Goal: Task Accomplishment & Management: Complete application form

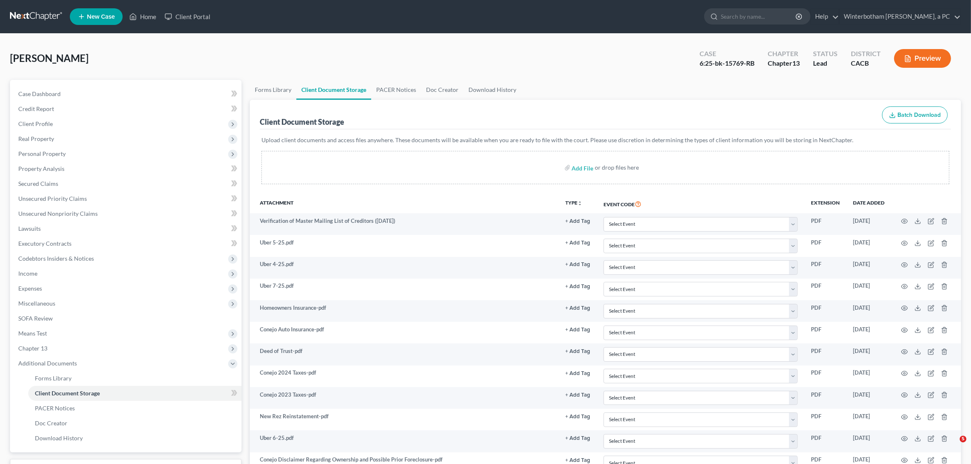
click at [31, 13] on link at bounding box center [36, 16] width 53 height 15
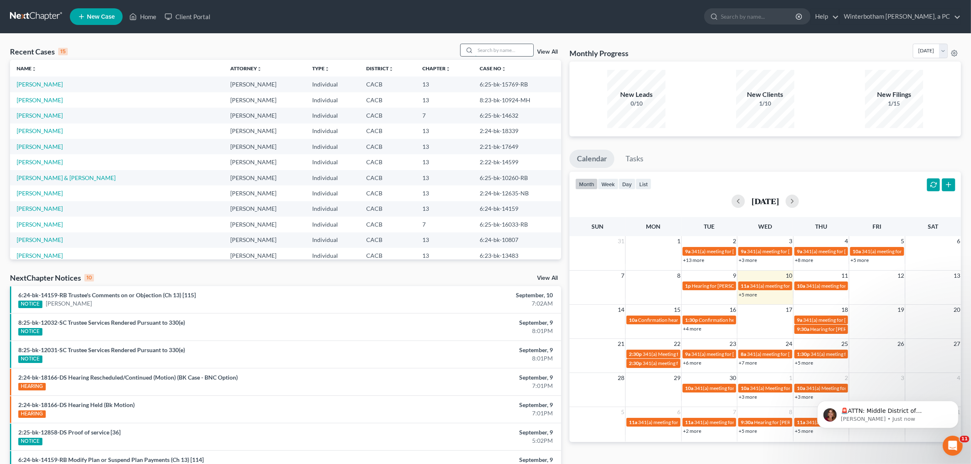
click at [486, 54] on input "search" at bounding box center [504, 50] width 58 height 12
type input "i"
type input "cindy"
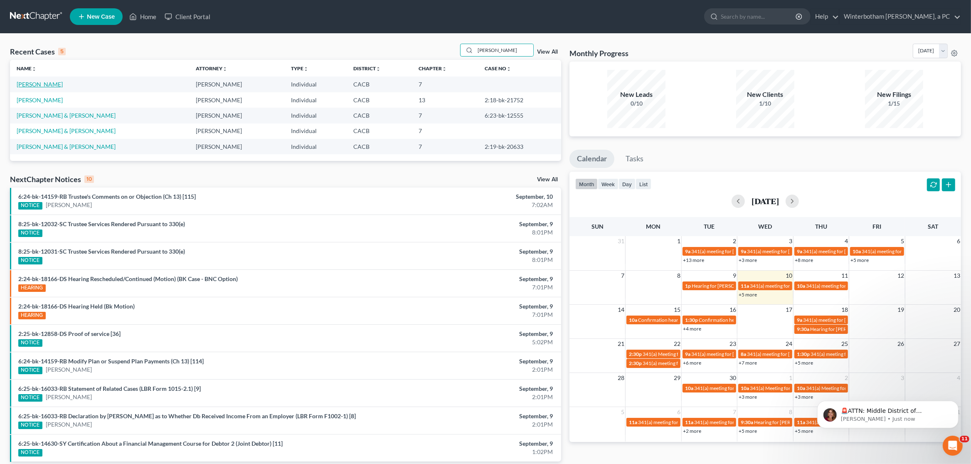
click at [18, 85] on link "Perez, Cindy" at bounding box center [40, 84] width 46 height 7
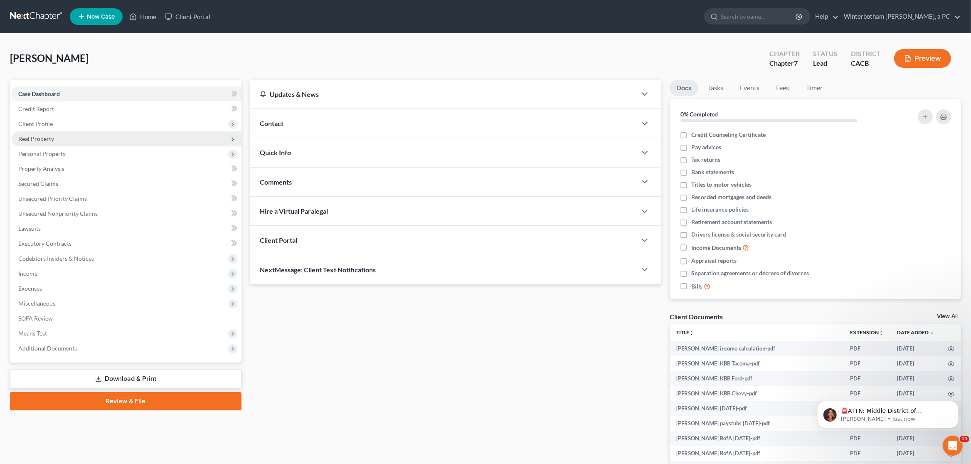
click at [120, 141] on span "Real Property" at bounding box center [127, 138] width 230 height 15
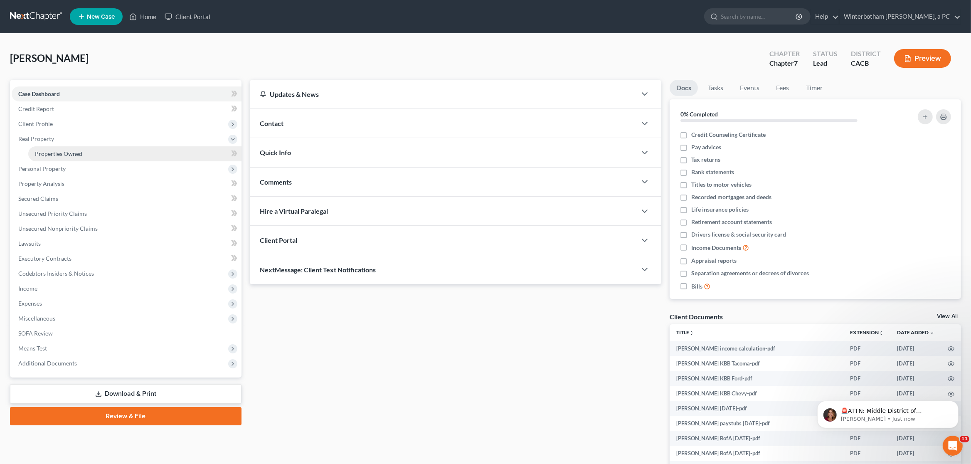
click at [113, 153] on link "Properties Owned" at bounding box center [134, 153] width 213 height 15
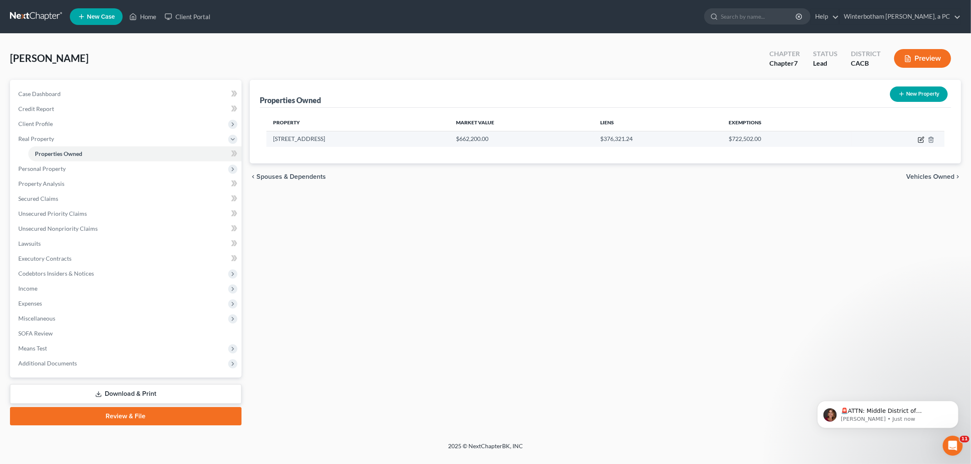
click at [920, 139] on icon "button" at bounding box center [921, 139] width 7 height 7
select select "4"
select select "3"
select select "1"
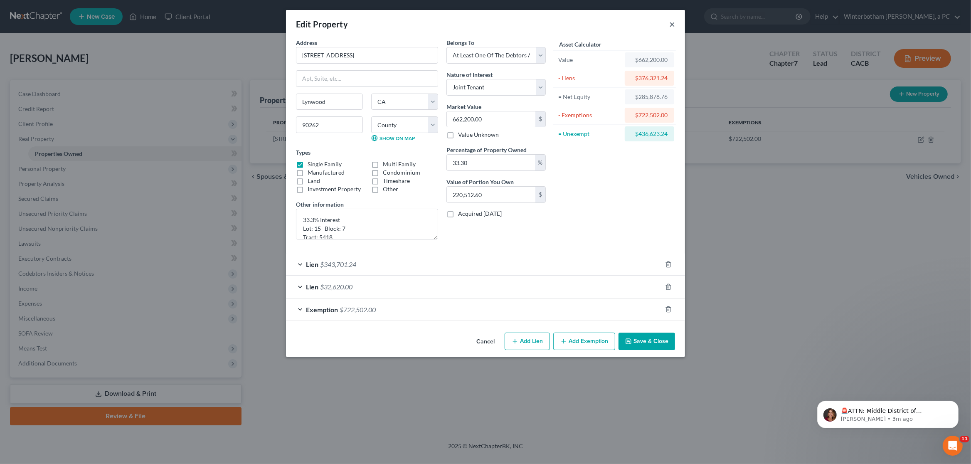
click at [673, 22] on button "×" at bounding box center [672, 24] width 6 height 10
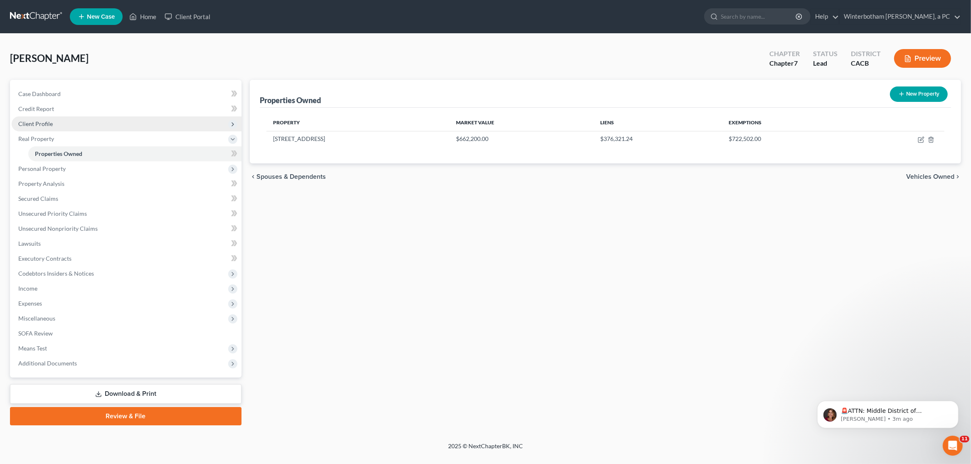
click at [50, 125] on span "Client Profile" at bounding box center [35, 123] width 35 height 7
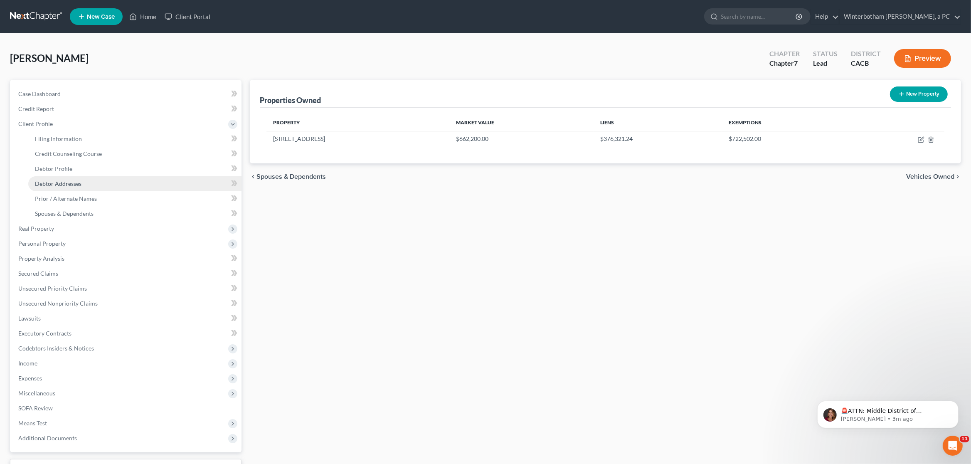
click at [84, 184] on link "Debtor Addresses" at bounding box center [134, 183] width 213 height 15
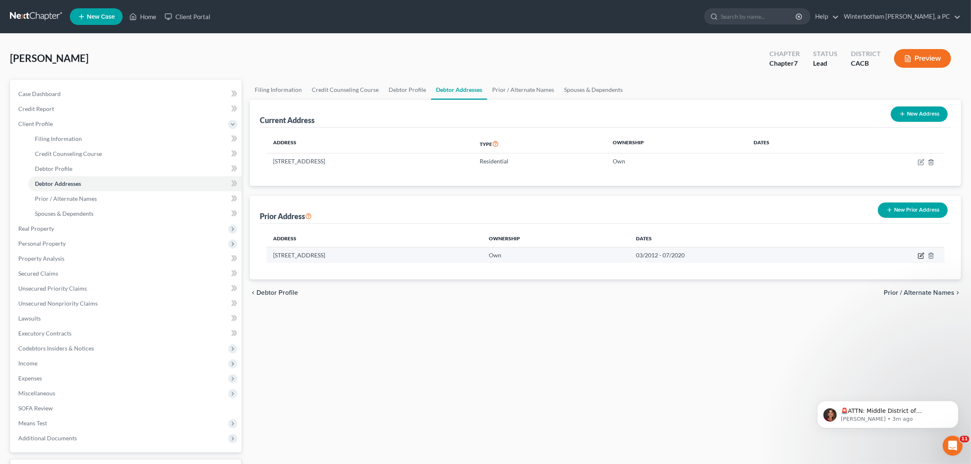
click at [921, 254] on icon "button" at bounding box center [921, 255] width 7 height 7
select select "4"
select select "18"
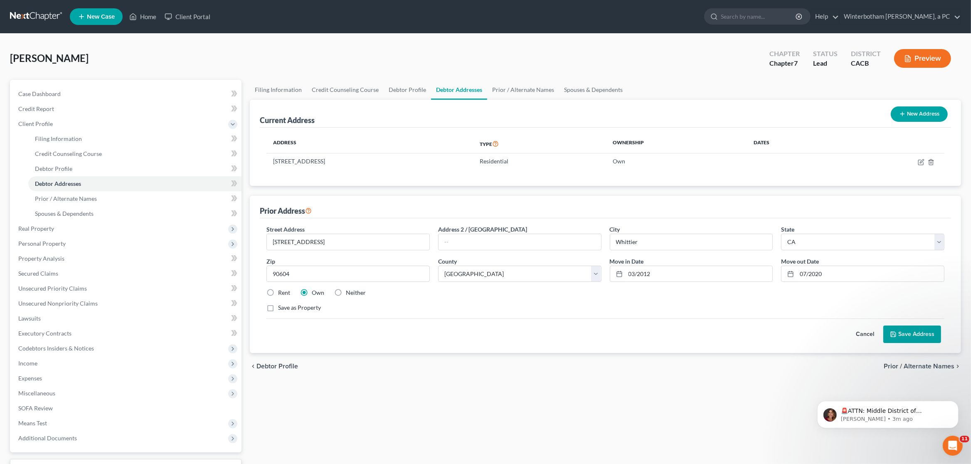
click at [278, 291] on label "Rent" at bounding box center [284, 292] width 12 height 8
click at [281, 291] on input "Rent" at bounding box center [283, 290] width 5 height 5
radio input "true"
click at [904, 334] on button "Save Address" at bounding box center [912, 333] width 58 height 17
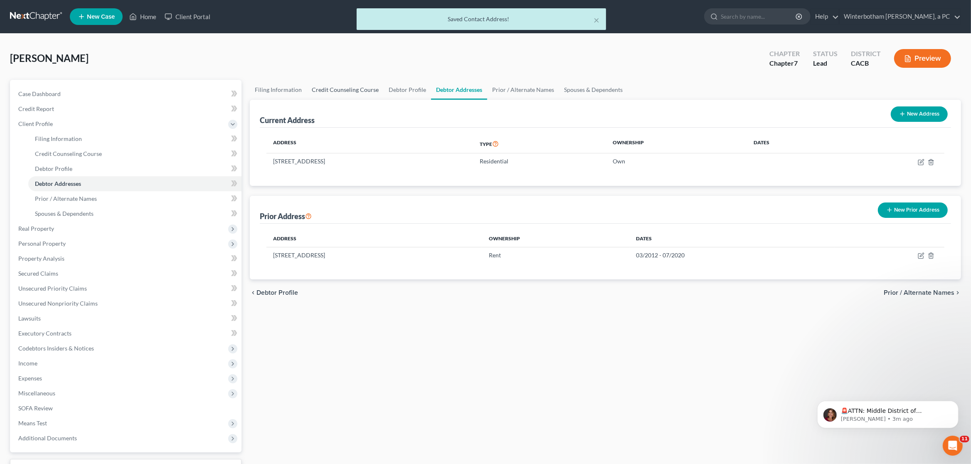
click at [357, 94] on link "Credit Counseling Course" at bounding box center [345, 90] width 77 height 20
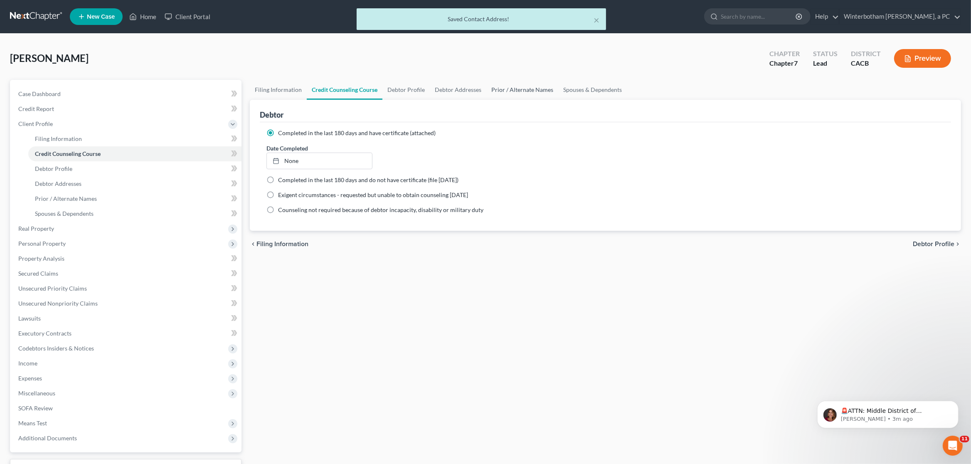
click at [526, 93] on link "Prior / Alternate Names" at bounding box center [522, 90] width 72 height 20
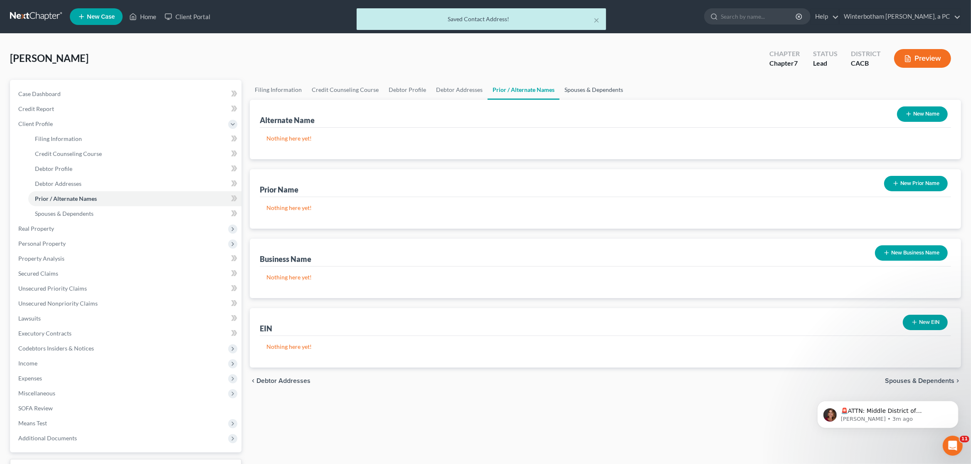
click at [577, 89] on link "Spouses & Dependents" at bounding box center [594, 90] width 69 height 20
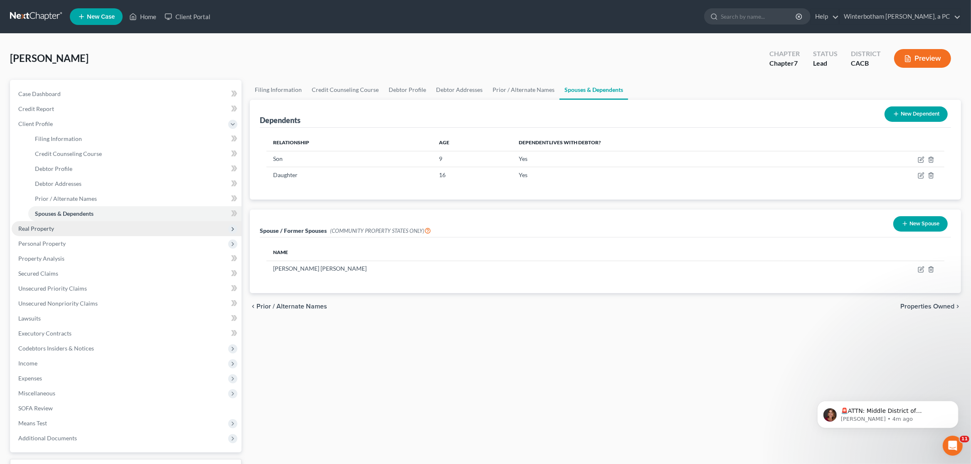
click at [41, 230] on span "Real Property" at bounding box center [36, 228] width 36 height 7
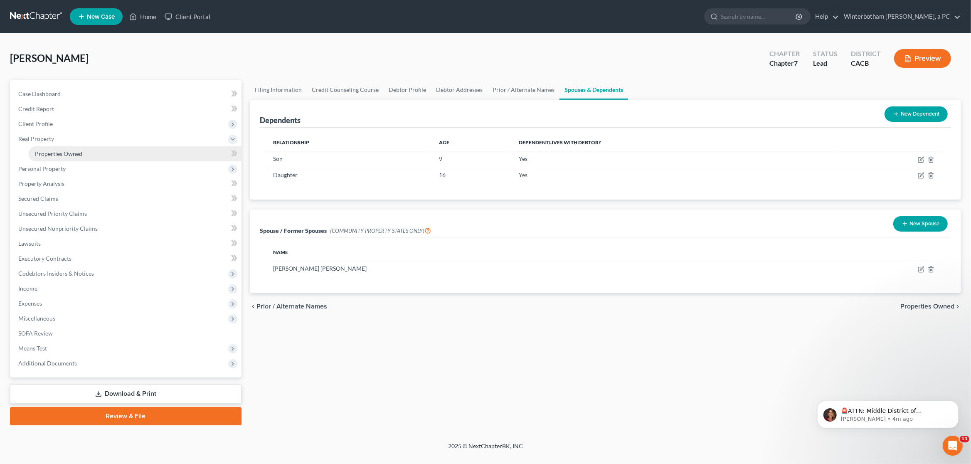
click at [64, 154] on span "Properties Owned" at bounding box center [58, 153] width 47 height 7
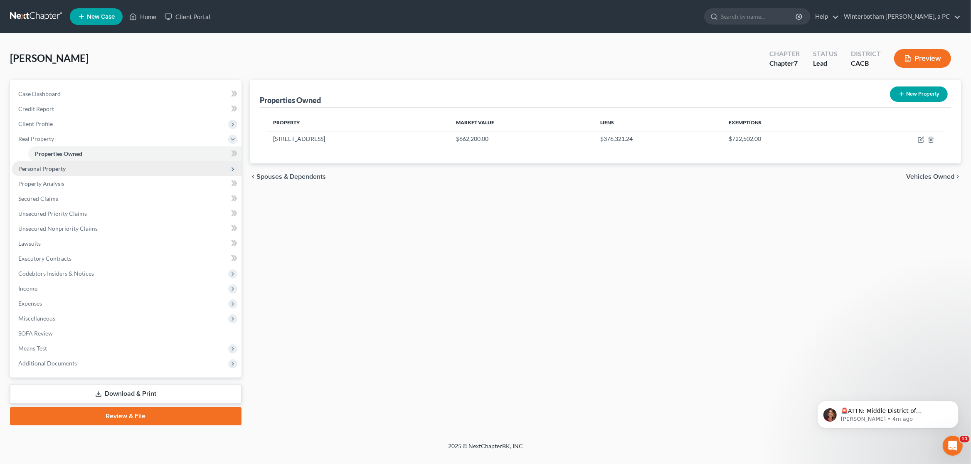
click at [64, 167] on span "Personal Property" at bounding box center [41, 168] width 47 height 7
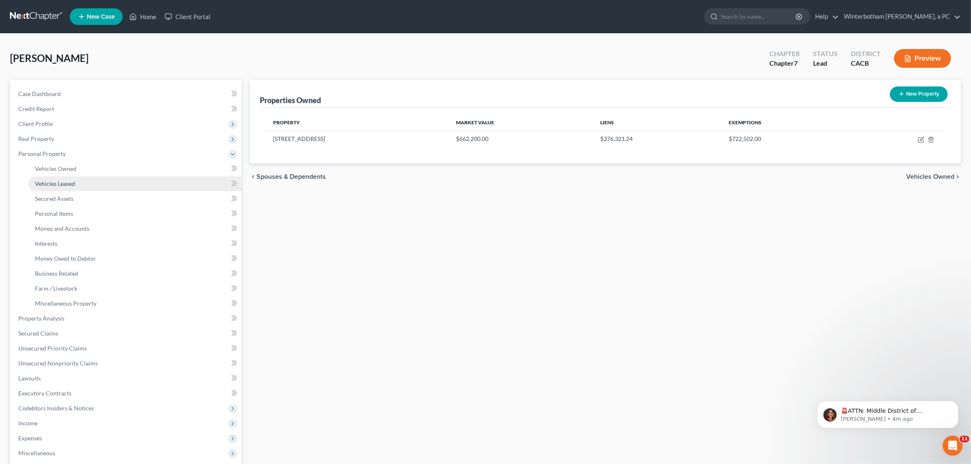
click at [71, 182] on span "Vehicles Leased" at bounding box center [55, 183] width 40 height 7
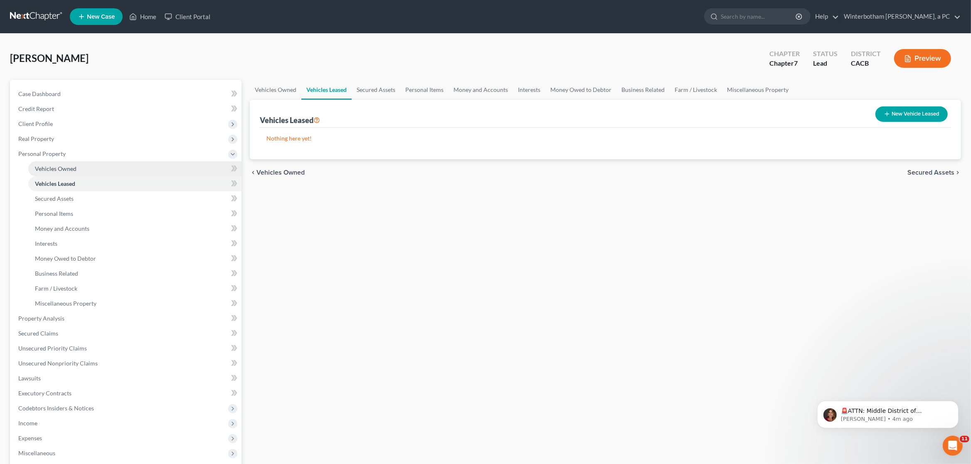
click at [73, 165] on span "Vehicles Owned" at bounding box center [56, 168] width 42 height 7
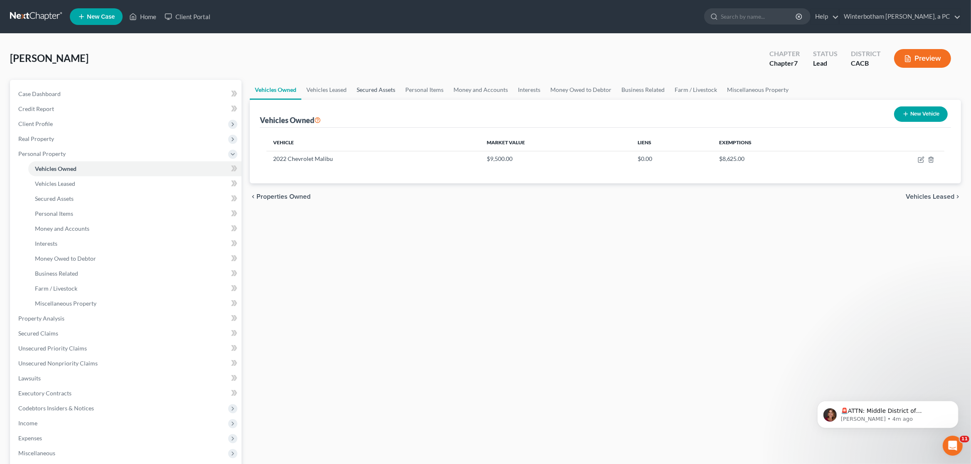
click at [390, 89] on link "Secured Assets" at bounding box center [376, 90] width 49 height 20
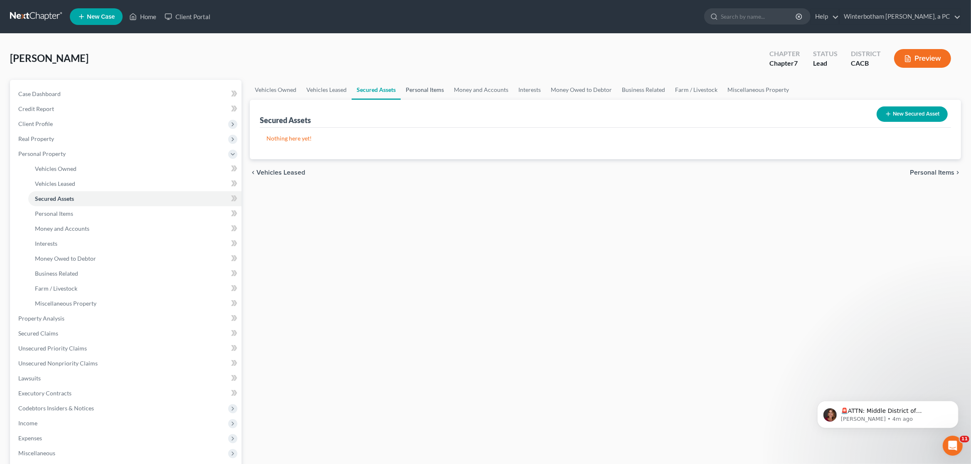
drag, startPoint x: 422, startPoint y: 90, endPoint x: 463, endPoint y: 89, distance: 42.0
click at [423, 89] on link "Personal Items" at bounding box center [425, 90] width 48 height 20
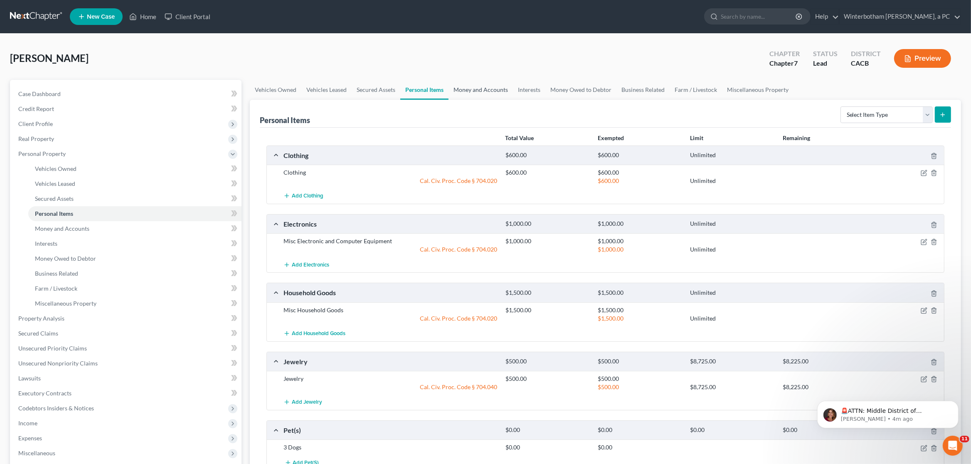
click at [463, 89] on link "Money and Accounts" at bounding box center [481, 90] width 64 height 20
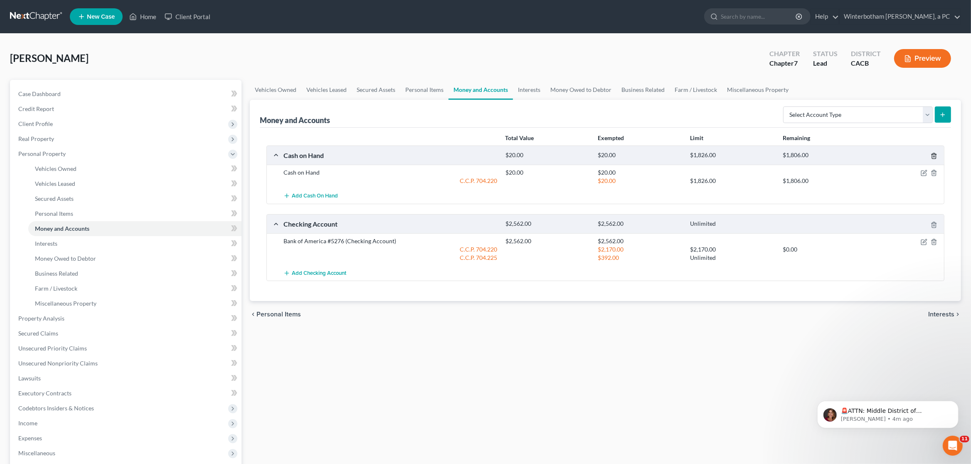
click at [935, 157] on icon "button" at bounding box center [934, 156] width 7 height 7
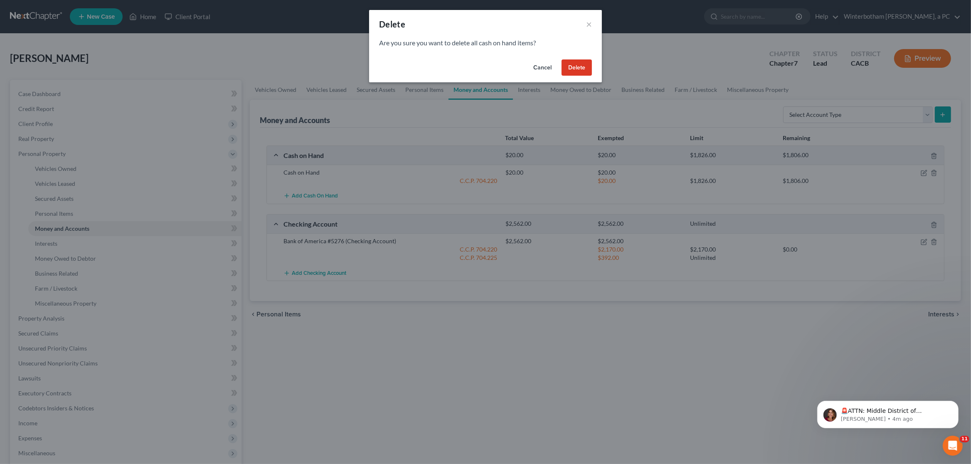
click at [584, 72] on button "Delete" at bounding box center [577, 67] width 30 height 17
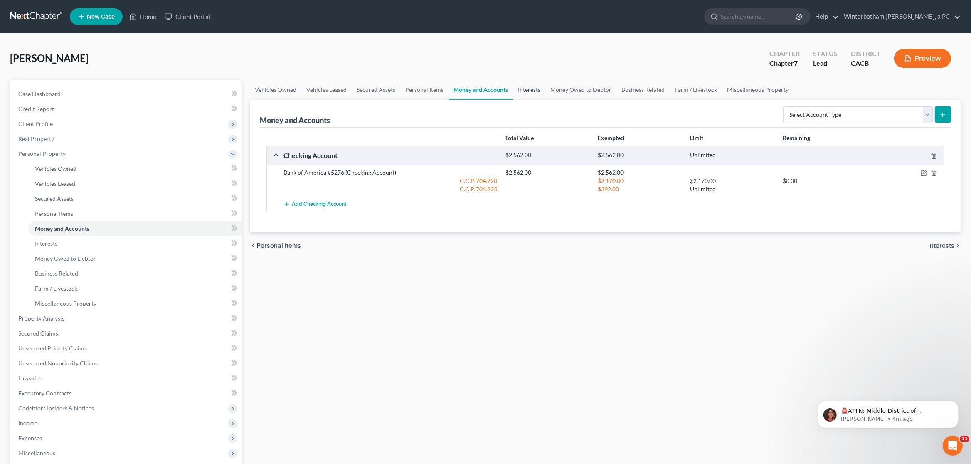
click at [533, 89] on link "Interests" at bounding box center [529, 90] width 32 height 20
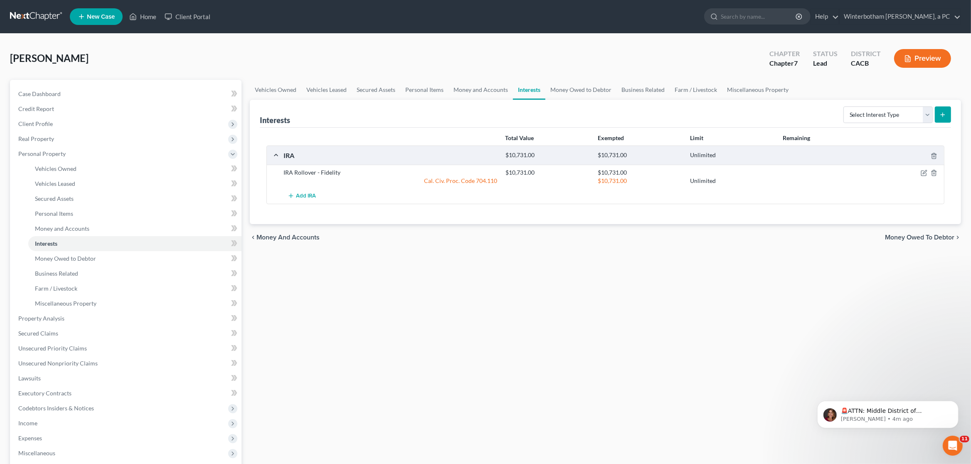
click at [537, 59] on div "Perez, Cindy Upgraded Chapter Chapter 7 Status Lead District CACB Preview" at bounding box center [485, 62] width 951 height 36
click at [572, 89] on link "Money Owed to Debtor" at bounding box center [580, 90] width 71 height 20
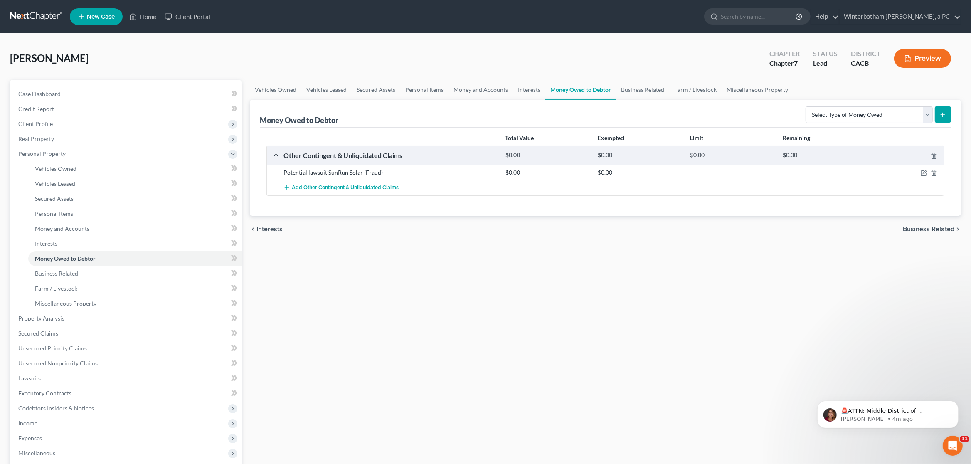
click at [590, 68] on div "Perez, Cindy Upgraded Chapter Chapter 7 Status Lead District CACB Preview" at bounding box center [485, 62] width 951 height 36
click at [644, 90] on link "Business Related" at bounding box center [642, 90] width 53 height 20
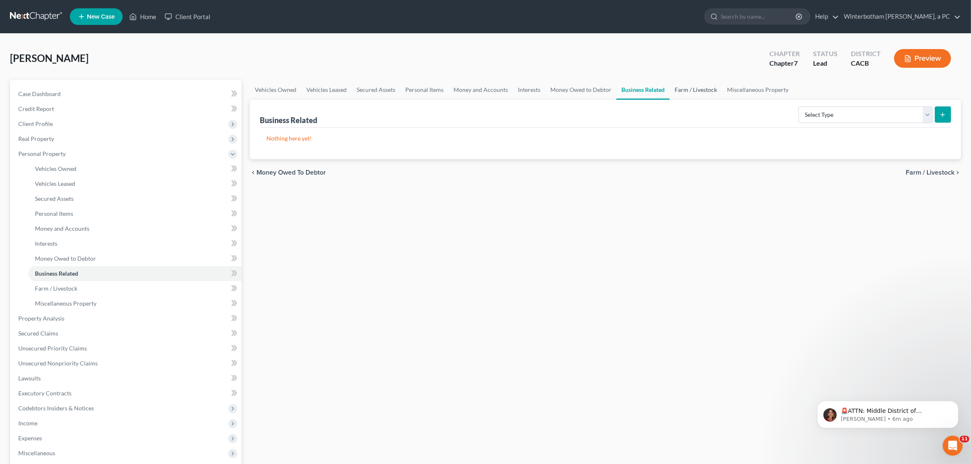
click at [691, 90] on link "Farm / Livestock" at bounding box center [696, 90] width 52 height 20
click at [762, 88] on link "Miscellaneous Property" at bounding box center [757, 90] width 71 height 20
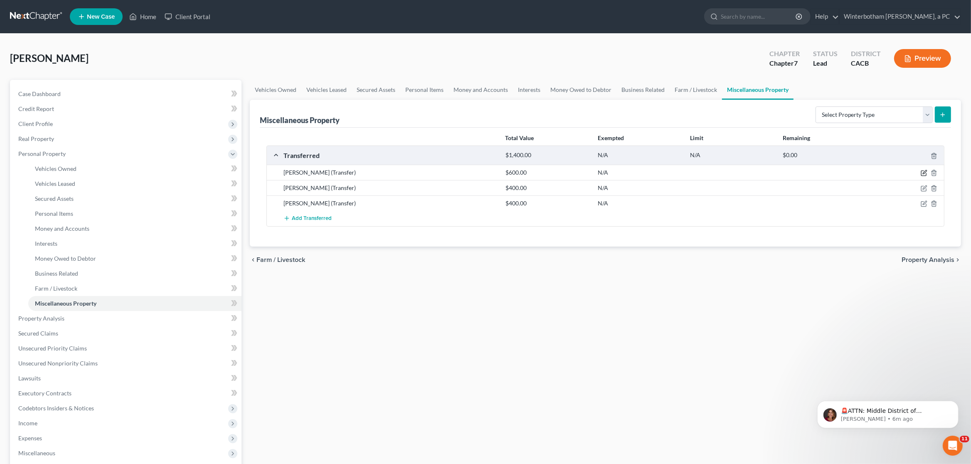
click at [924, 174] on icon "button" at bounding box center [925, 172] width 4 height 4
select select "Ordinary (within 2 years)"
select select "4"
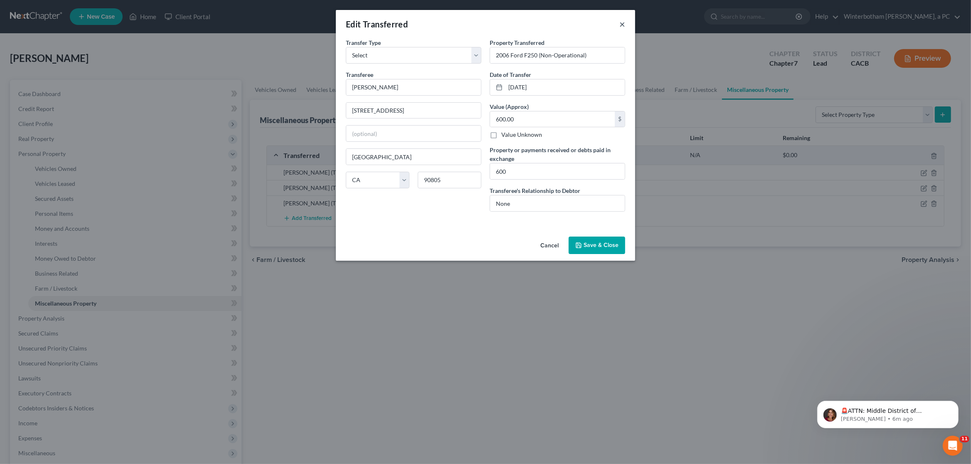
click at [624, 22] on button "×" at bounding box center [622, 24] width 6 height 10
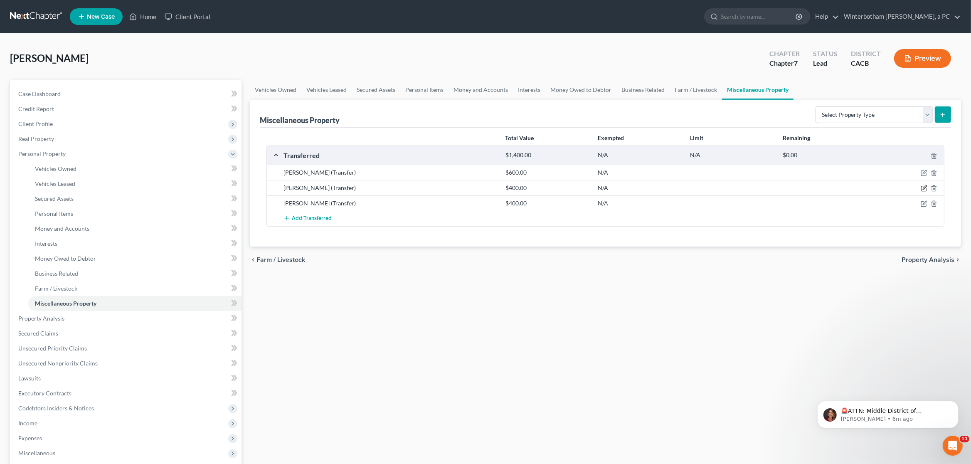
click at [924, 188] on icon "button" at bounding box center [924, 188] width 7 height 7
select select "Ordinary (within 2 years)"
select select "4"
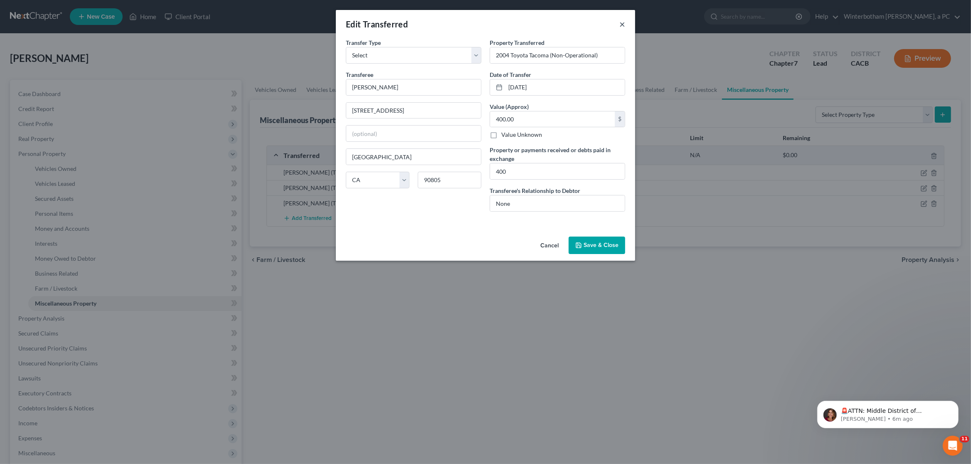
click at [623, 24] on button "×" at bounding box center [622, 24] width 6 height 10
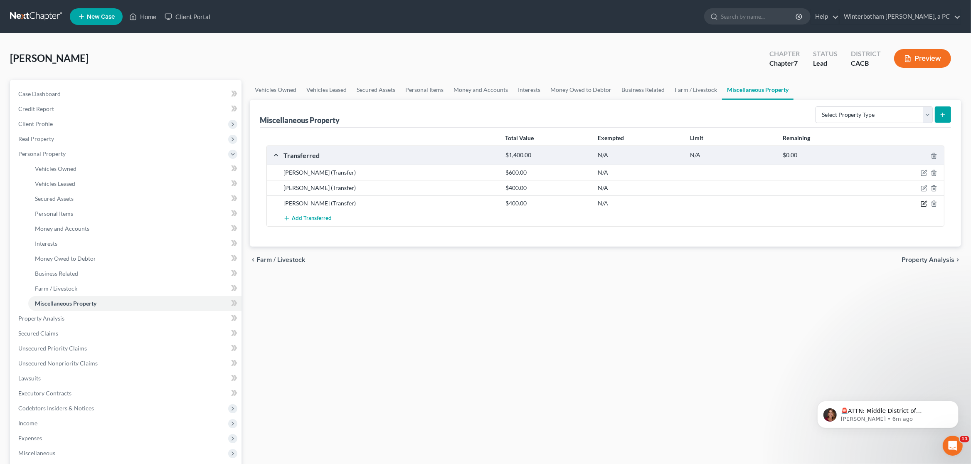
click at [923, 206] on icon "button" at bounding box center [924, 203] width 7 height 7
select select "Ordinary (within 2 years)"
select select "4"
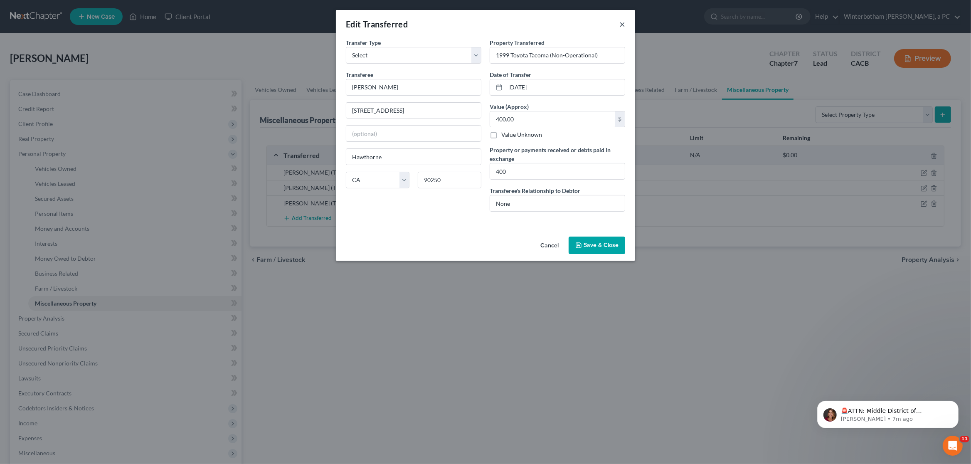
click at [621, 25] on button "×" at bounding box center [622, 24] width 6 height 10
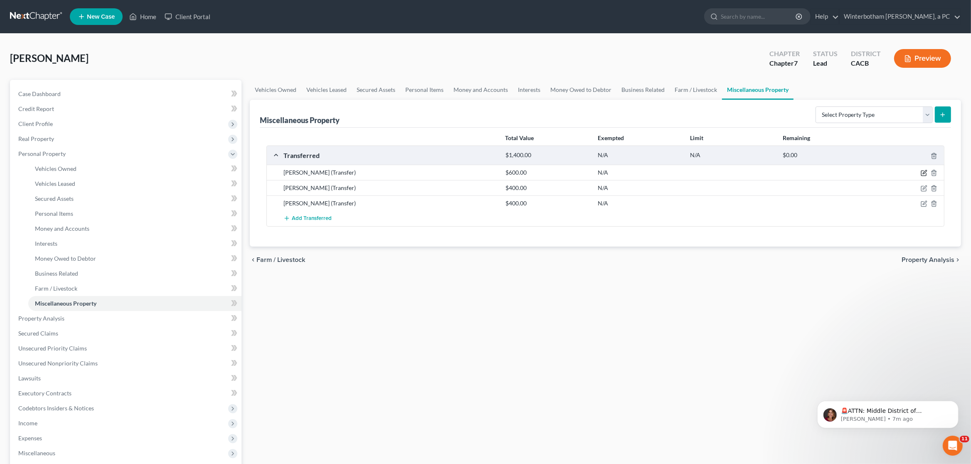
click at [926, 174] on icon "button" at bounding box center [924, 173] width 7 height 7
select select "Ordinary (within 2 years)"
select select "4"
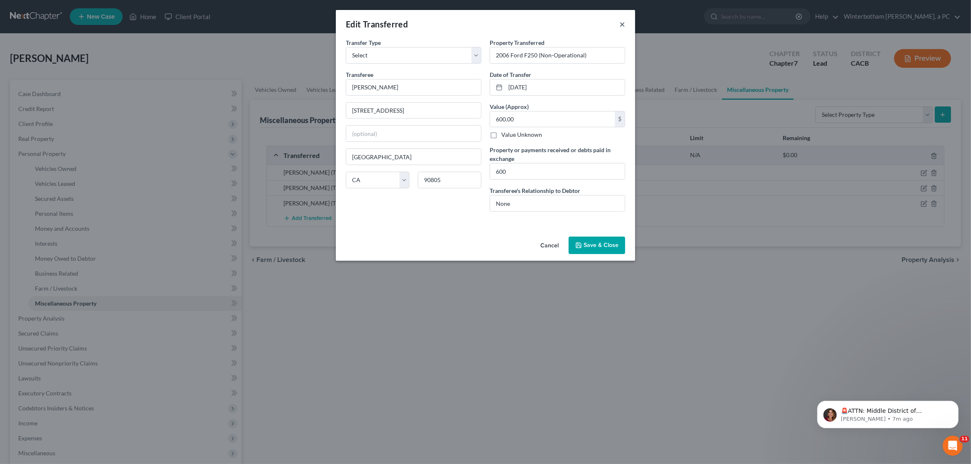
click at [623, 23] on button "×" at bounding box center [622, 24] width 6 height 10
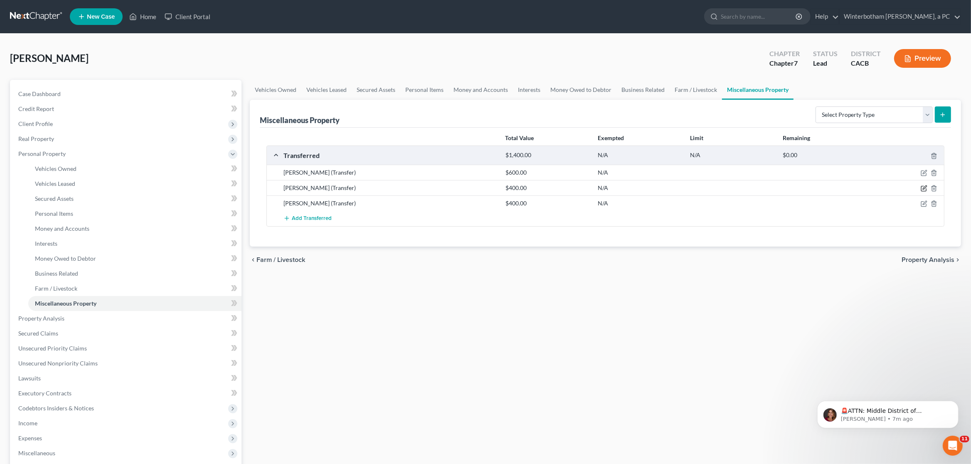
click at [923, 187] on icon "button" at bounding box center [924, 188] width 7 height 7
select select "Ordinary (within 2 years)"
select select "4"
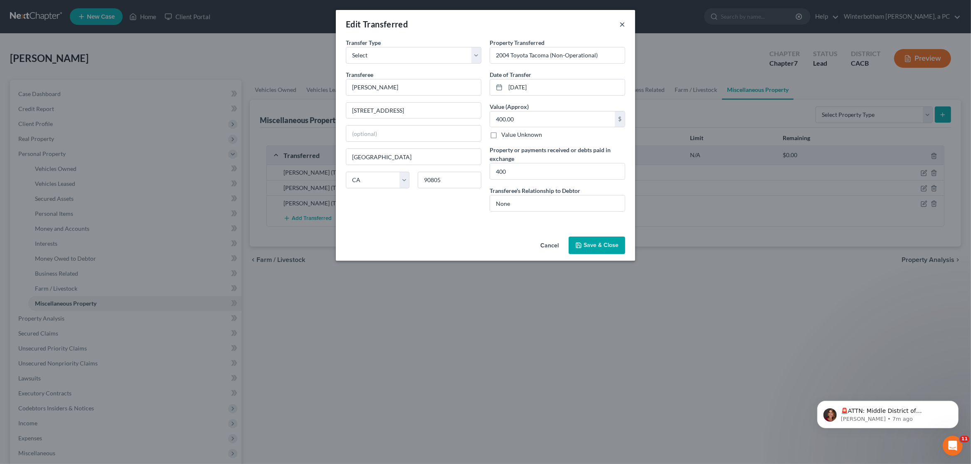
click at [622, 23] on button "×" at bounding box center [622, 24] width 6 height 10
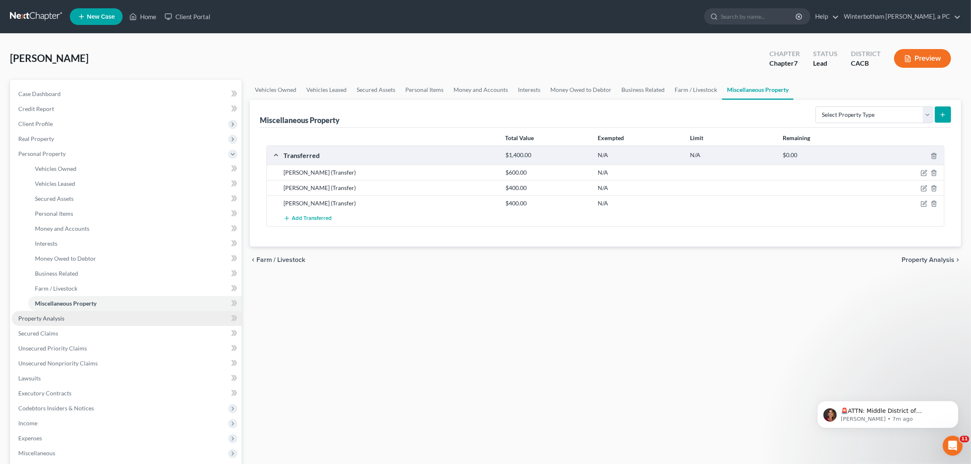
click at [79, 314] on link "Property Analysis" at bounding box center [127, 318] width 230 height 15
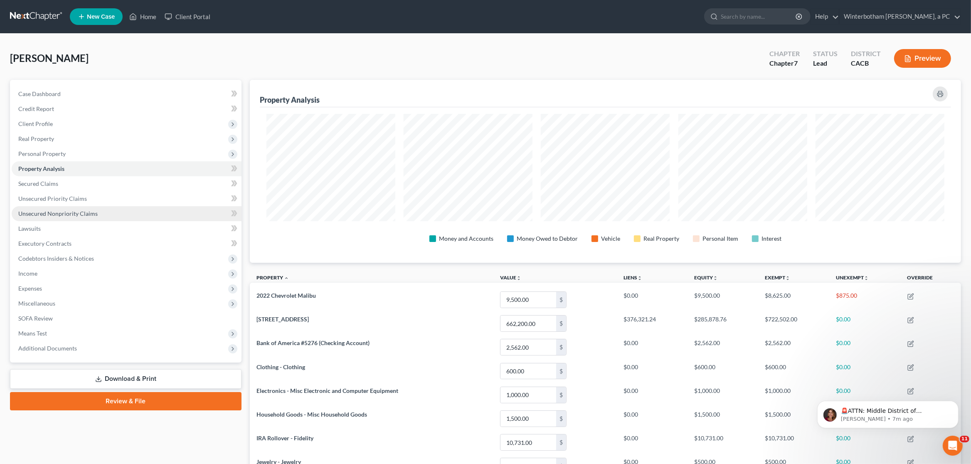
scroll to position [183, 711]
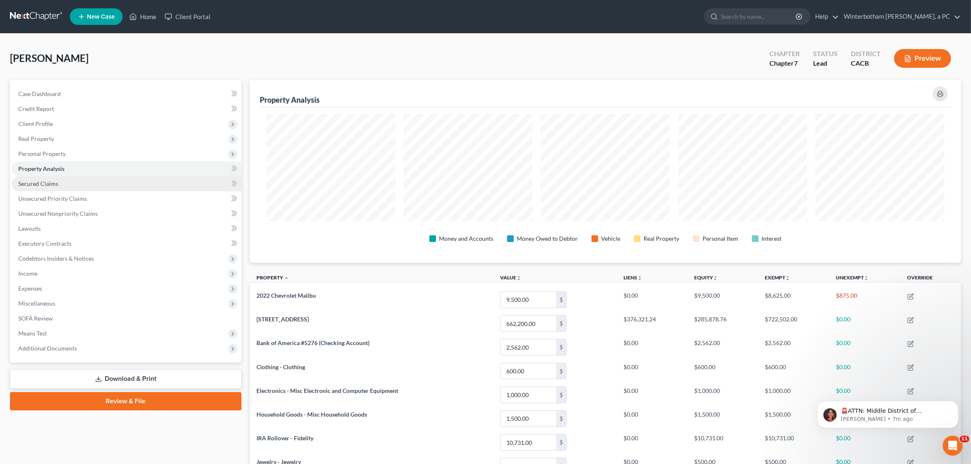
click at [65, 183] on link "Secured Claims" at bounding box center [127, 183] width 230 height 15
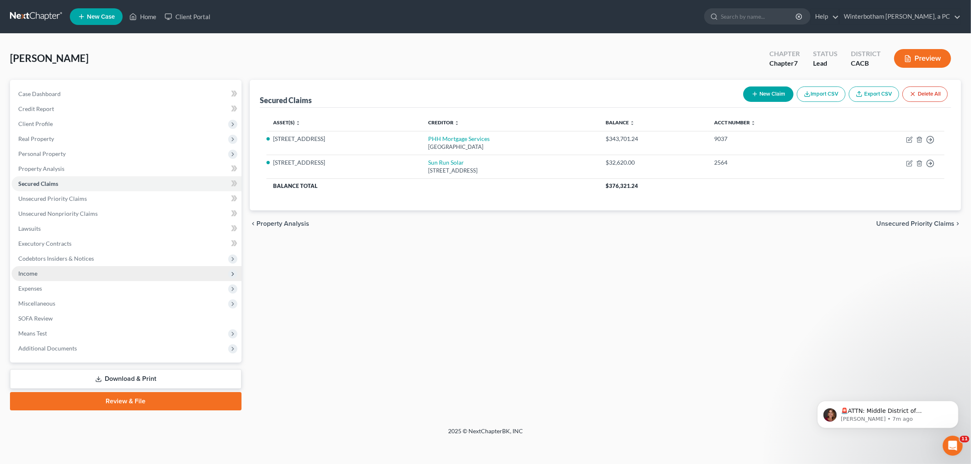
click at [62, 274] on span "Income" at bounding box center [127, 273] width 230 height 15
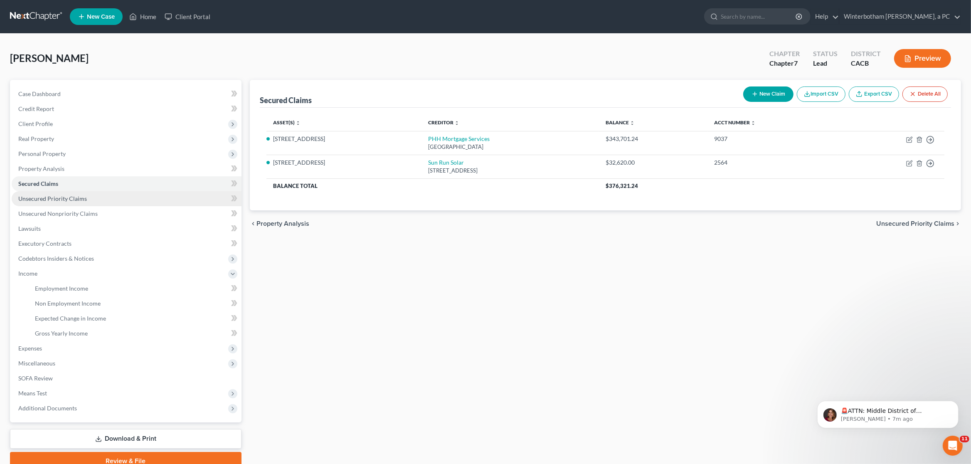
click at [70, 199] on span "Unsecured Priority Claims" at bounding box center [52, 198] width 69 height 7
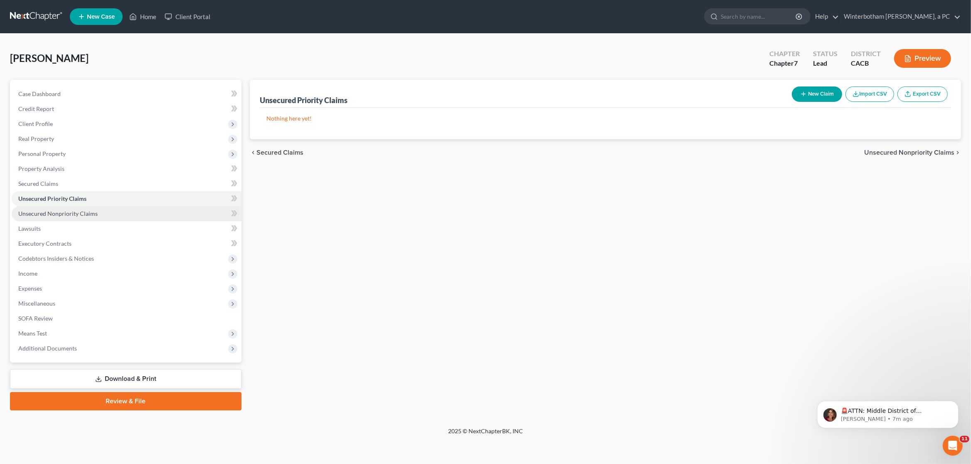
click at [69, 212] on span "Unsecured Nonpriority Claims" at bounding box center [57, 213] width 79 height 7
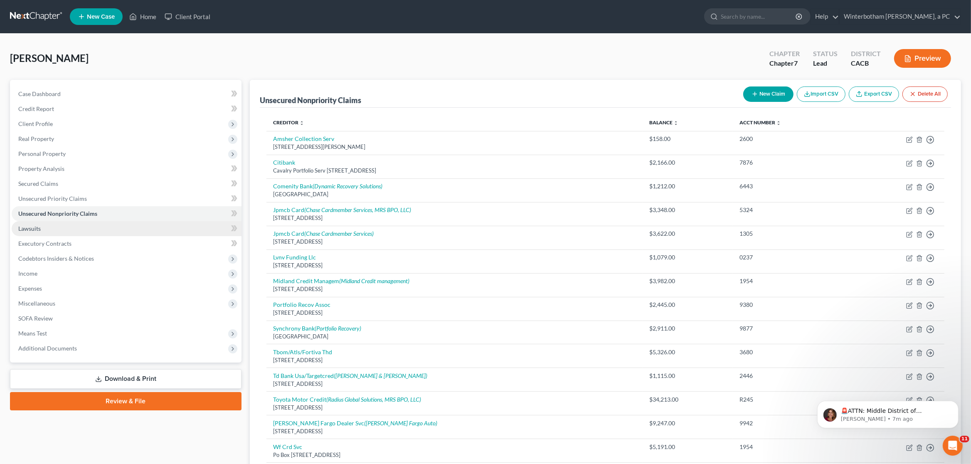
click at [62, 231] on link "Lawsuits" at bounding box center [127, 228] width 230 height 15
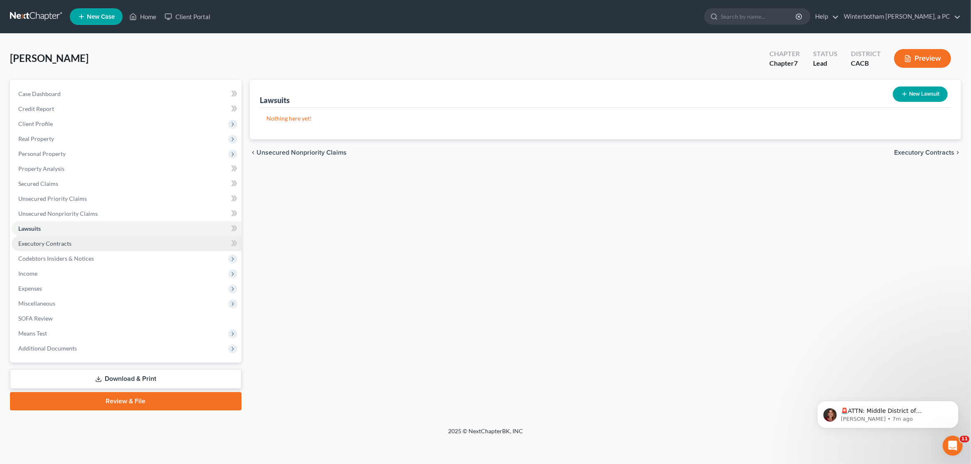
click at [55, 245] on span "Executory Contracts" at bounding box center [44, 243] width 53 height 7
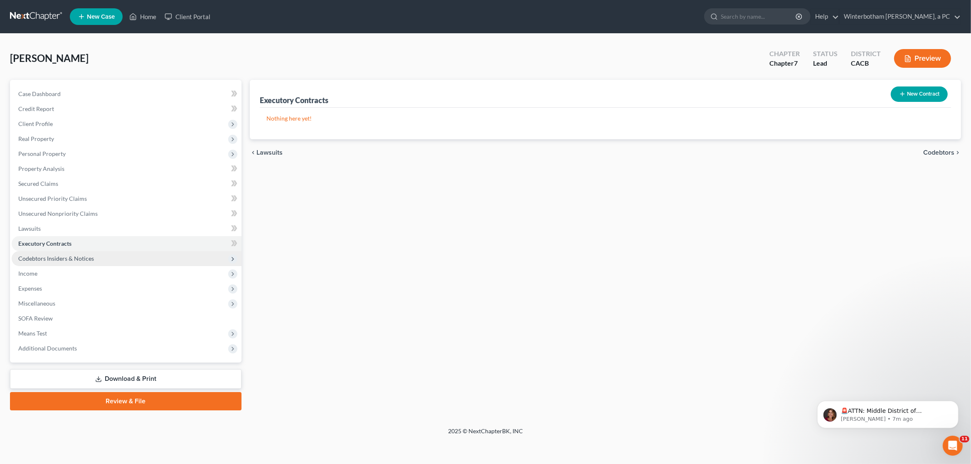
click at [49, 264] on span "Codebtors Insiders & Notices" at bounding box center [127, 258] width 230 height 15
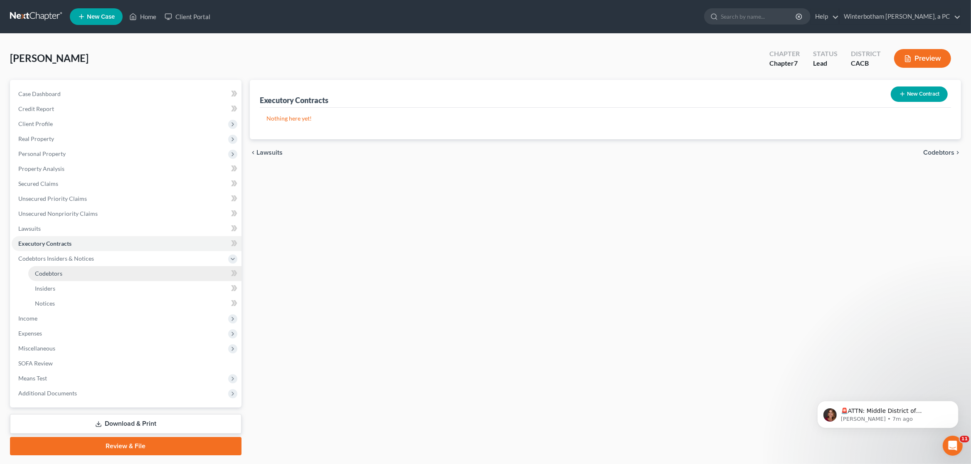
click at [44, 280] on link "Codebtors" at bounding box center [134, 273] width 213 height 15
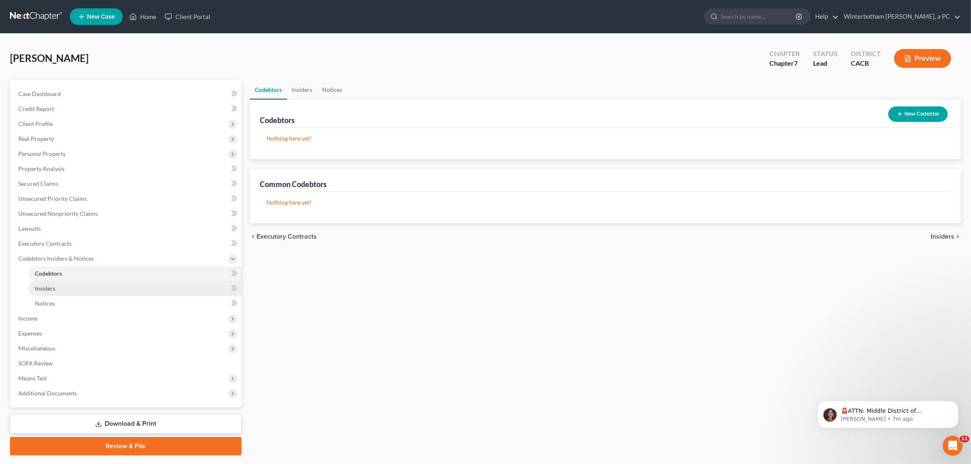
click at [44, 293] on link "Insiders" at bounding box center [134, 288] width 213 height 15
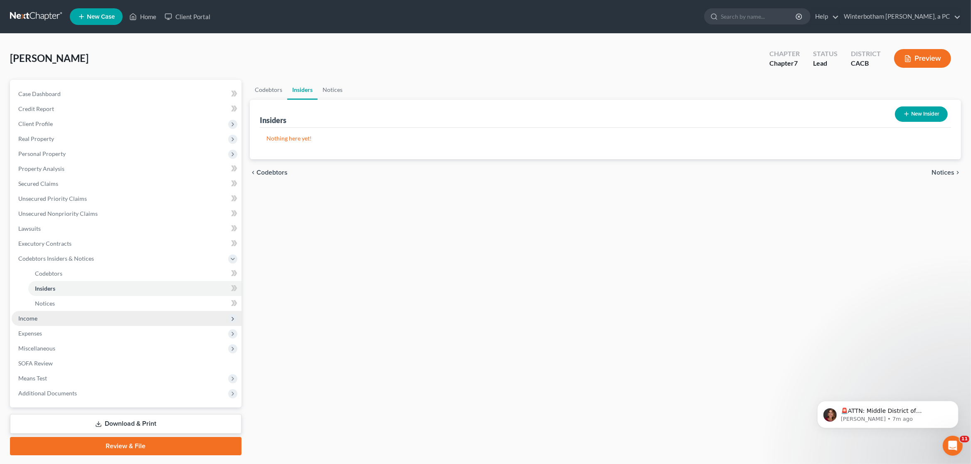
click at [25, 320] on span "Income" at bounding box center [27, 318] width 19 height 7
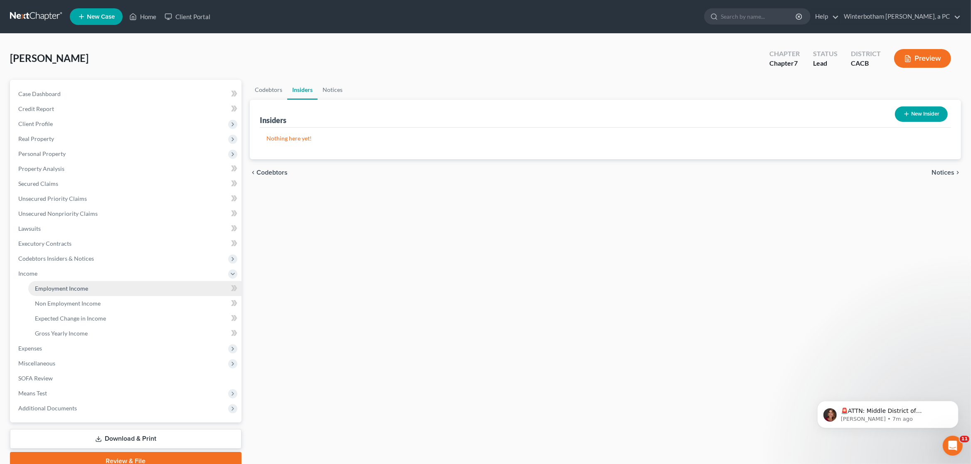
click at [42, 292] on link "Employment Income" at bounding box center [134, 288] width 213 height 15
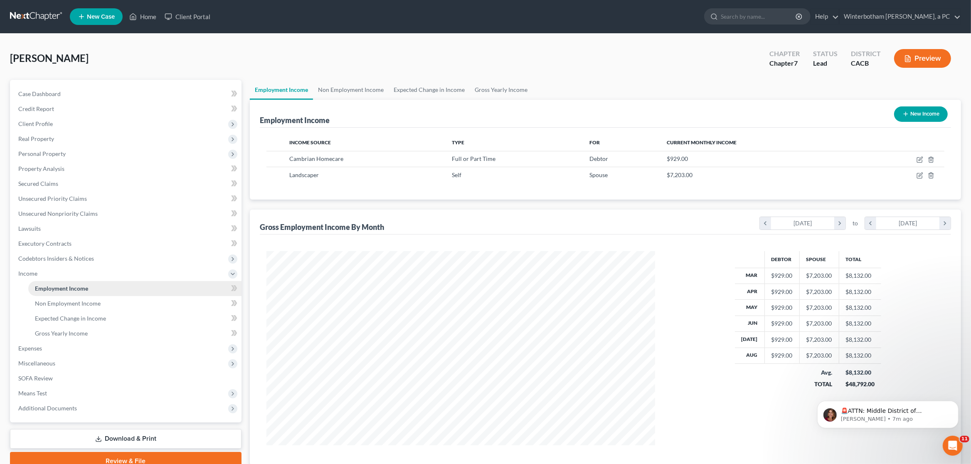
scroll to position [194, 405]
click at [921, 160] on icon "button" at bounding box center [920, 159] width 7 height 7
select select "0"
select select "4"
select select "0"
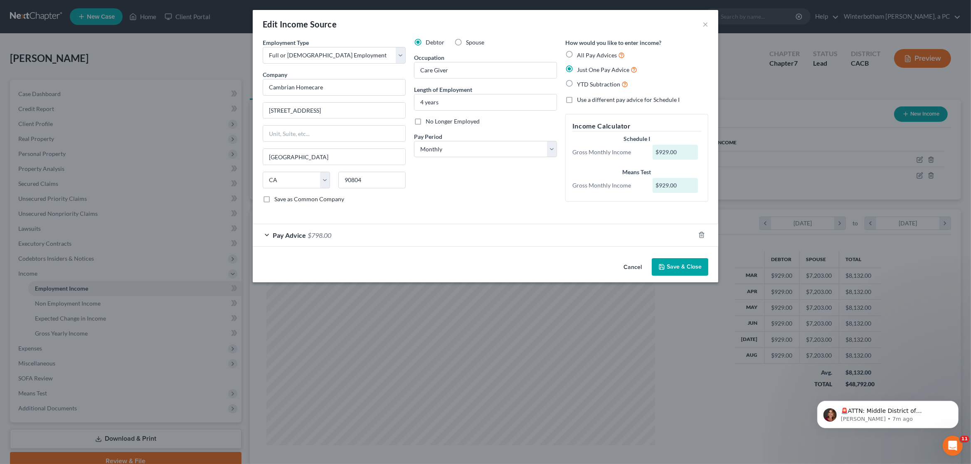
click at [630, 272] on button "Cancel" at bounding box center [633, 267] width 32 height 17
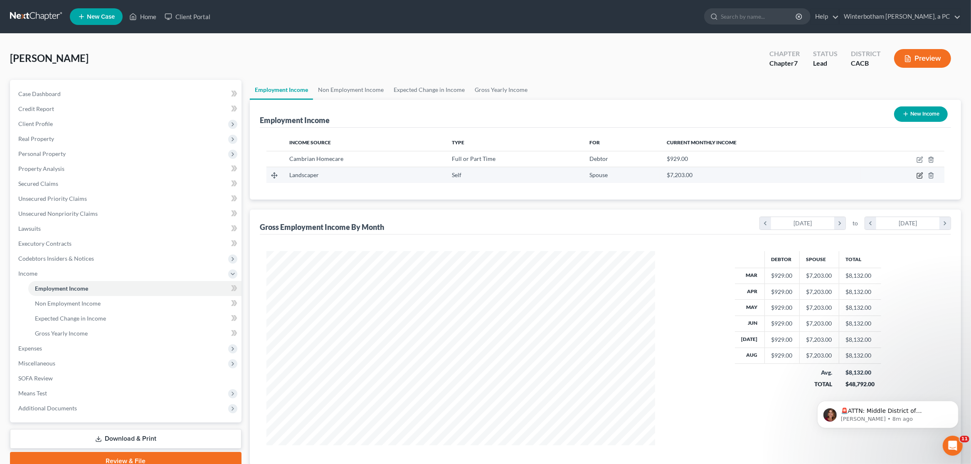
click at [920, 177] on icon "button" at bounding box center [921, 175] width 4 height 4
select select "1"
select select "0"
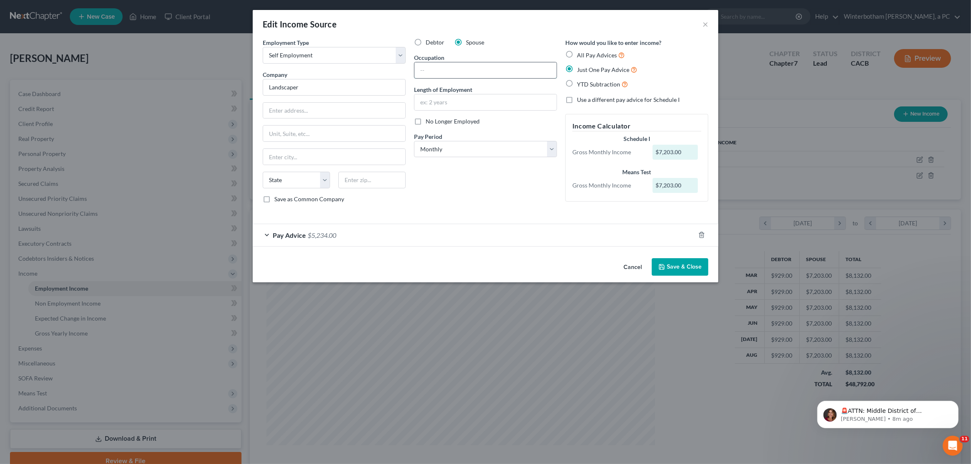
click at [453, 69] on input "text" at bounding box center [485, 70] width 142 height 16
click at [446, 107] on input "text" at bounding box center [485, 102] width 142 height 16
type input "16 years"
click at [457, 72] on input "text" at bounding box center [485, 70] width 142 height 16
type input "Self Employed/Landscaper"
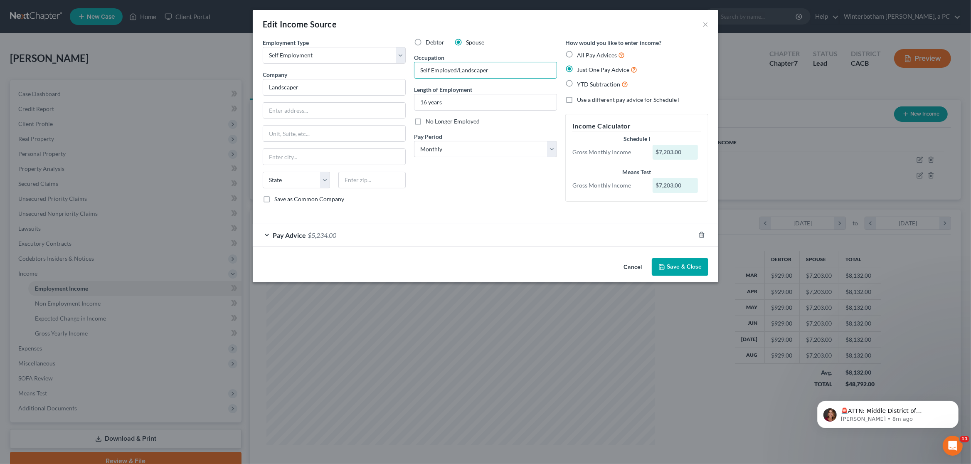
drag, startPoint x: 683, startPoint y: 271, endPoint x: 595, endPoint y: 277, distance: 88.8
click at [682, 271] on button "Save & Close" at bounding box center [680, 266] width 57 height 17
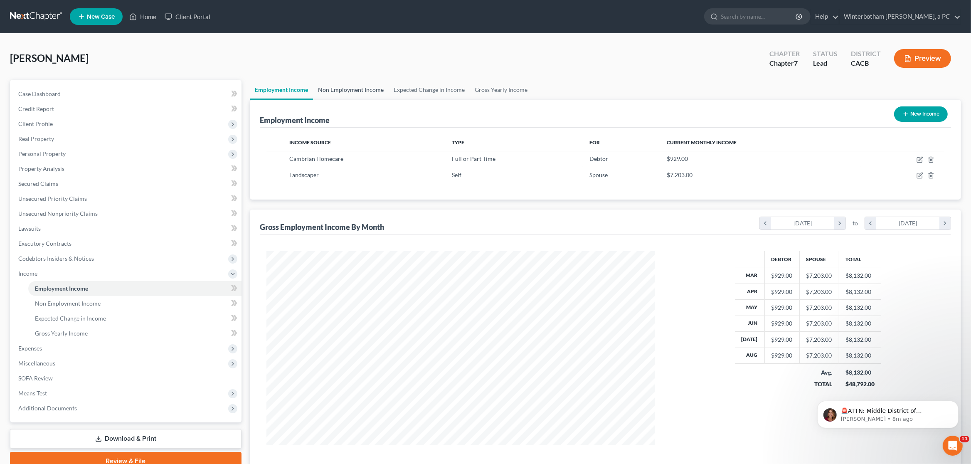
click at [368, 92] on link "Non Employment Income" at bounding box center [351, 90] width 76 height 20
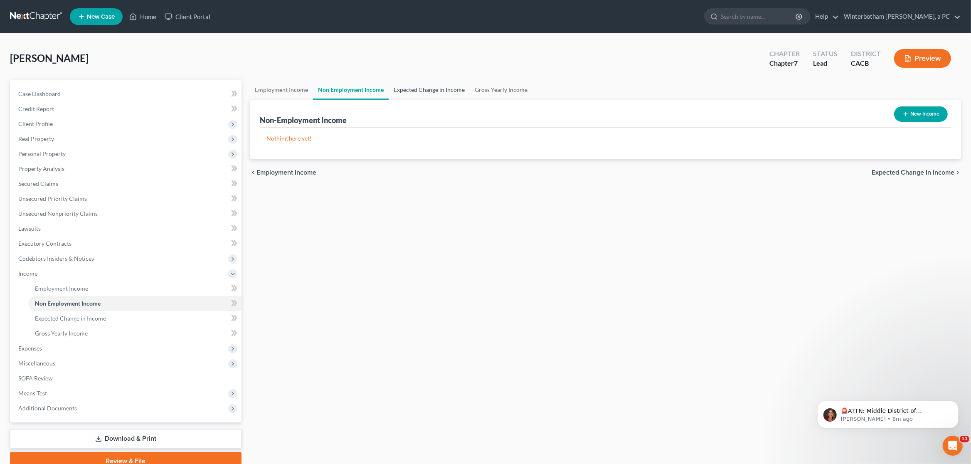
click at [446, 92] on link "Expected Change in Income" at bounding box center [429, 90] width 81 height 20
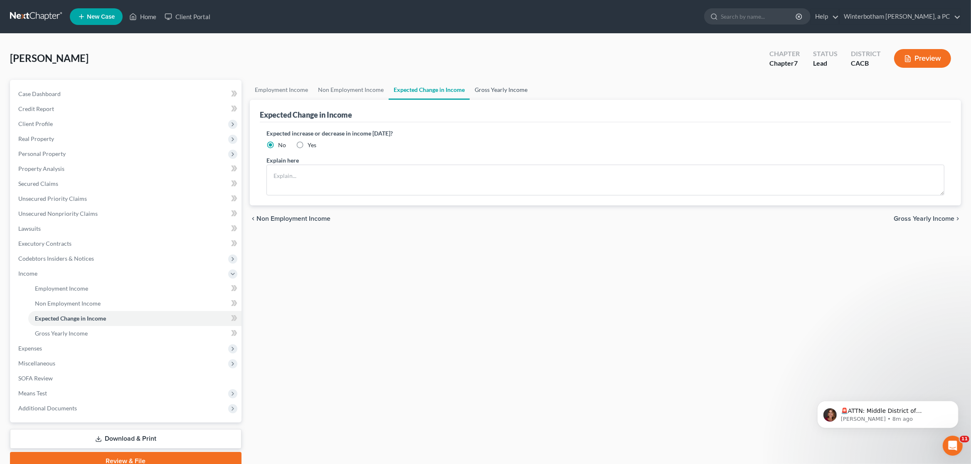
click at [495, 87] on link "Gross Yearly Income" at bounding box center [501, 90] width 63 height 20
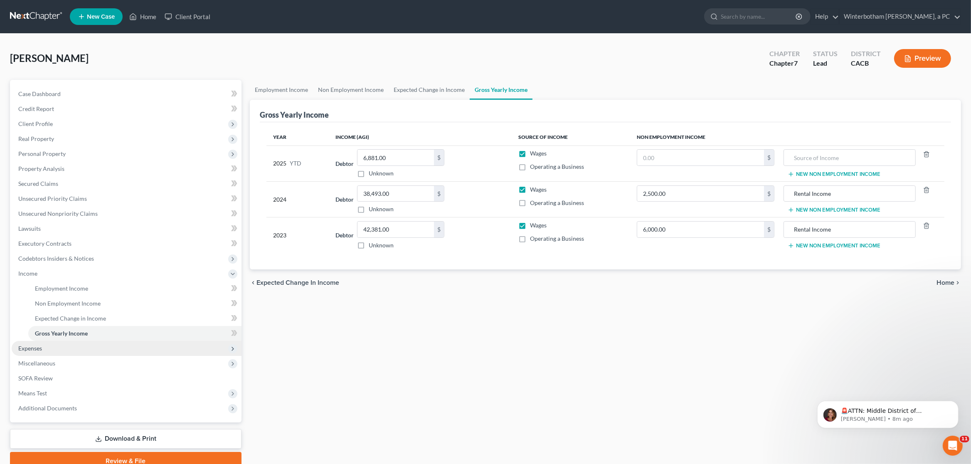
click at [37, 349] on span "Expenses" at bounding box center [30, 348] width 24 height 7
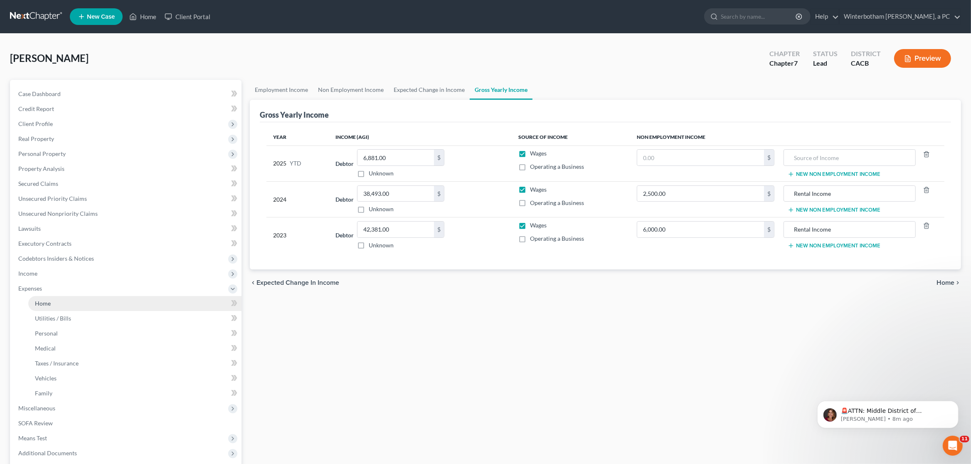
click at [45, 301] on span "Home" at bounding box center [43, 303] width 16 height 7
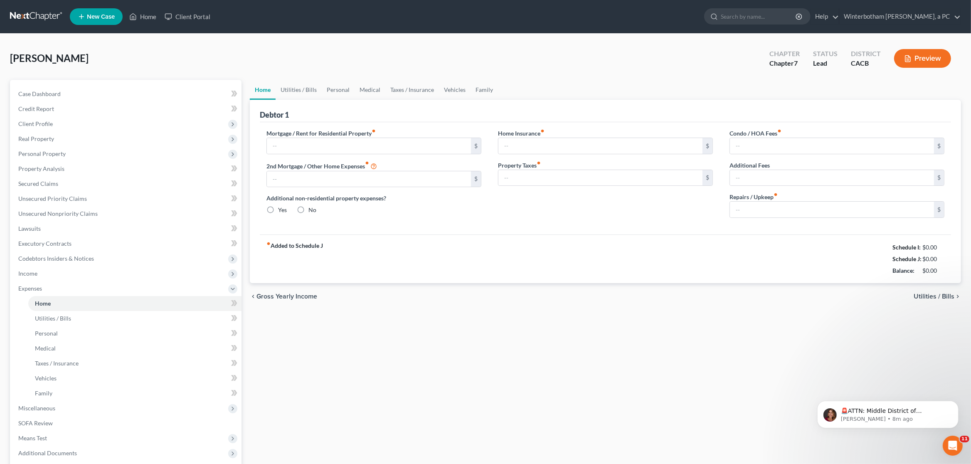
type input "1,667.00"
type input "0.00"
radio input "true"
type input "266.00"
type input "700.00"
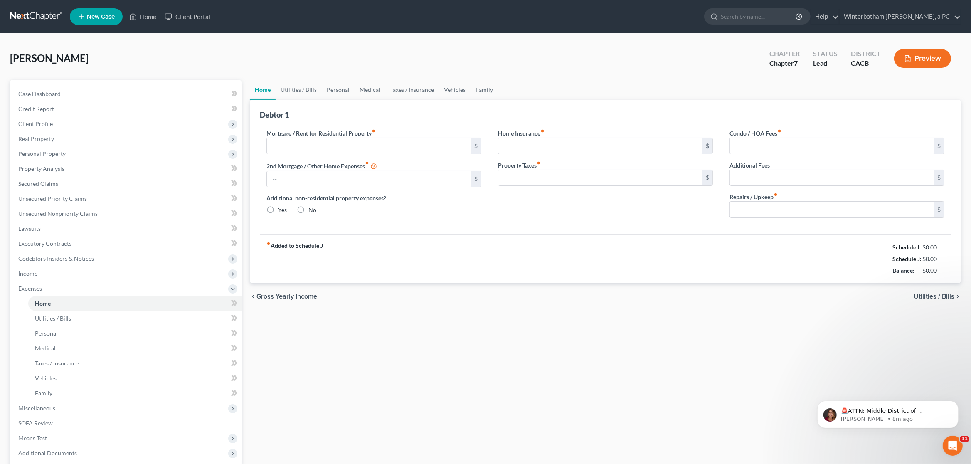
type input "0.00"
type input "100.00"
click at [307, 89] on link "Utilities / Bills" at bounding box center [299, 90] width 46 height 20
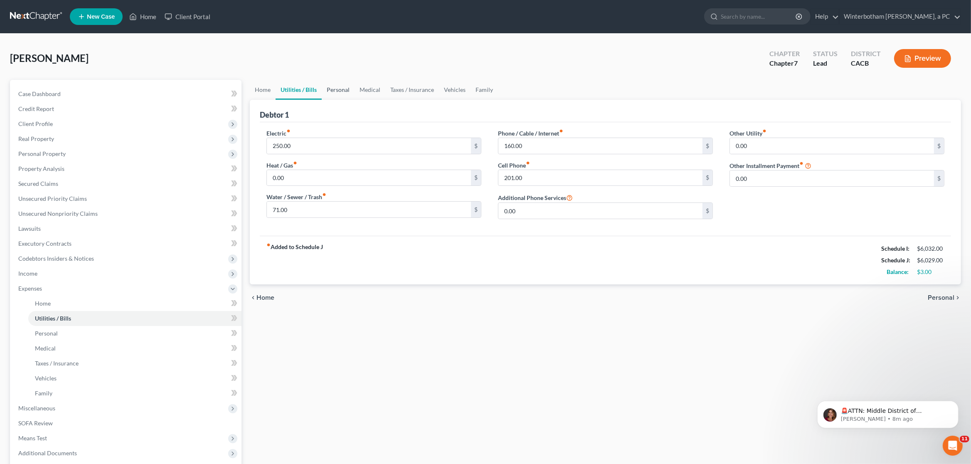
click at [347, 91] on link "Personal" at bounding box center [338, 90] width 33 height 20
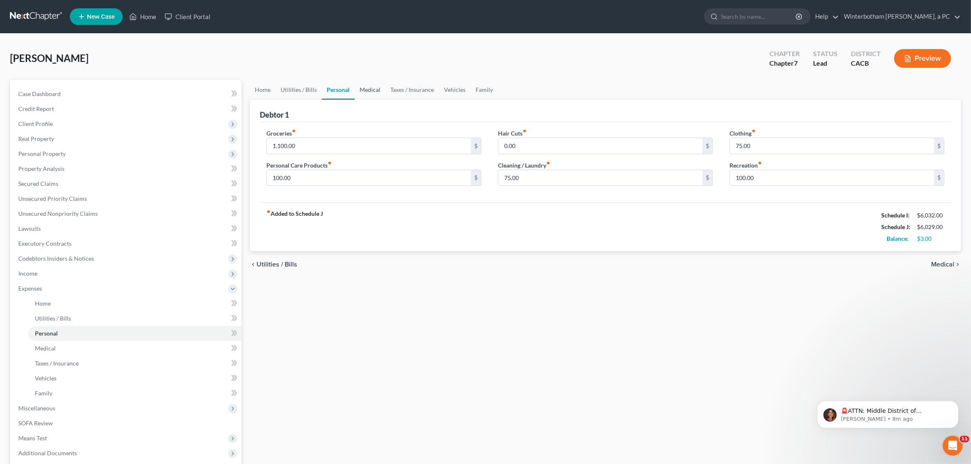
click at [374, 89] on link "Medical" at bounding box center [370, 90] width 31 height 20
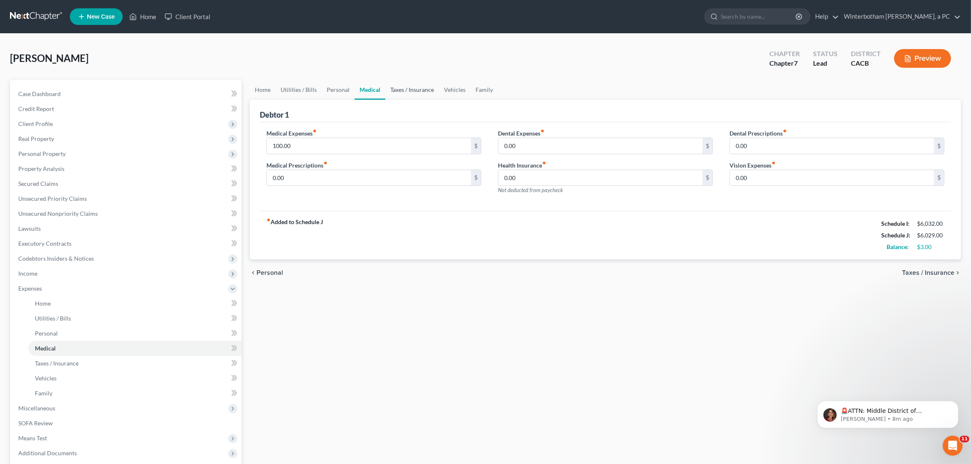
click at [405, 86] on link "Taxes / Insurance" at bounding box center [412, 90] width 54 height 20
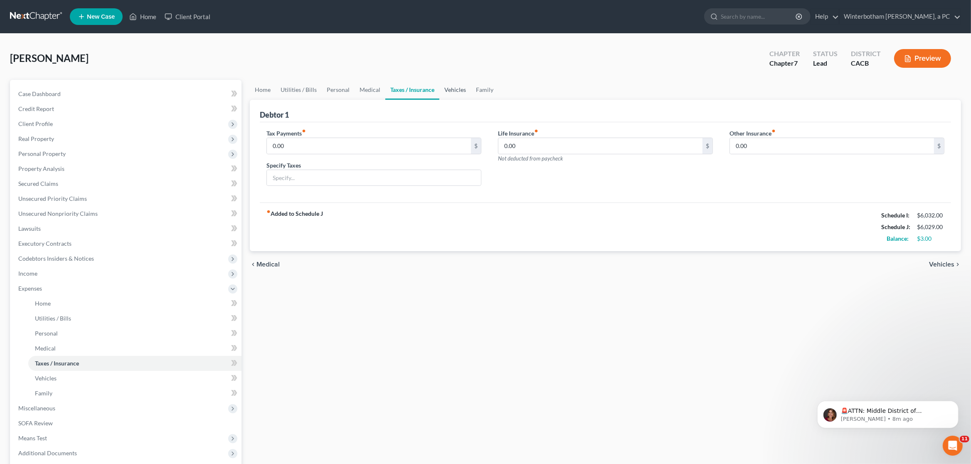
click at [444, 86] on link "Vehicles" at bounding box center [455, 90] width 32 height 20
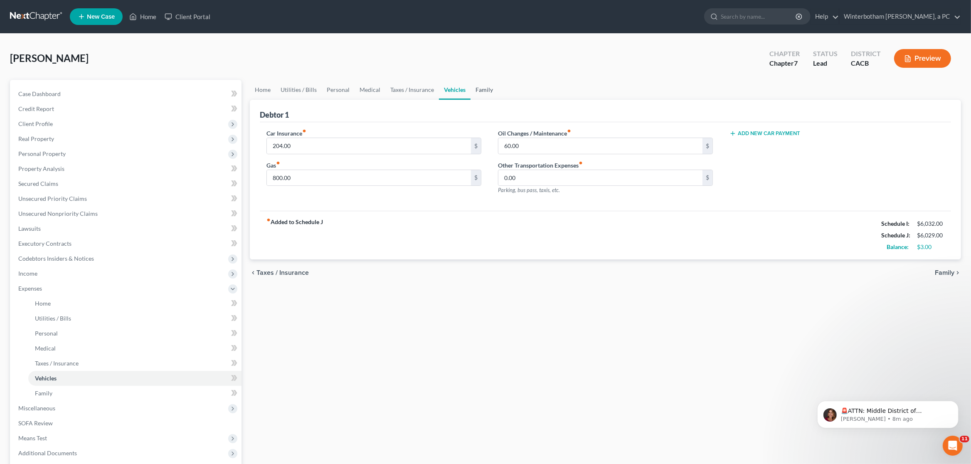
click at [481, 87] on link "Family" at bounding box center [484, 90] width 27 height 20
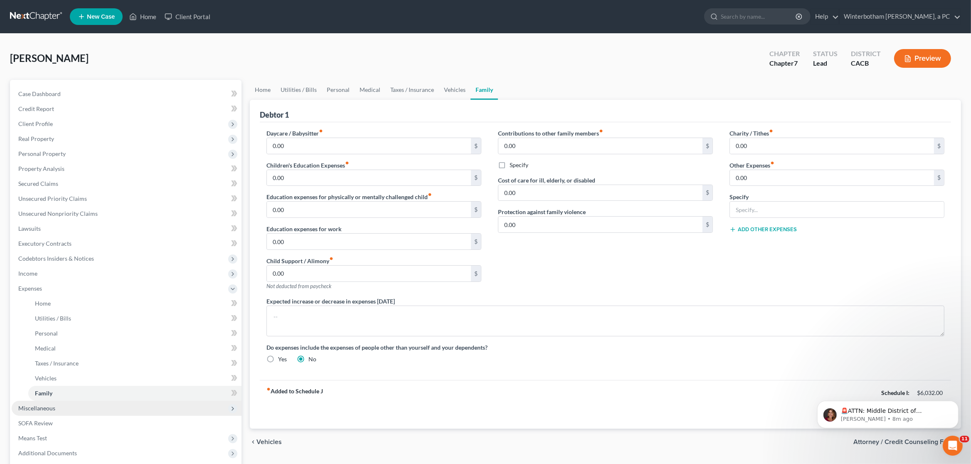
click at [35, 411] on span "Miscellaneous" at bounding box center [127, 408] width 230 height 15
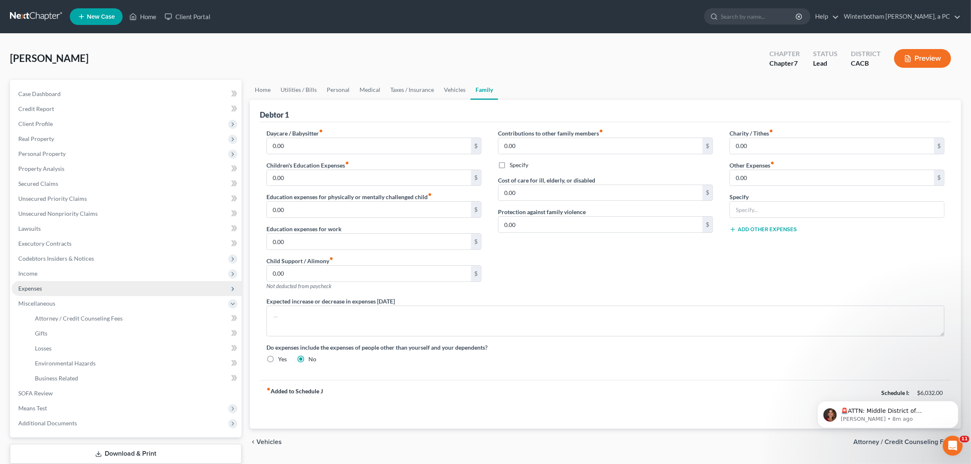
click at [46, 289] on span "Expenses" at bounding box center [127, 288] width 230 height 15
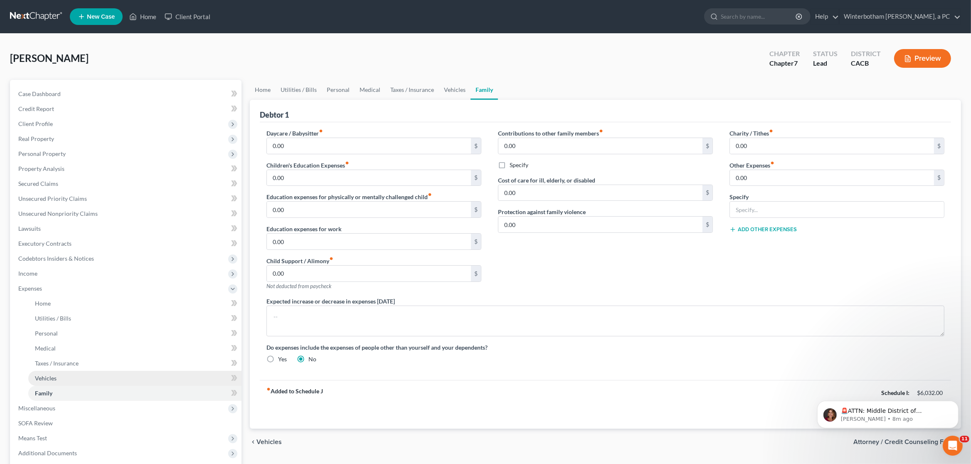
click at [43, 375] on span "Vehicles" at bounding box center [46, 378] width 22 height 7
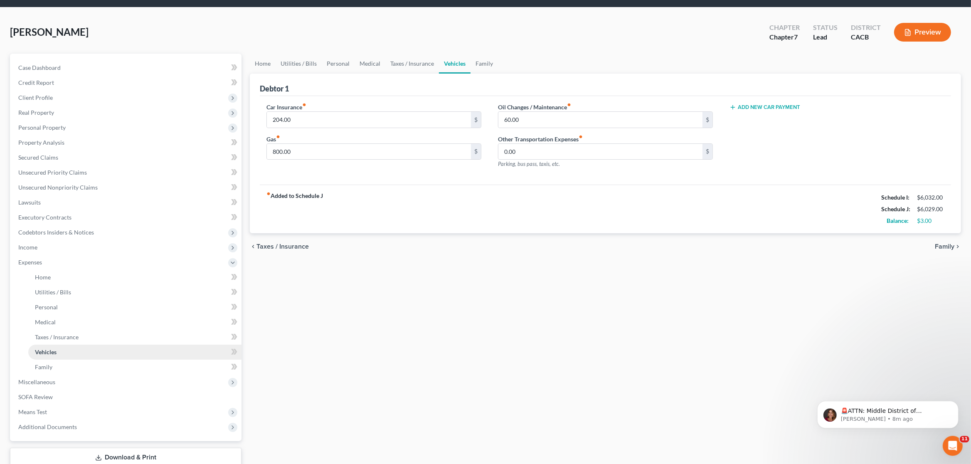
scroll to position [44, 0]
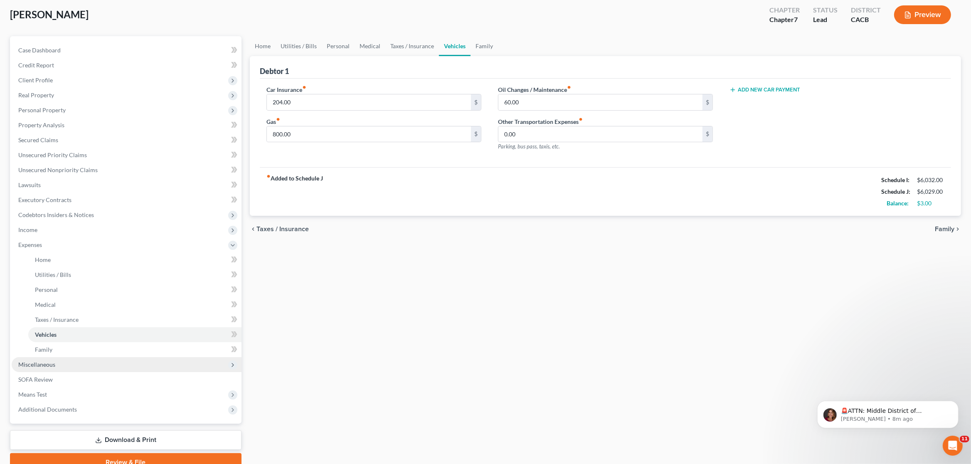
click at [50, 360] on span "Miscellaneous" at bounding box center [127, 364] width 230 height 15
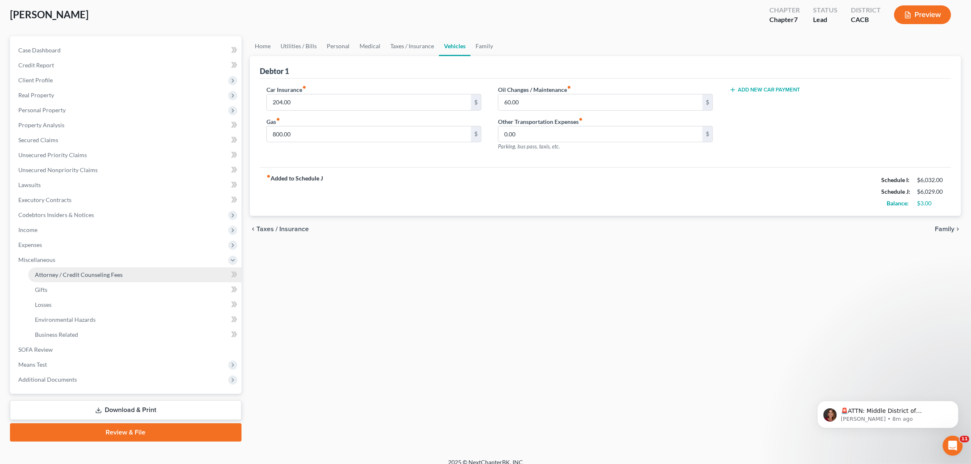
click at [62, 275] on span "Attorney / Credit Counseling Fees" at bounding box center [79, 274] width 88 height 7
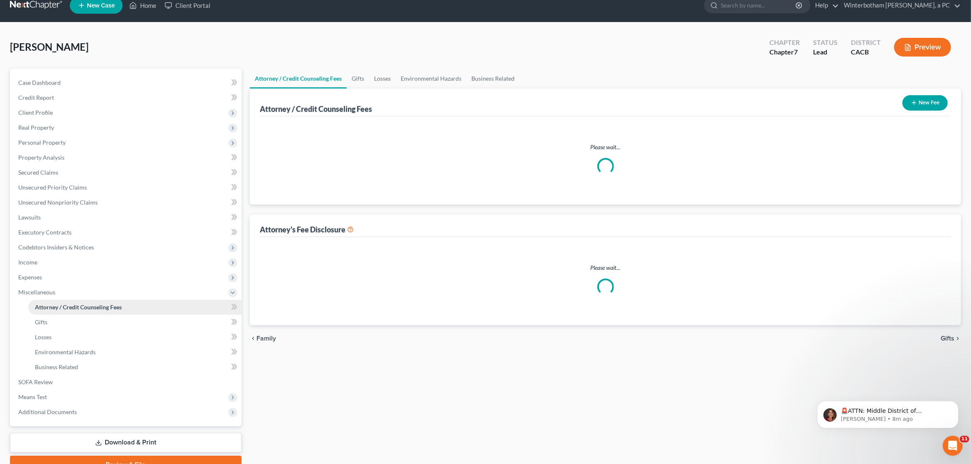
select select "1"
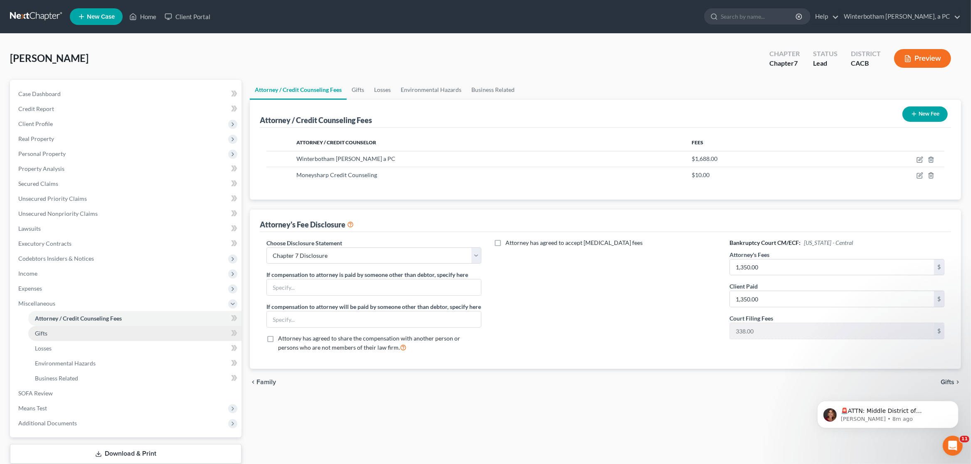
click at [56, 333] on link "Gifts" at bounding box center [134, 333] width 213 height 15
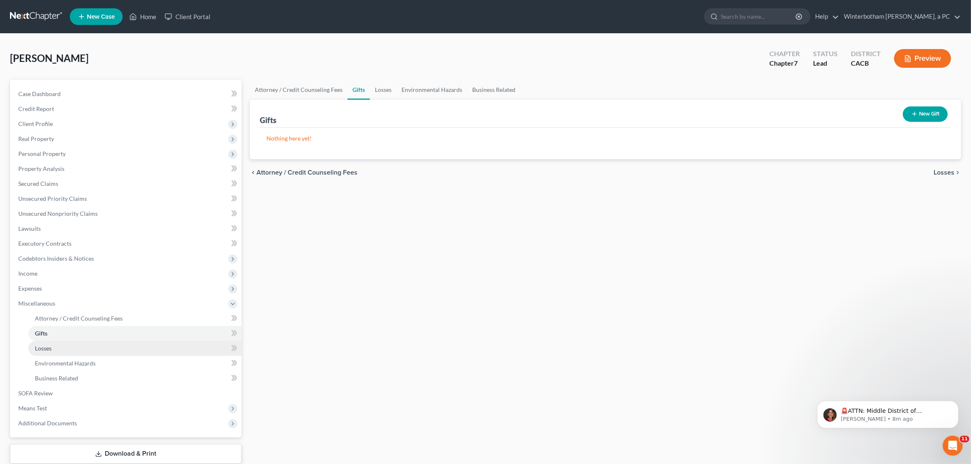
click at [56, 348] on link "Losses" at bounding box center [134, 348] width 213 height 15
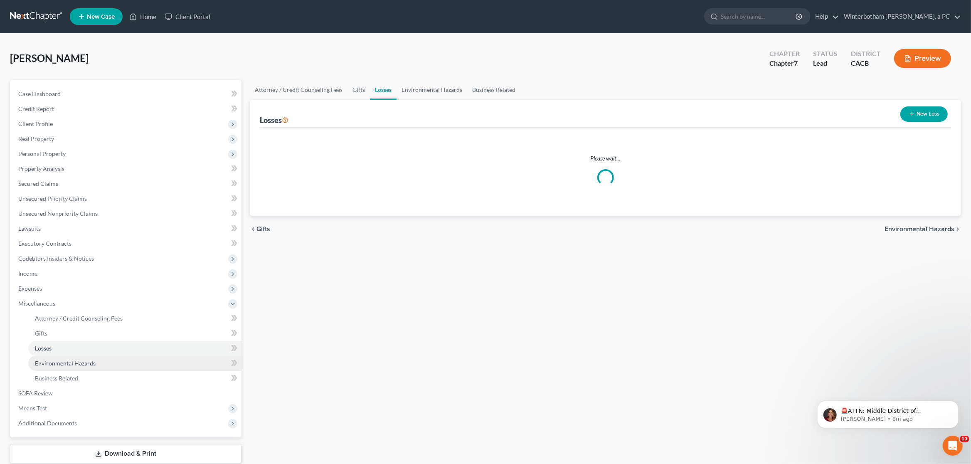
click at [58, 368] on link "Environmental Hazards" at bounding box center [134, 363] width 213 height 15
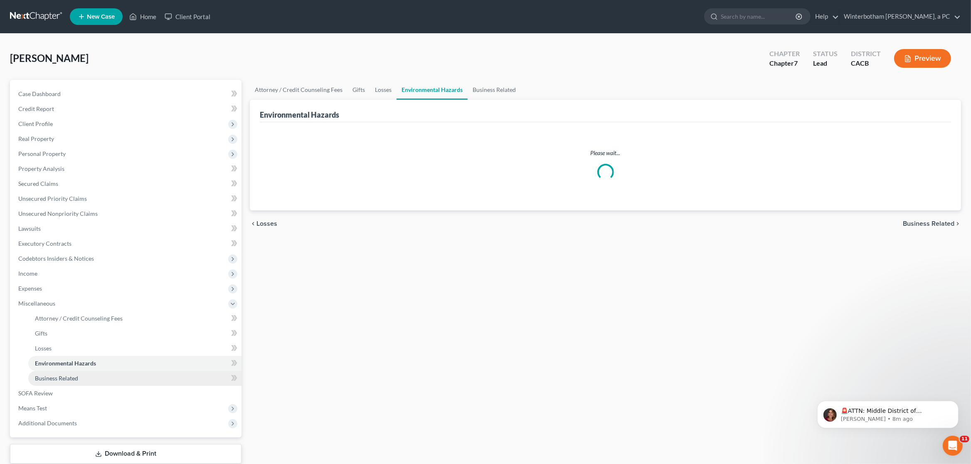
click at [58, 378] on span "Business Related" at bounding box center [56, 378] width 43 height 7
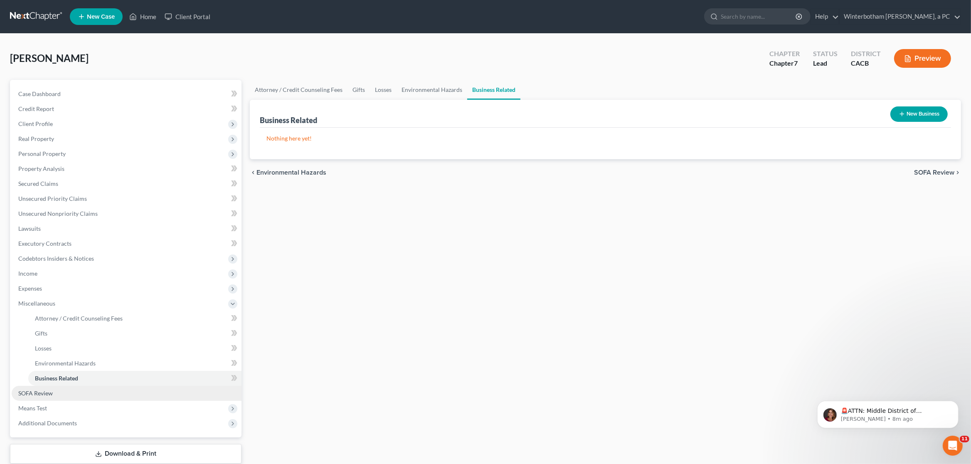
click at [54, 397] on link "SOFA Review" at bounding box center [127, 393] width 230 height 15
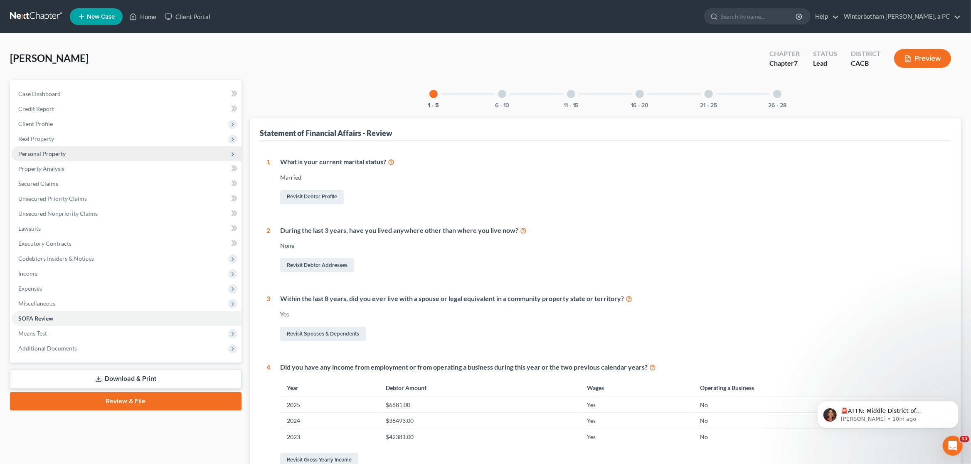
click at [38, 154] on span "Personal Property" at bounding box center [41, 153] width 47 height 7
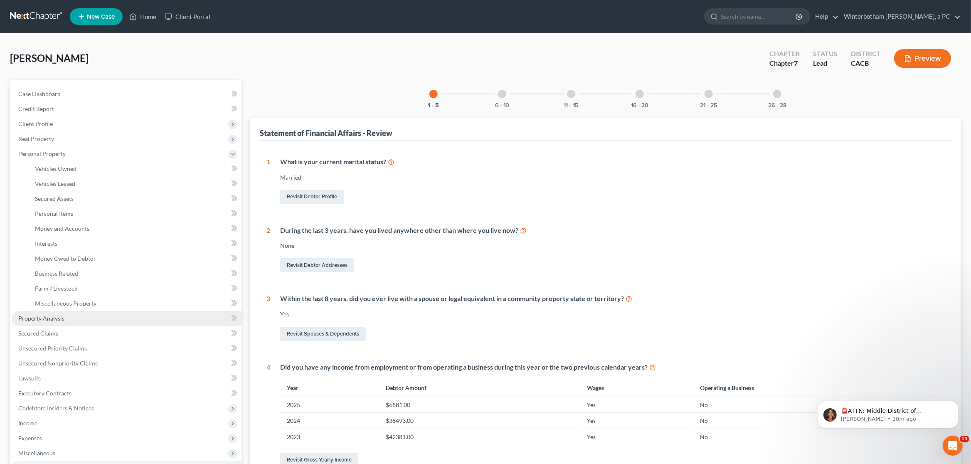
click at [59, 314] on link "Property Analysis" at bounding box center [127, 318] width 230 height 15
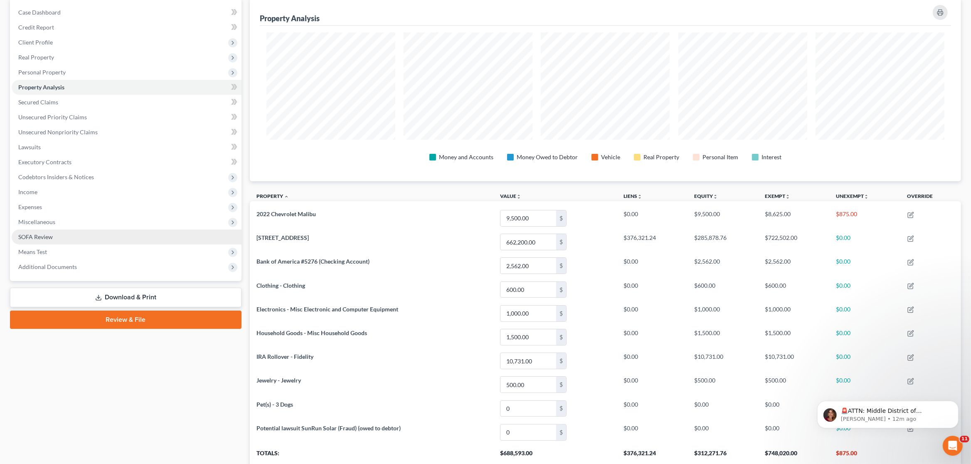
scroll to position [57, 0]
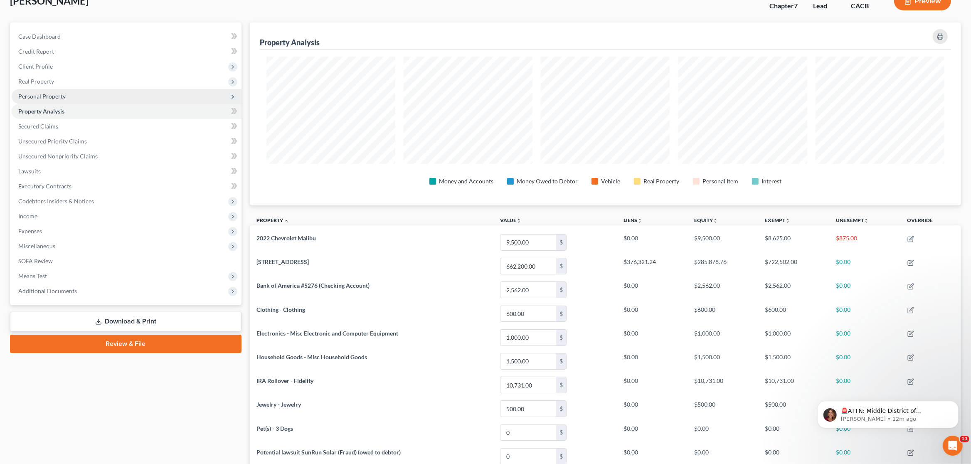
click at [55, 95] on span "Personal Property" at bounding box center [41, 96] width 47 height 7
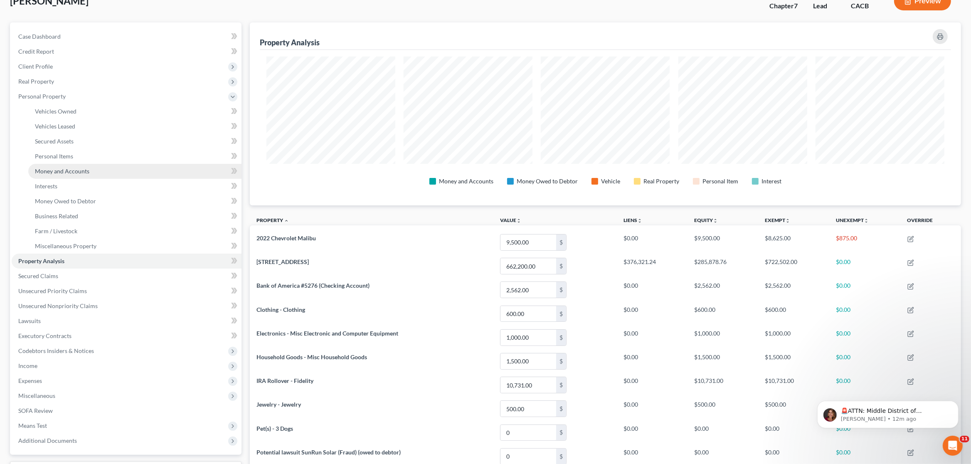
click at [60, 168] on span "Money and Accounts" at bounding box center [62, 171] width 54 height 7
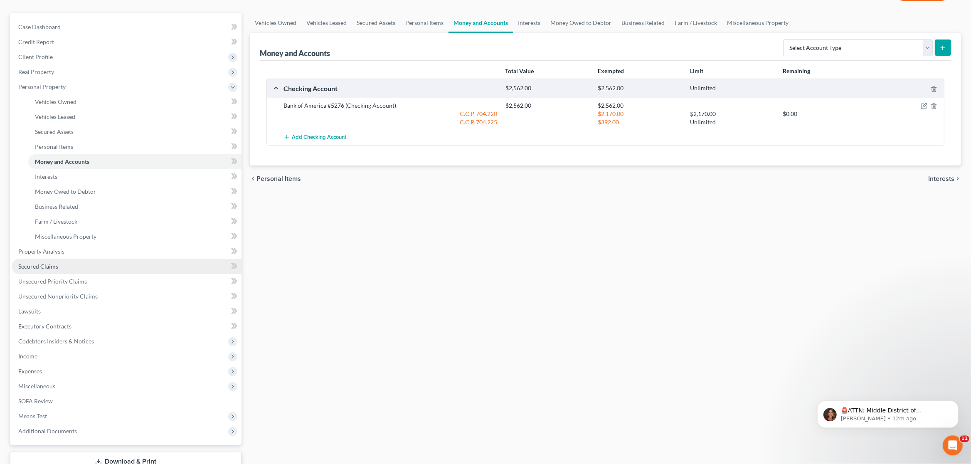
scroll to position [87, 0]
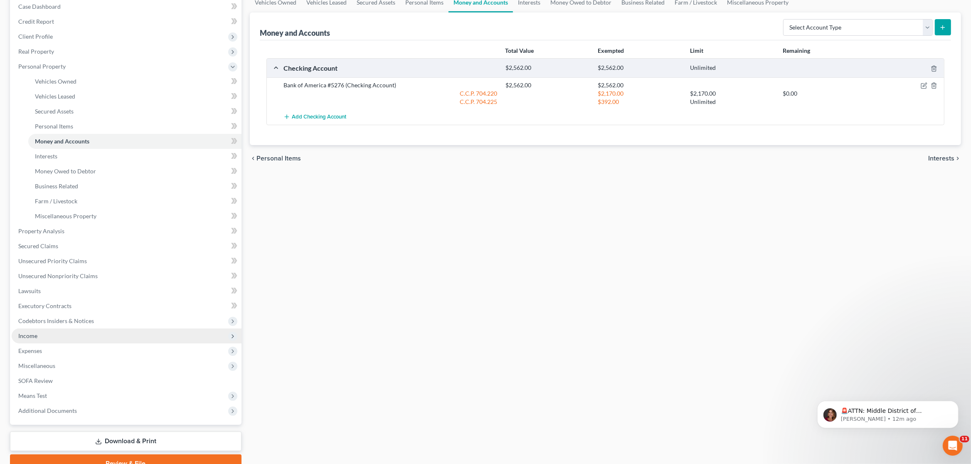
click at [50, 337] on span "Income" at bounding box center [127, 335] width 230 height 15
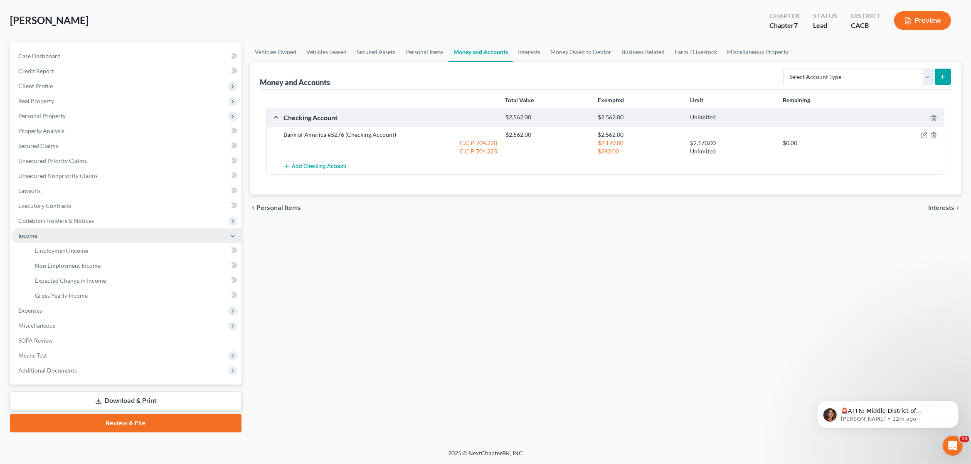
scroll to position [37, 0]
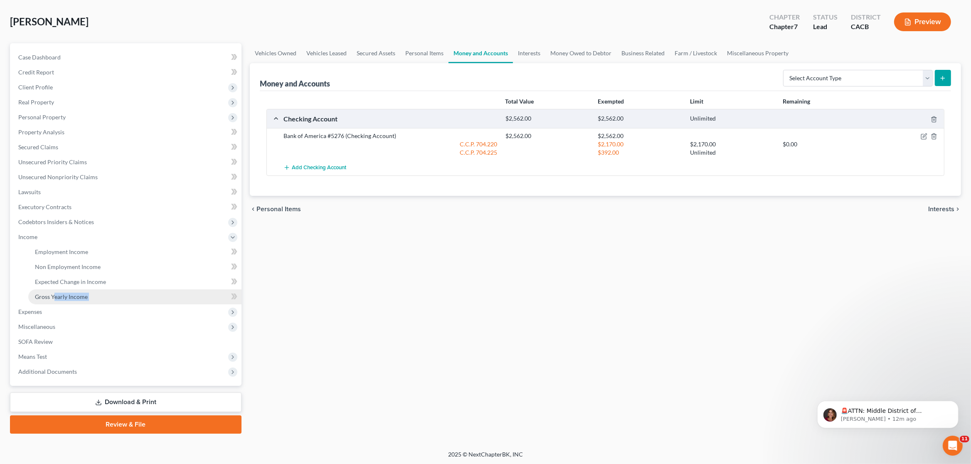
drag, startPoint x: 49, startPoint y: 307, endPoint x: 55, endPoint y: 298, distance: 11.2
click at [55, 298] on ul "Case Dashboard Payments Invoices Payments Payments Credit Report Client Profile" at bounding box center [127, 214] width 230 height 329
click at [55, 298] on span "Gross Yearly Income" at bounding box center [61, 296] width 53 height 7
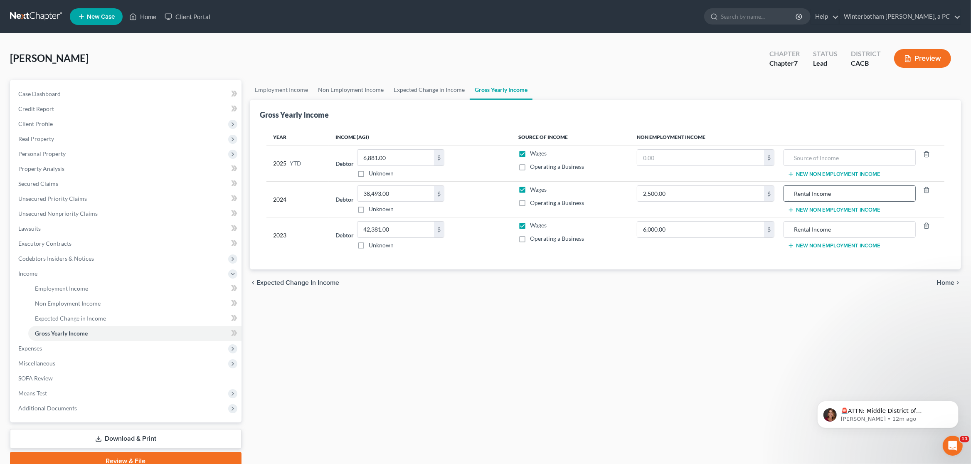
click at [847, 195] on input "Rental Income" at bounding box center [849, 194] width 123 height 16
type input "Rental Income (ended 4/2024)"
click at [573, 324] on div "Employment Income Non Employment Income Expected Change in Income Gross Yearly …" at bounding box center [606, 275] width 720 height 390
click at [52, 290] on span "Employment Income" at bounding box center [61, 288] width 53 height 7
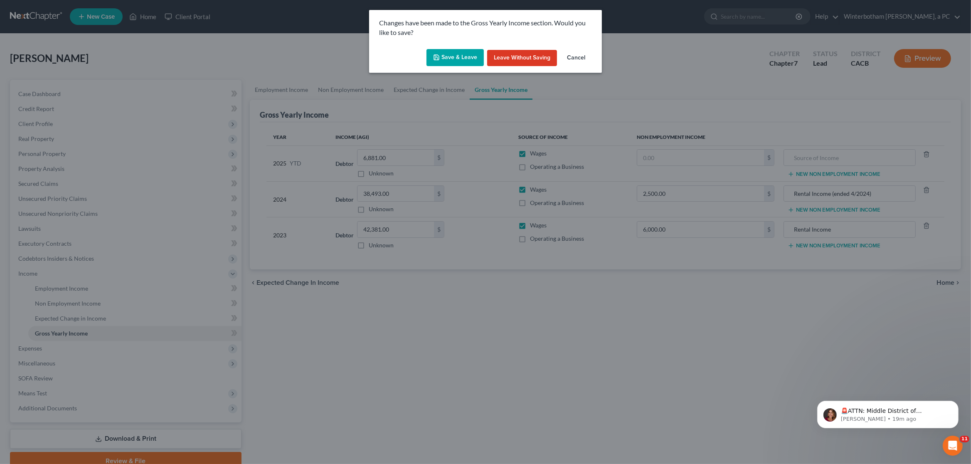
click at [455, 57] on button "Save & Leave" at bounding box center [454, 57] width 57 height 17
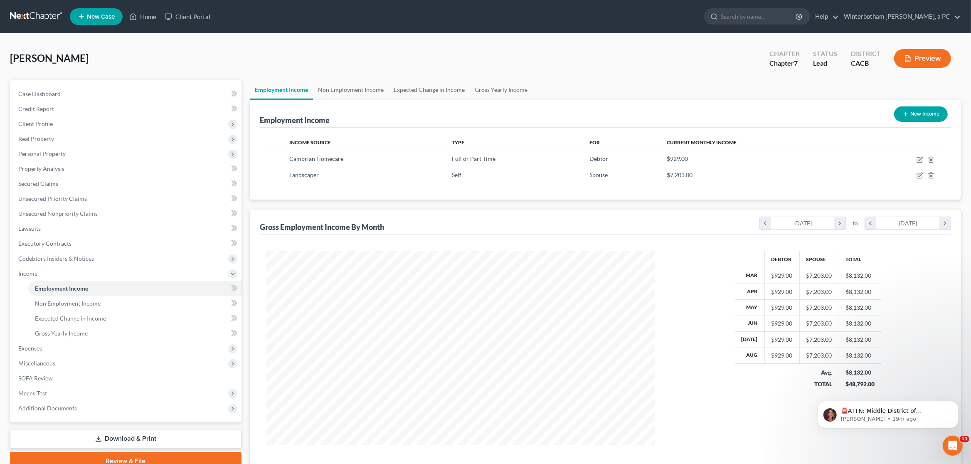
scroll to position [194, 405]
click at [919, 176] on icon "button" at bounding box center [921, 175] width 4 height 4
select select "1"
select select "0"
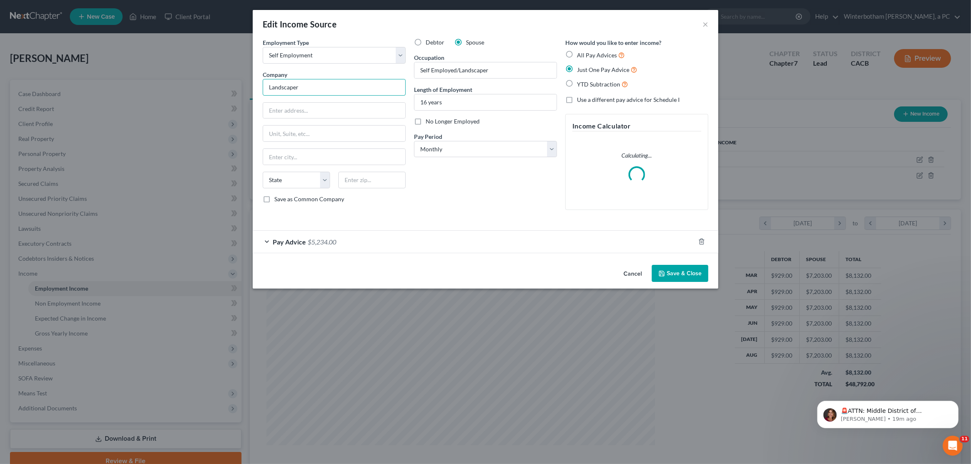
click at [266, 86] on input "Landscaper" at bounding box center [334, 87] width 143 height 17
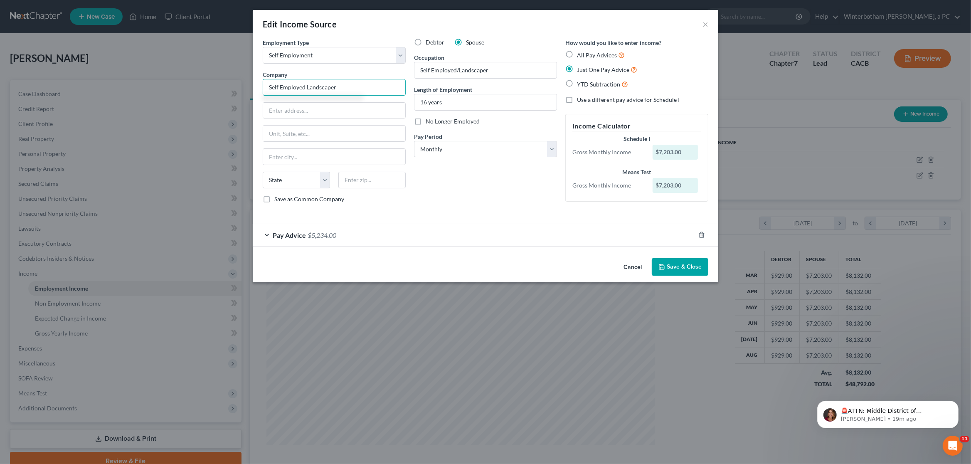
type input "Self Employed Landscaper"
drag, startPoint x: 357, startPoint y: 89, endPoint x: 307, endPoint y: 89, distance: 49.9
click at [307, 89] on input "Self Employed Landscaper" at bounding box center [334, 87] width 143 height 17
click at [328, 113] on input "text" at bounding box center [334, 111] width 142 height 16
paste input "2628 110th Street"
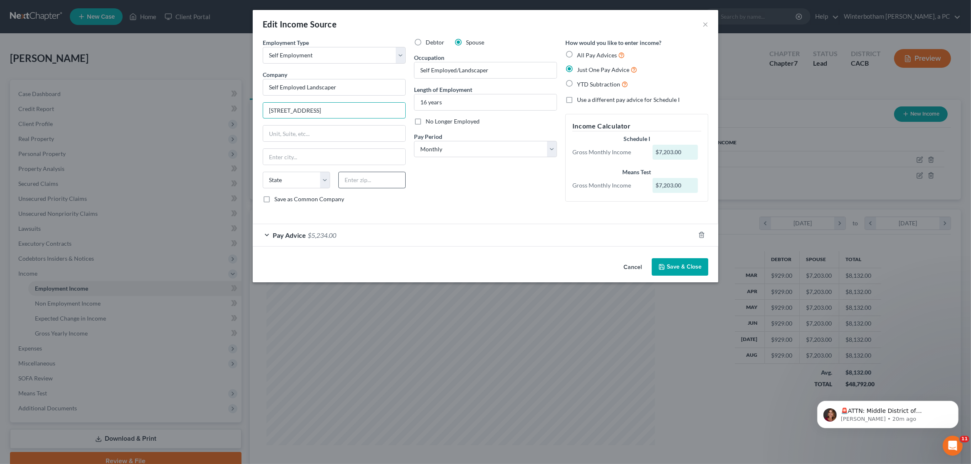
type input "2628 110th Street"
click at [361, 185] on input "text" at bounding box center [371, 180] width 67 height 17
type input "90262"
type input "Lynwood"
select select "4"
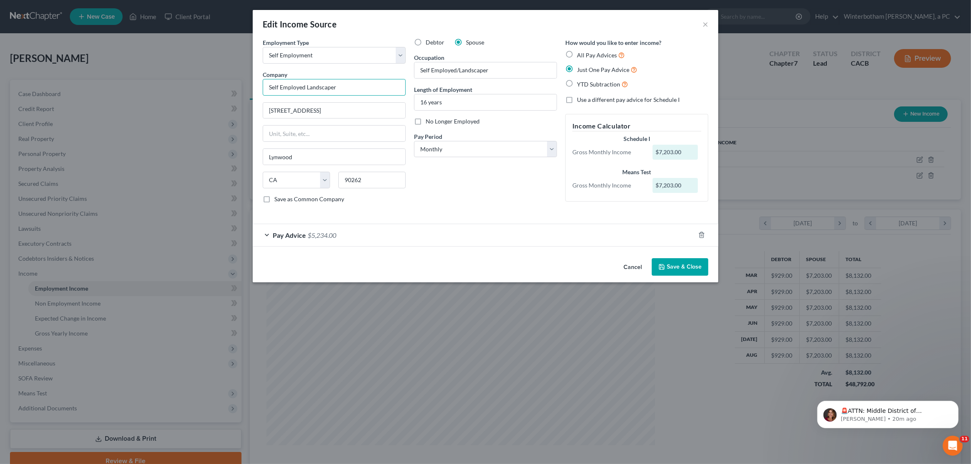
drag, startPoint x: 355, startPoint y: 91, endPoint x: 306, endPoint y: 87, distance: 49.2
click at [306, 87] on input "Self Employed Landscaper" at bounding box center [334, 87] width 143 height 17
type input "Self Employed"
click at [452, 202] on div "Debtor Spouse Occupation Self Employed/Landscaper Length of Employment 16 years…" at bounding box center [485, 124] width 151 height 172
click at [700, 270] on button "Save & Close" at bounding box center [680, 266] width 57 height 17
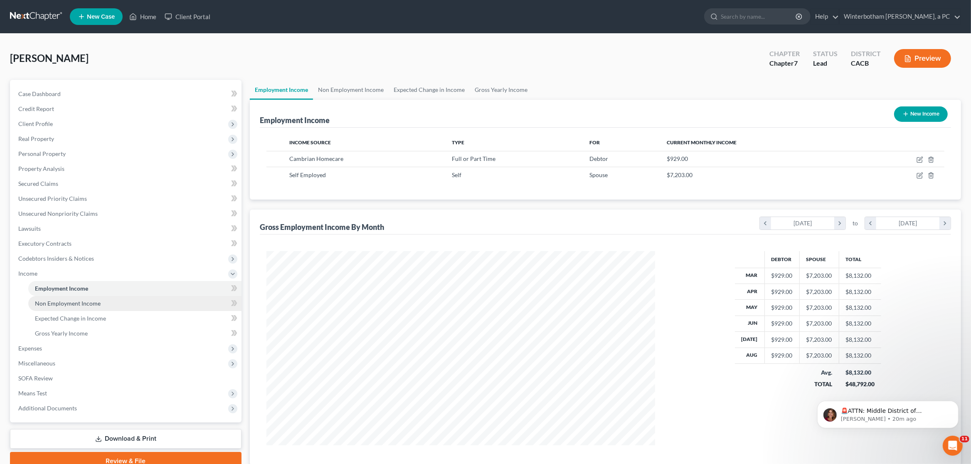
click at [83, 303] on span "Non Employment Income" at bounding box center [68, 303] width 66 height 7
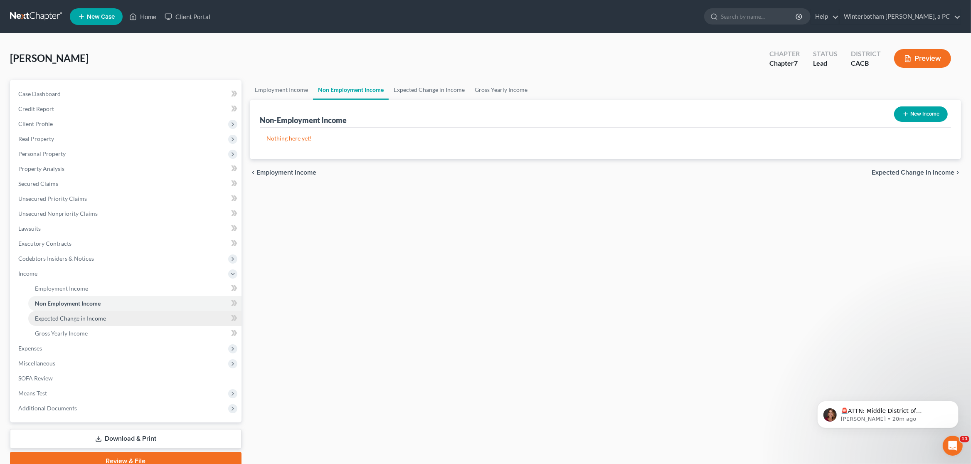
click at [85, 318] on span "Expected Change in Income" at bounding box center [70, 318] width 71 height 7
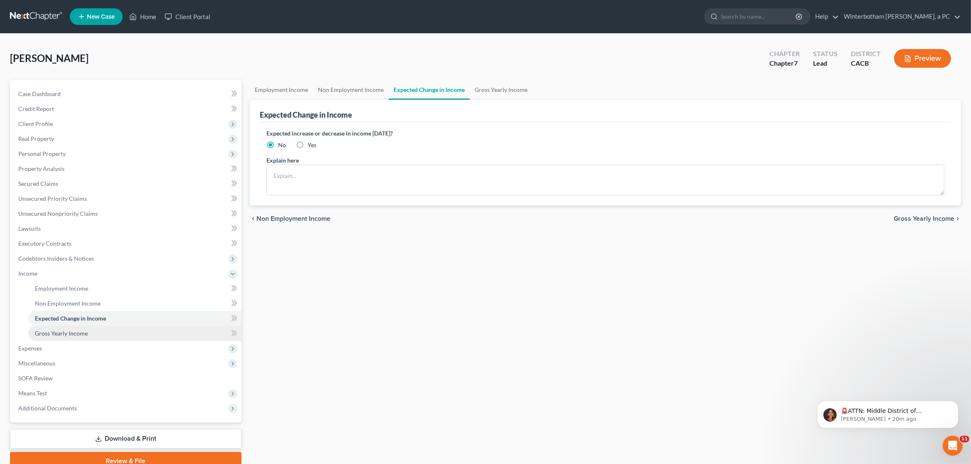
click at [81, 330] on span "Gross Yearly Income" at bounding box center [61, 333] width 53 height 7
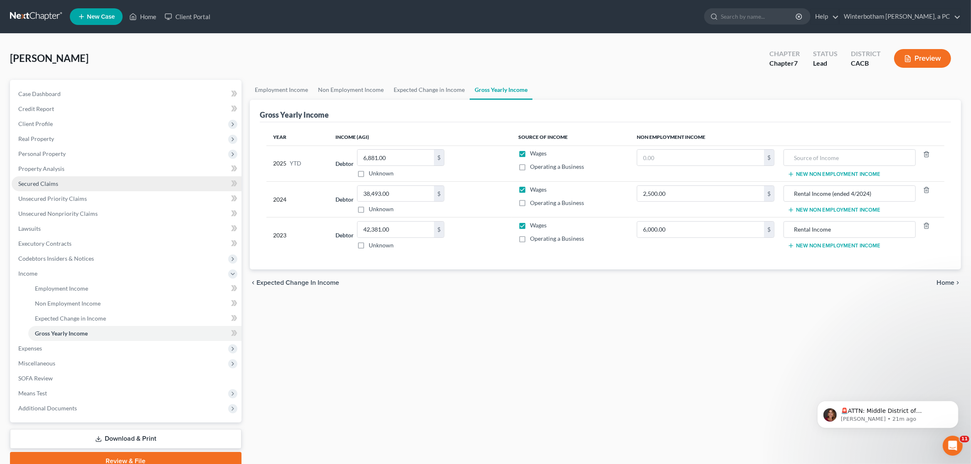
click at [59, 185] on link "Secured Claims" at bounding box center [127, 183] width 230 height 15
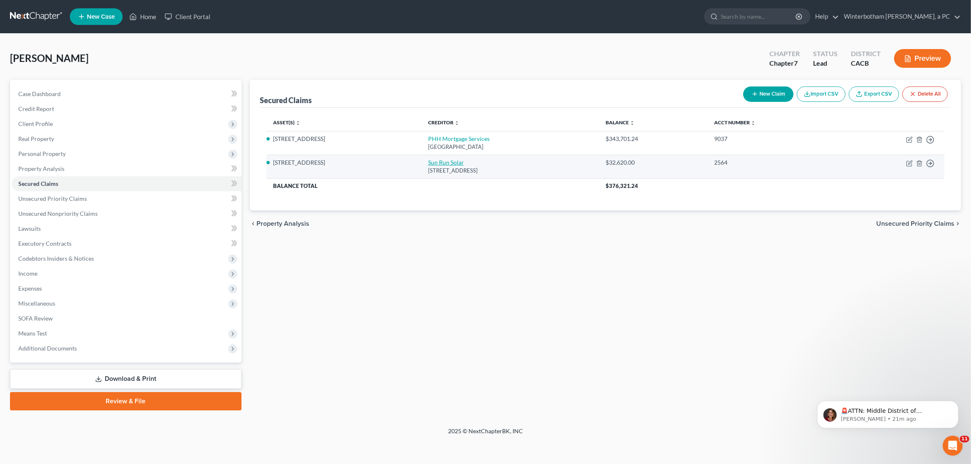
click at [428, 163] on link "Sun Run Solar" at bounding box center [446, 162] width 36 height 7
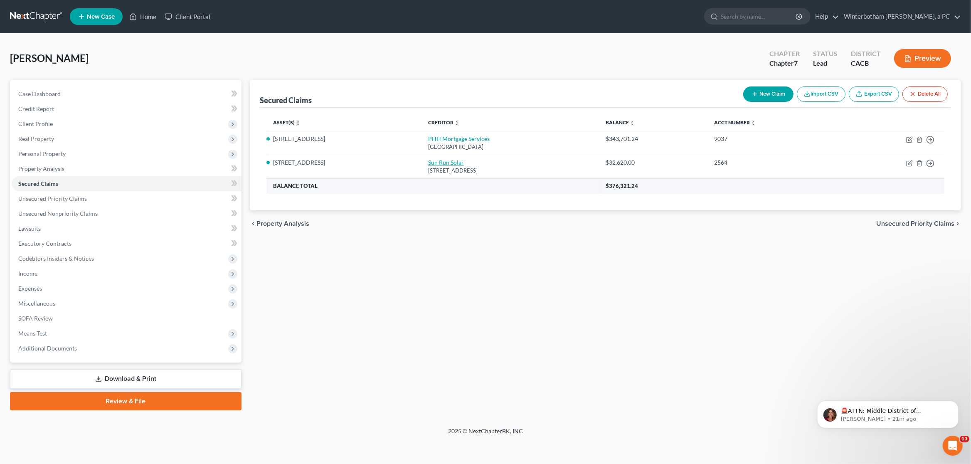
select select "4"
select select "0"
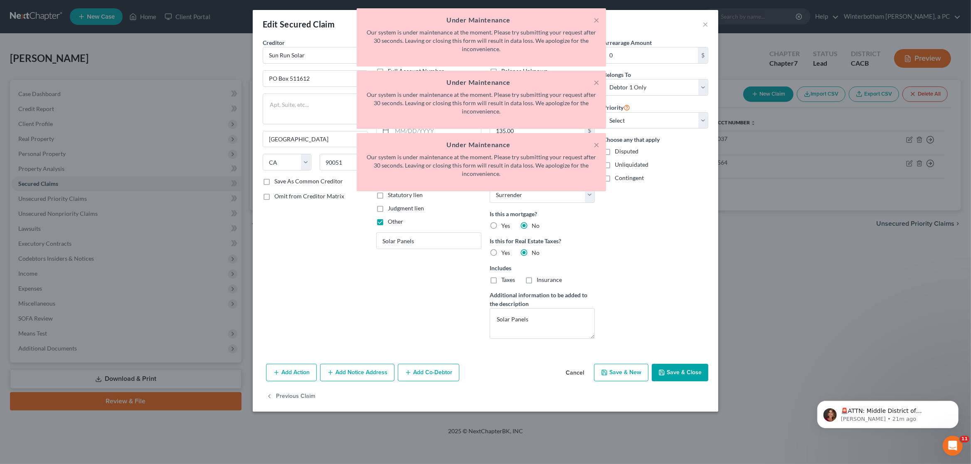
click at [319, 203] on div "Creditor * Sun Run Solar PO Box 511612 Los Angeles State AL AK AR AZ CA CO CT D…" at bounding box center [315, 191] width 113 height 307
click at [703, 25] on div "× Under Maintenance Our system is under maintenance at the moment. Please try s…" at bounding box center [481, 101] width 971 height 187
click at [595, 21] on button "×" at bounding box center [597, 20] width 6 height 10
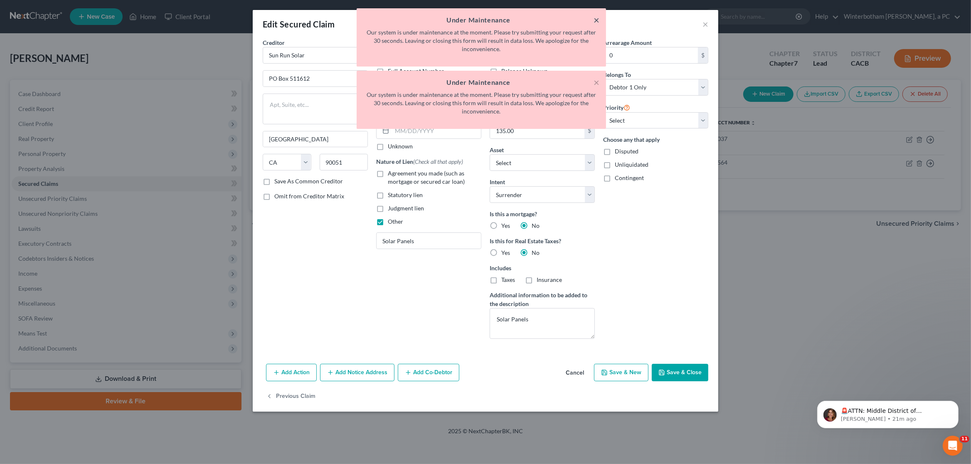
click at [595, 21] on button "×" at bounding box center [597, 20] width 6 height 10
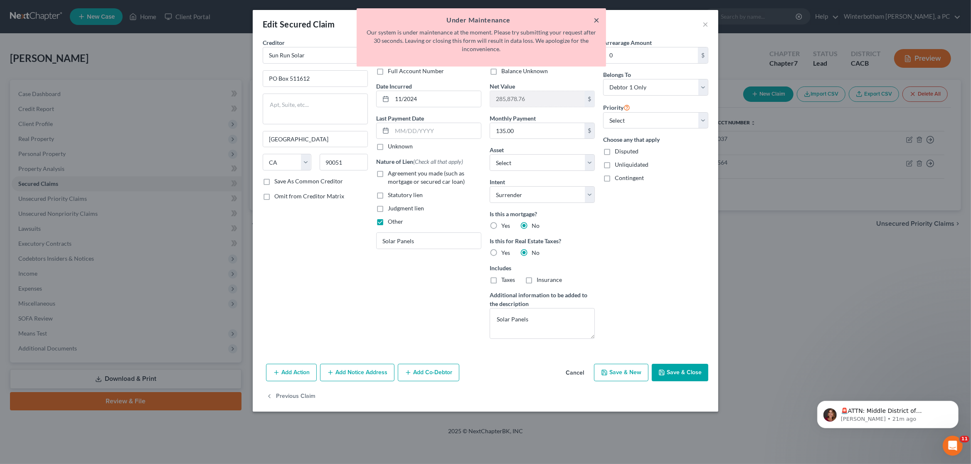
click at [595, 21] on button "×" at bounding box center [597, 20] width 6 height 10
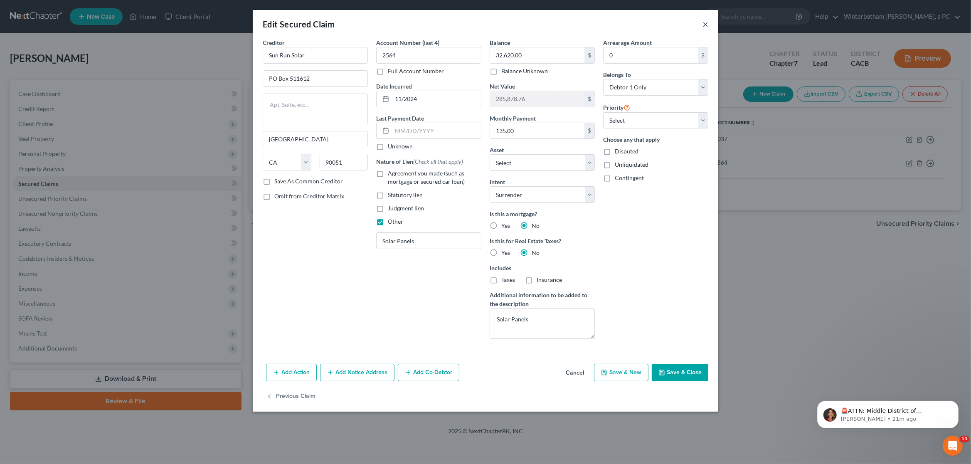
click at [705, 25] on button "×" at bounding box center [706, 24] width 6 height 10
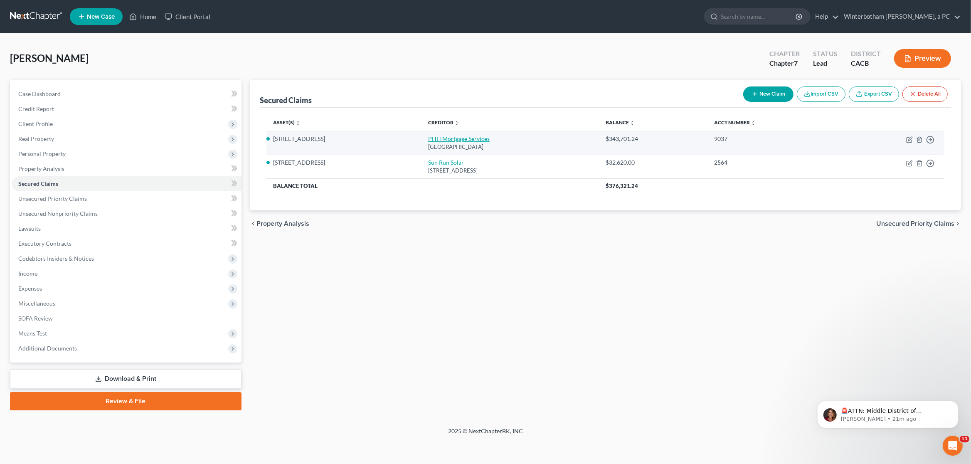
click at [428, 138] on link "PHH Mortgage Services" at bounding box center [459, 138] width 62 height 7
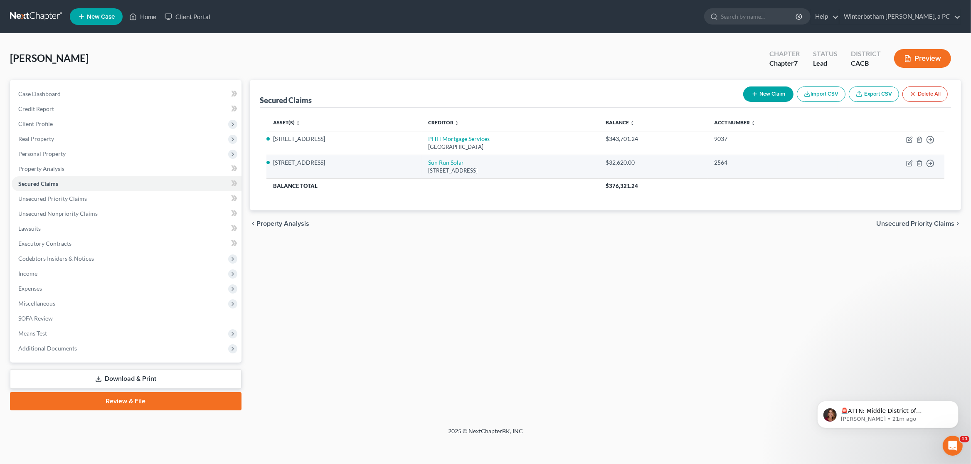
select select "45"
select select "4"
select select "3"
select select "0"
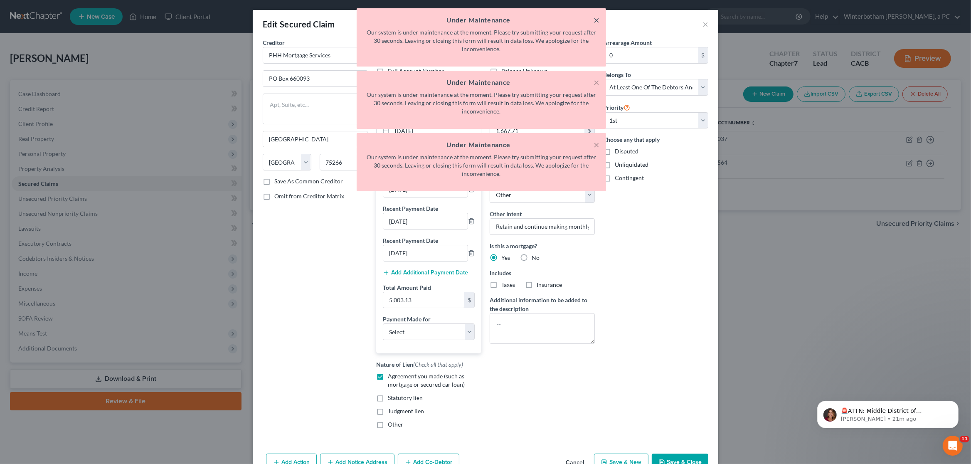
click at [595, 18] on button "×" at bounding box center [597, 20] width 6 height 10
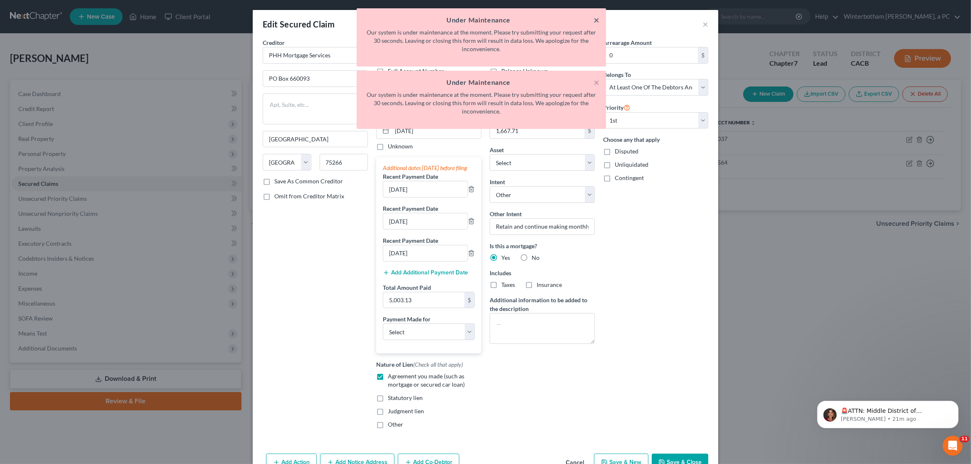
click at [595, 18] on button "×" at bounding box center [597, 20] width 6 height 10
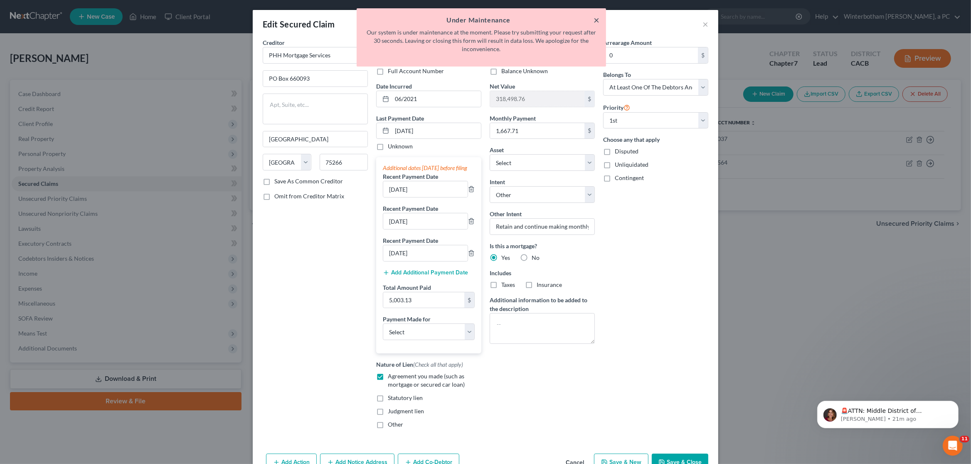
click at [595, 18] on button "×" at bounding box center [597, 20] width 6 height 10
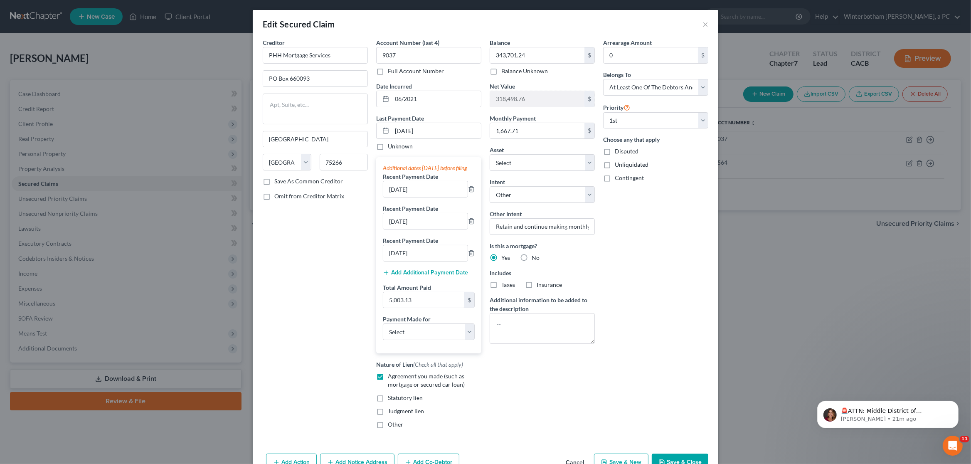
click at [357, 262] on div "Creditor * PHH Mortgage Services PO Box 660093 Dallas State AL AK AR AZ CA CO C…" at bounding box center [315, 236] width 113 height 397
click at [393, 197] on input "[DATE]" at bounding box center [425, 189] width 84 height 16
type input "[DATE]"
click at [395, 229] on input "[DATE]" at bounding box center [425, 221] width 84 height 16
type input "[DATE]"
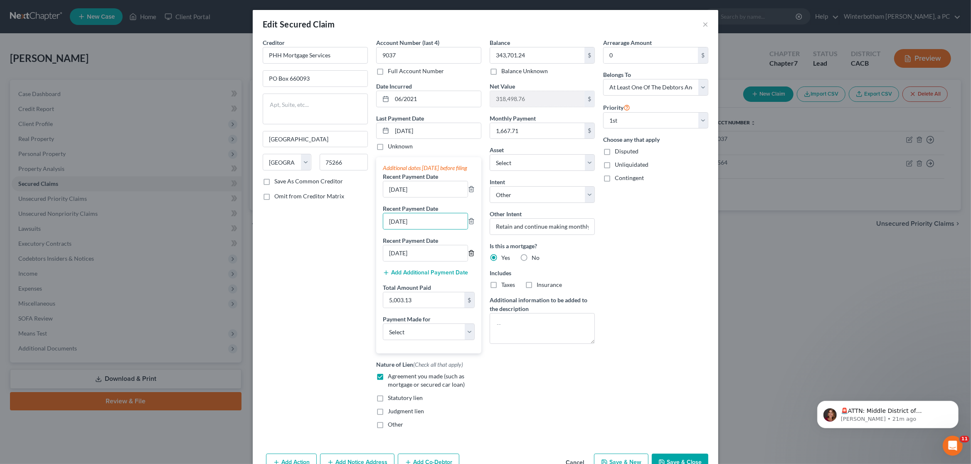
click at [471, 256] on icon "button" at bounding box center [471, 253] width 7 height 7
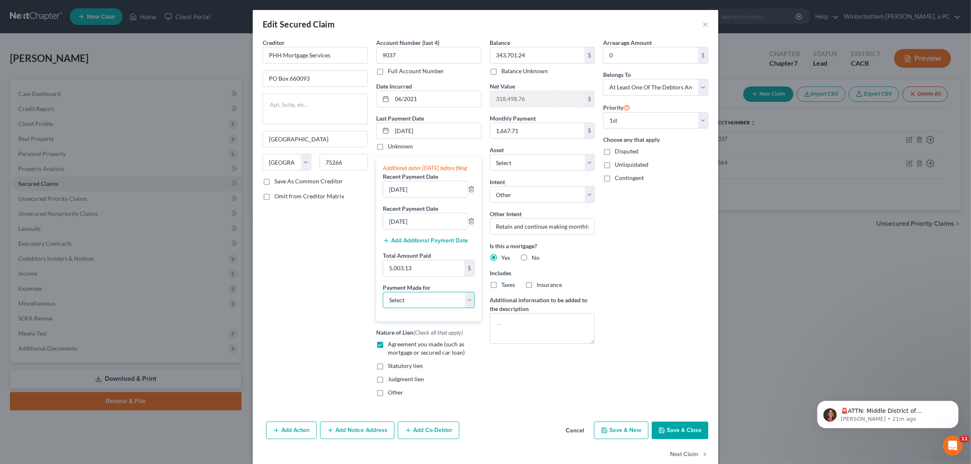
select select "3"
click option "Mortgage" at bounding box center [0, 0] width 0 height 0
click at [654, 328] on div "Arrearage Amount 0 $ Belongs To * Select Debtor 1 Only Debtor 2 Only Debtor 1 A…" at bounding box center [655, 220] width 113 height 365
drag, startPoint x: 675, startPoint y: 439, endPoint x: 520, endPoint y: 396, distance: 160.9
click at [674, 439] on button "Save & Close" at bounding box center [680, 430] width 57 height 17
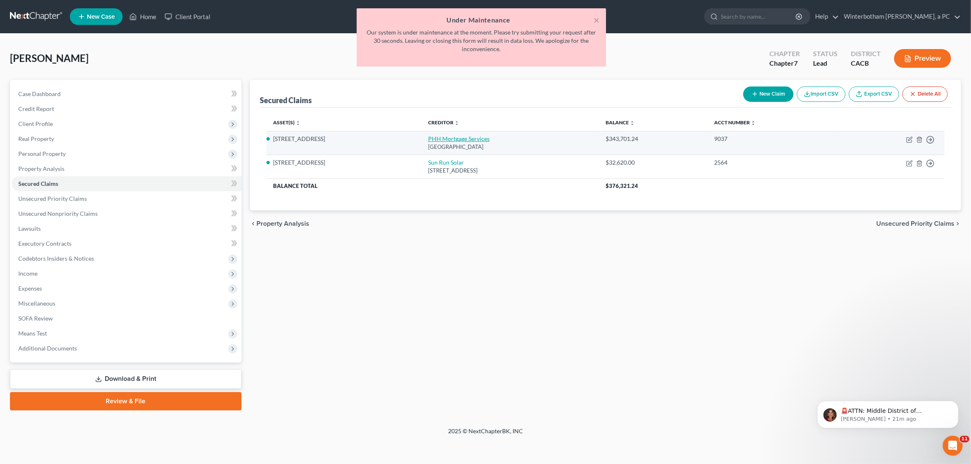
click at [428, 142] on link "PHH Mortgage Services" at bounding box center [459, 138] width 62 height 7
select select "45"
select select "4"
select select "3"
select select "0"
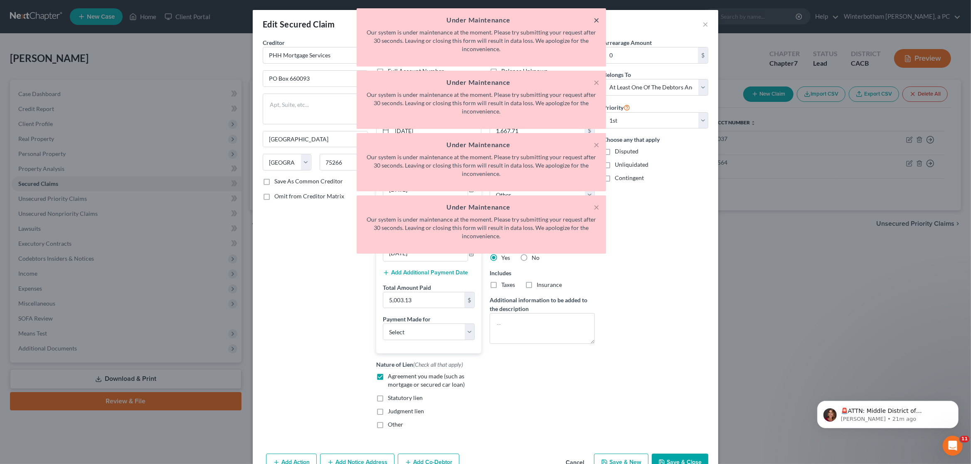
click at [597, 18] on button "×" at bounding box center [597, 20] width 6 height 10
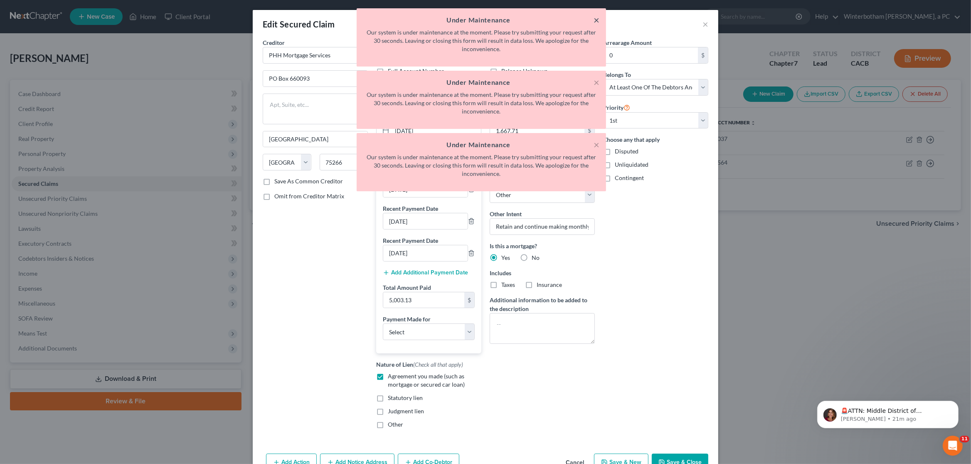
click at [597, 18] on button "×" at bounding box center [597, 20] width 6 height 10
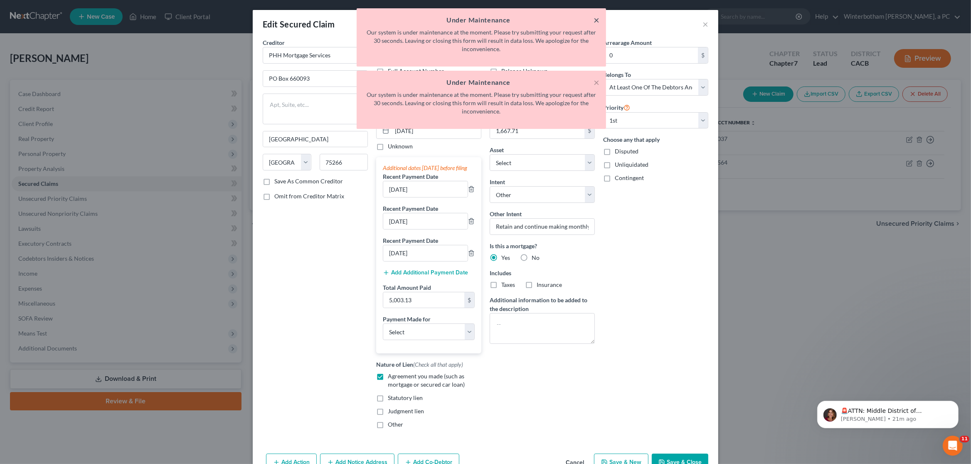
click at [597, 18] on button "×" at bounding box center [597, 20] width 6 height 10
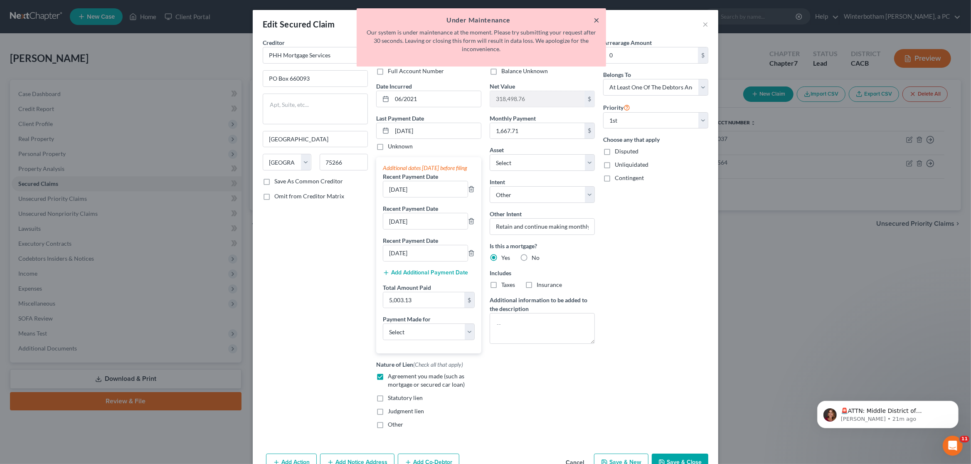
click at [596, 18] on button "×" at bounding box center [597, 20] width 6 height 10
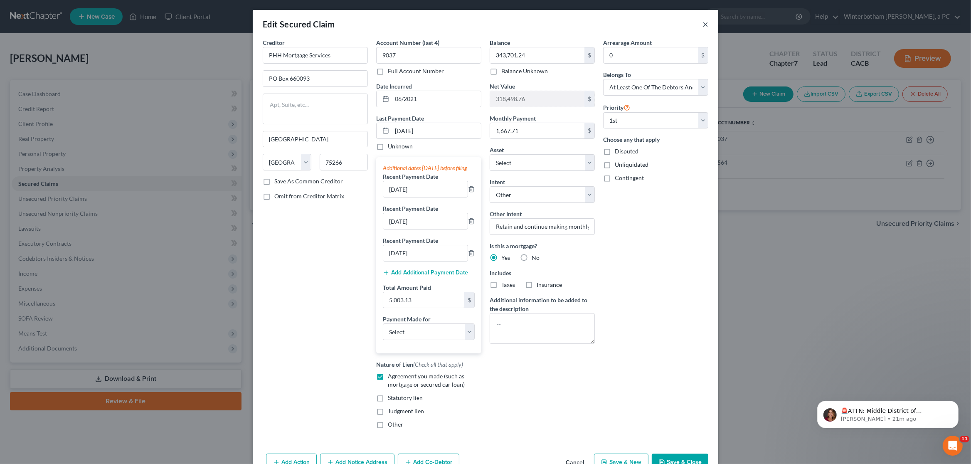
click at [708, 25] on button "×" at bounding box center [706, 24] width 6 height 10
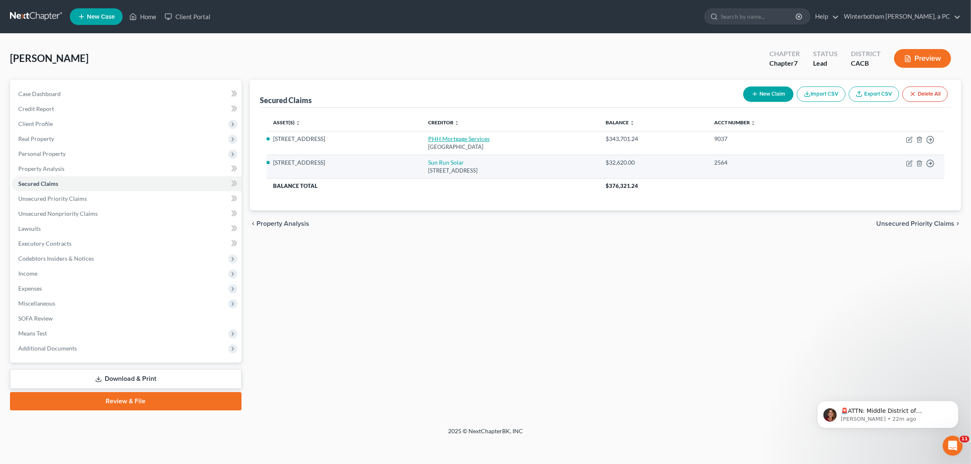
click at [428, 142] on link "PHH Mortgage Services" at bounding box center [459, 138] width 62 height 7
select select "45"
select select "4"
select select "3"
select select "0"
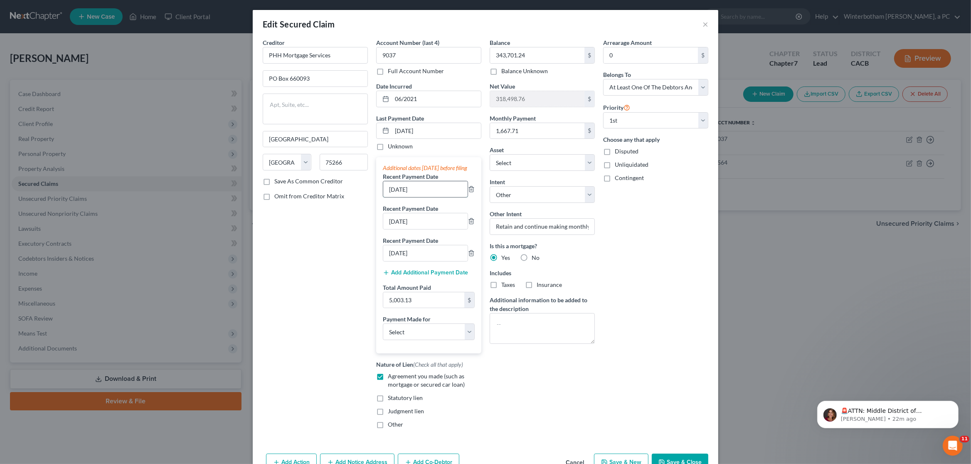
click at [395, 197] on input "[DATE]" at bounding box center [425, 189] width 84 height 16
type input "[DATE]"
click at [395, 229] on input "[DATE]" at bounding box center [425, 221] width 84 height 16
type input "[DATE]"
click at [474, 256] on icon "button" at bounding box center [471, 253] width 7 height 7
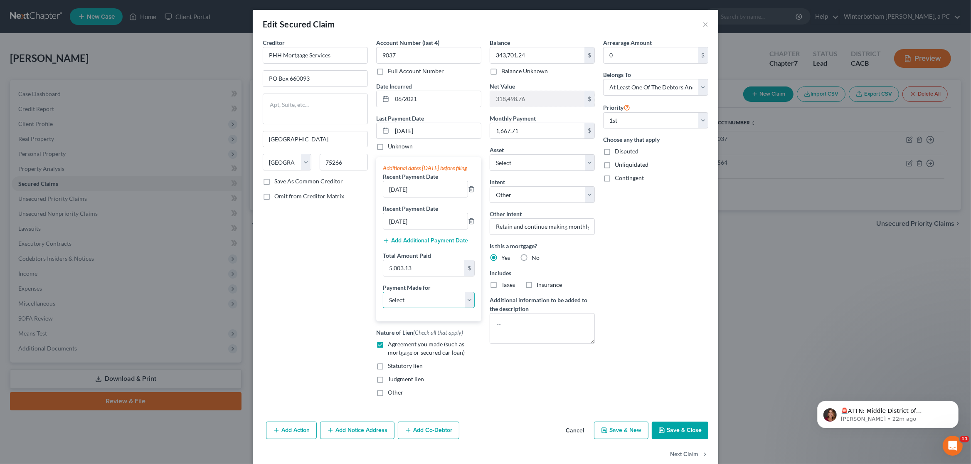
click at [383, 292] on select "Select Car Credit Card Loan Repayment Mortgage Other Suppliers Or Vendors" at bounding box center [429, 300] width 92 height 17
select select "3"
click option "Mortgage" at bounding box center [0, 0] width 0 height 0
drag, startPoint x: 675, startPoint y: 437, endPoint x: 659, endPoint y: 431, distance: 16.3
click at [659, 431] on div "Add Action Add Notice Address Add Co-Debtor Cancel Save & New Save & Close" at bounding box center [486, 431] width 466 height 27
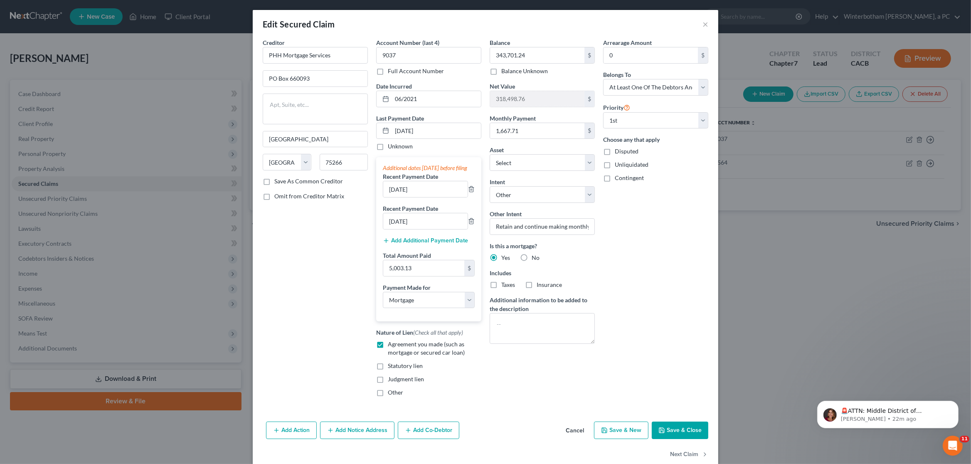
click at [670, 438] on button "Save & Close" at bounding box center [680, 430] width 57 height 17
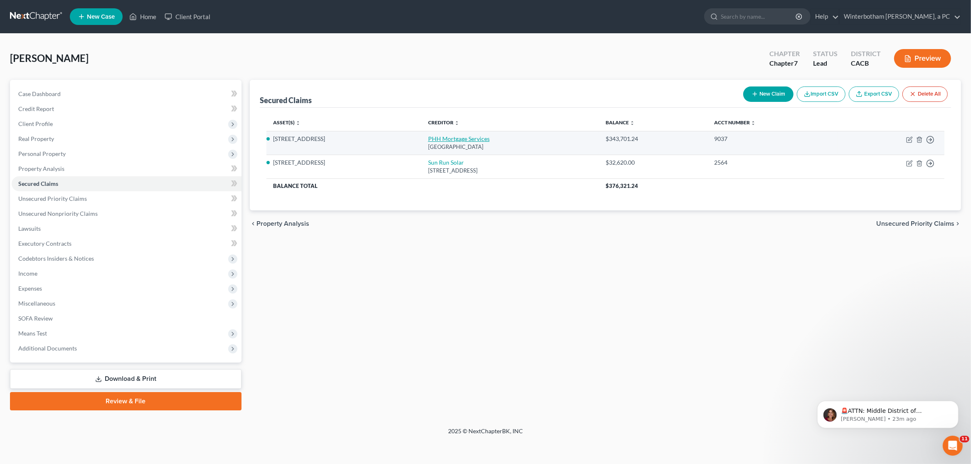
click at [430, 138] on link "PHH Mortgage Services" at bounding box center [459, 138] width 62 height 7
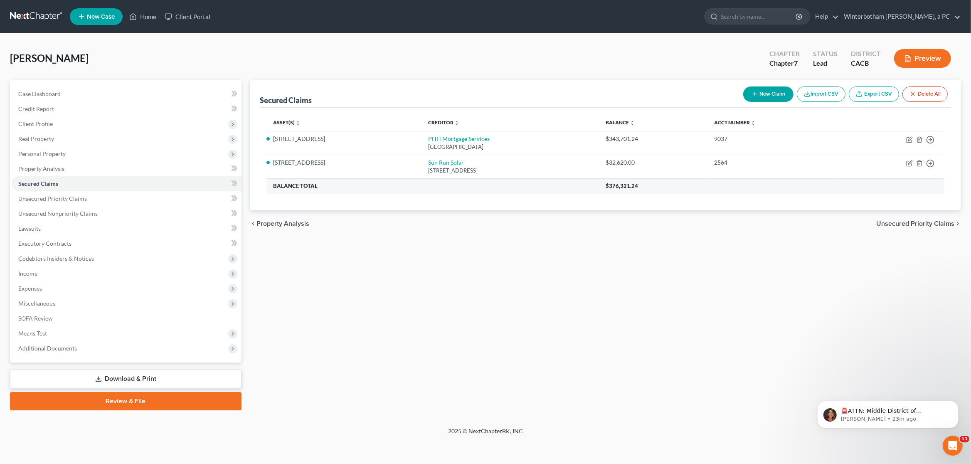
select select "45"
select select "3"
select select "4"
select select "3"
select select "0"
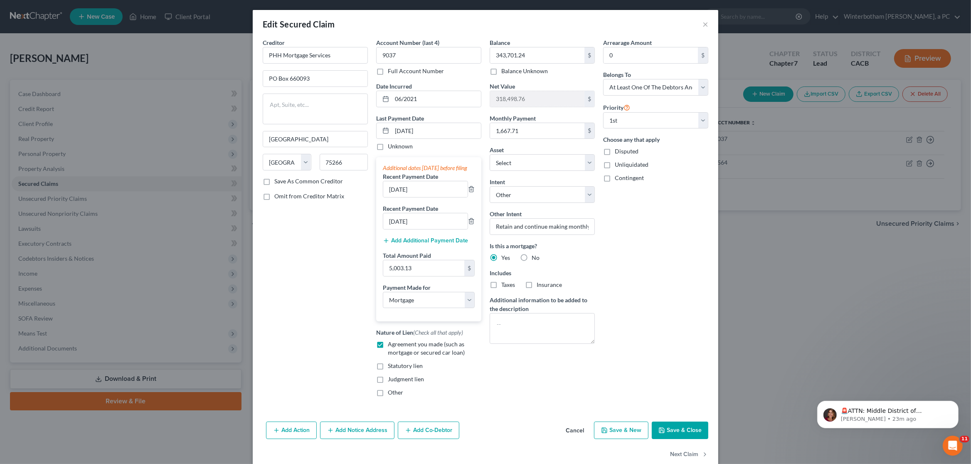
click at [324, 195] on span "Omit from Creditor Matrix" at bounding box center [309, 195] width 70 height 7
click at [283, 195] on input "Omit from Creditor Matrix" at bounding box center [280, 194] width 5 height 5
checkbox input "true"
click at [603, 79] on select "Select Debtor 1 Only Debtor 2 Only Debtor 1 And Debtor 2 Only At Least One Of T…" at bounding box center [655, 87] width 105 height 17
click at [694, 91] on select "Select Debtor 1 Only Debtor 2 Only Debtor 1 And Debtor 2 Only At Least One Of T…" at bounding box center [655, 87] width 105 height 17
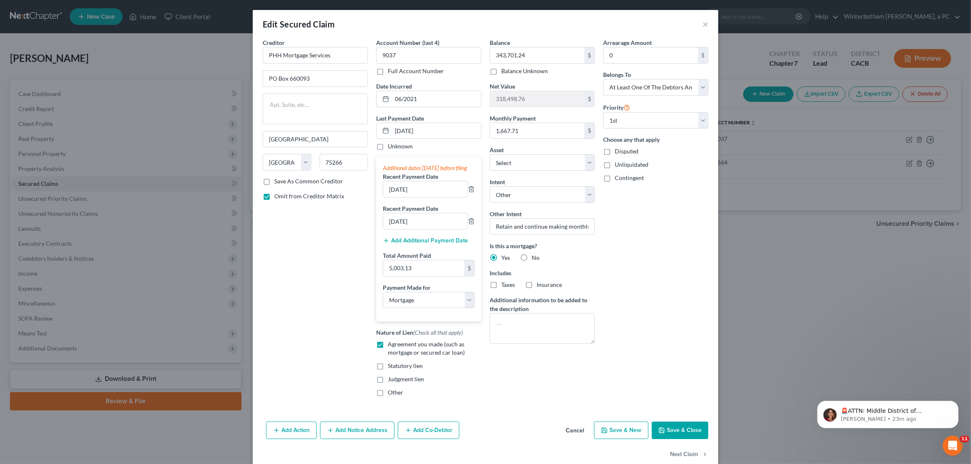
click at [681, 204] on div "Arrearage Amount 0 $ Belongs To * Select Debtor 1 Only Debtor 2 Only Debtor 1 A…" at bounding box center [655, 220] width 113 height 365
click at [510, 343] on textarea at bounding box center [542, 328] width 105 height 31
type textarea "N"
click at [691, 439] on button "Save & Close" at bounding box center [680, 430] width 57 height 17
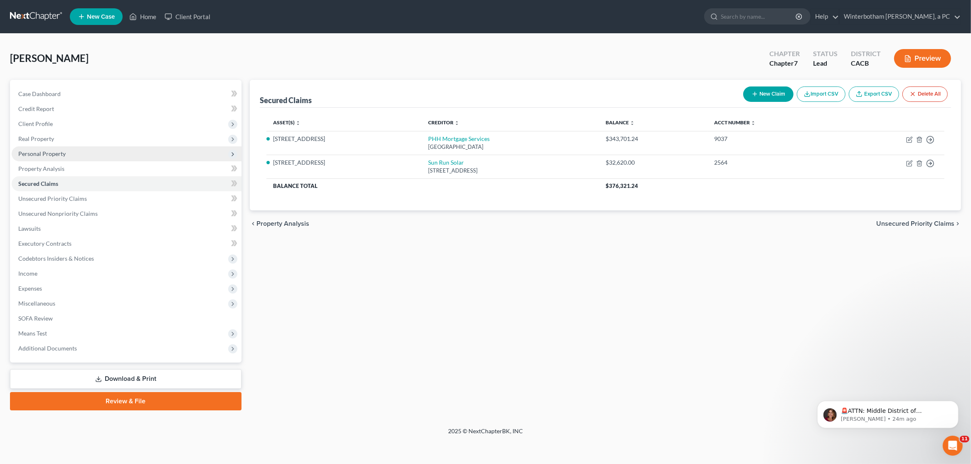
click at [69, 151] on span "Personal Property" at bounding box center [127, 153] width 230 height 15
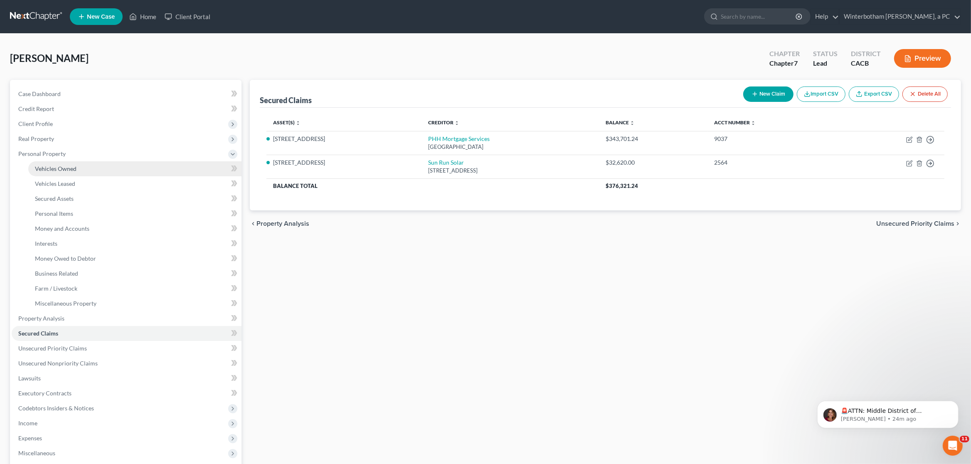
click at [70, 165] on link "Vehicles Owned" at bounding box center [134, 168] width 213 height 15
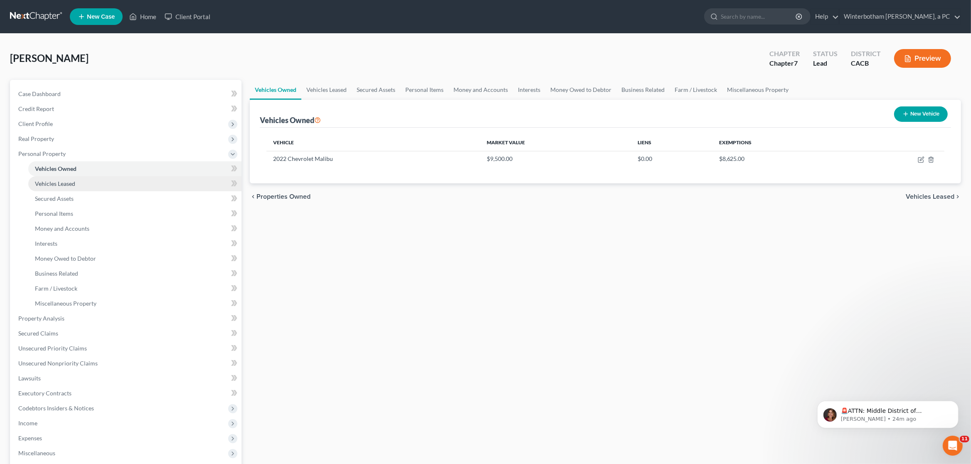
click at [70, 187] on link "Vehicles Leased" at bounding box center [134, 183] width 213 height 15
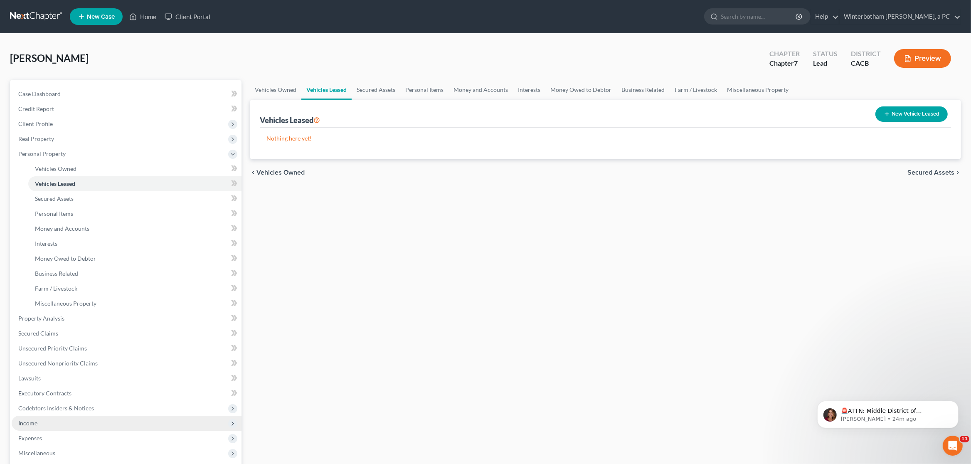
click at [31, 420] on span "Income" at bounding box center [27, 422] width 19 height 7
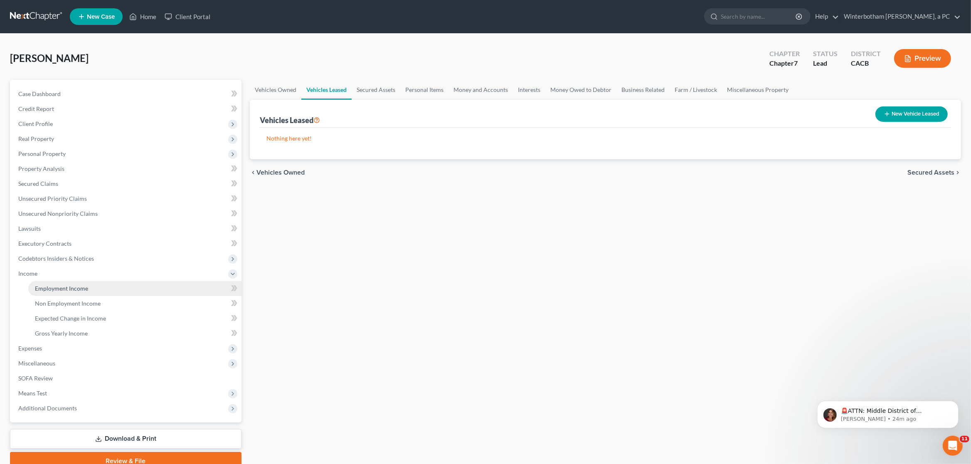
click at [76, 289] on span "Employment Income" at bounding box center [61, 288] width 53 height 7
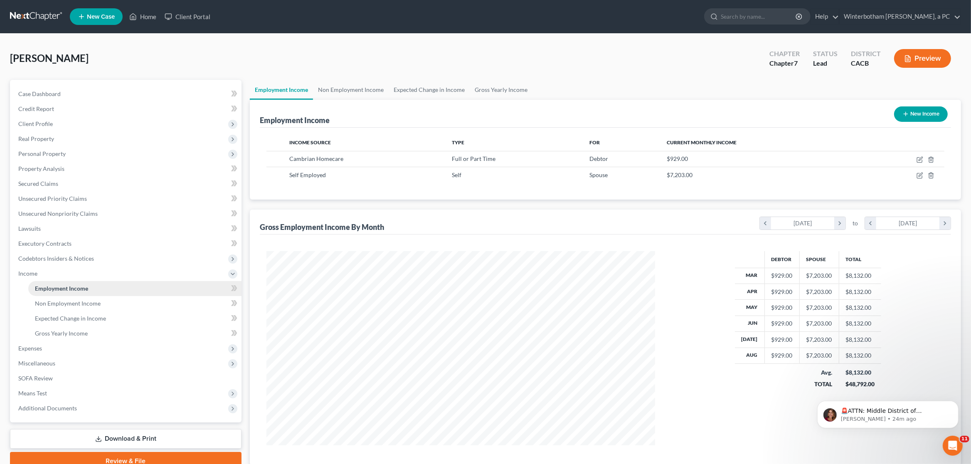
scroll to position [194, 405]
click at [59, 335] on span "Gross Yearly Income" at bounding box center [61, 333] width 53 height 7
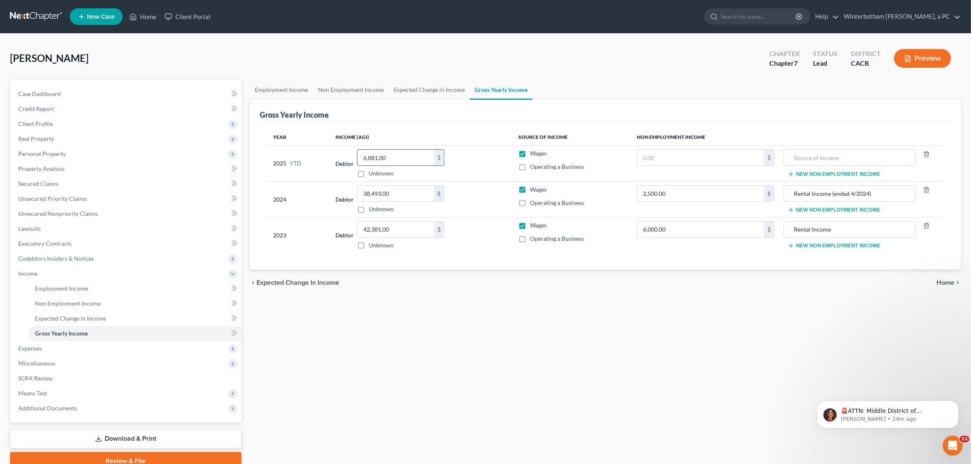
click at [388, 162] on input "6,881.00" at bounding box center [395, 158] width 76 height 16
type input "9,353"
click at [399, 296] on div "chevron_left Expected Change in Income Home chevron_right" at bounding box center [605, 282] width 711 height 27
click at [64, 347] on span "Expenses" at bounding box center [127, 348] width 230 height 15
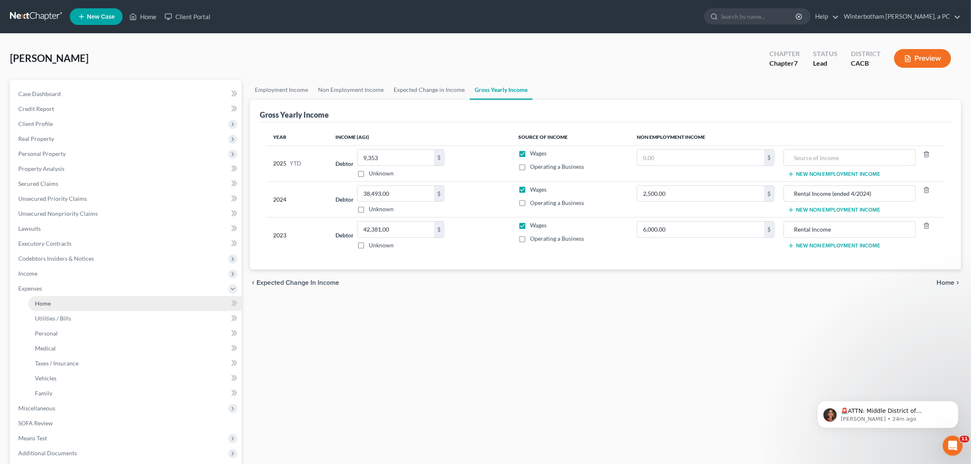
click at [58, 301] on link "Home" at bounding box center [134, 303] width 213 height 15
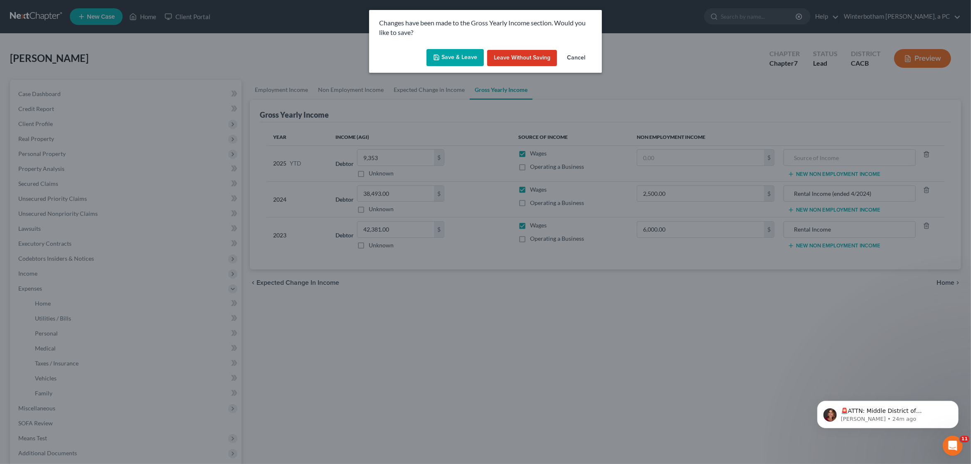
click at [446, 61] on button "Save & Leave" at bounding box center [454, 57] width 57 height 17
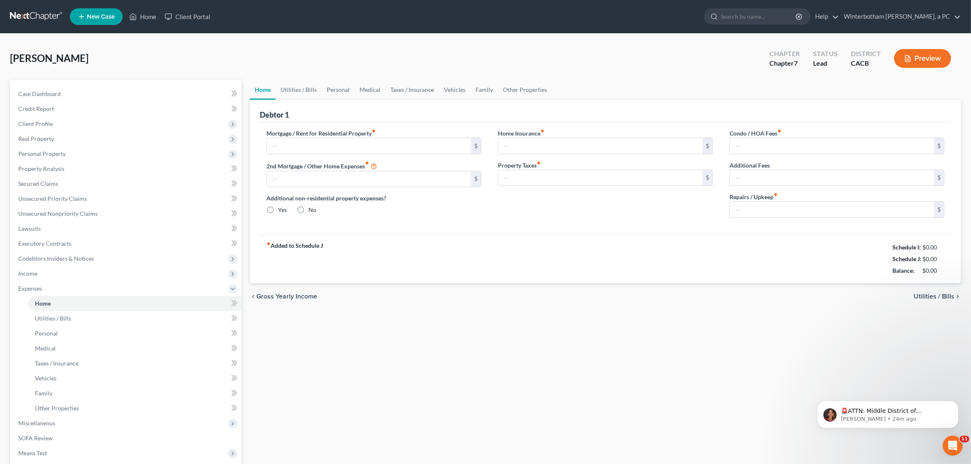
type input "1,667.00"
type input "0.00"
radio input "true"
type input "266.00"
type input "700.00"
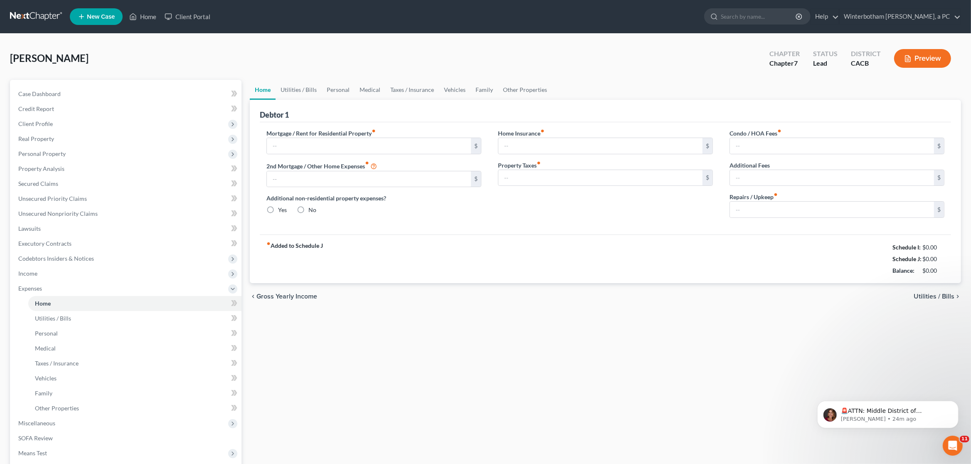
type input "0.00"
type input "100.00"
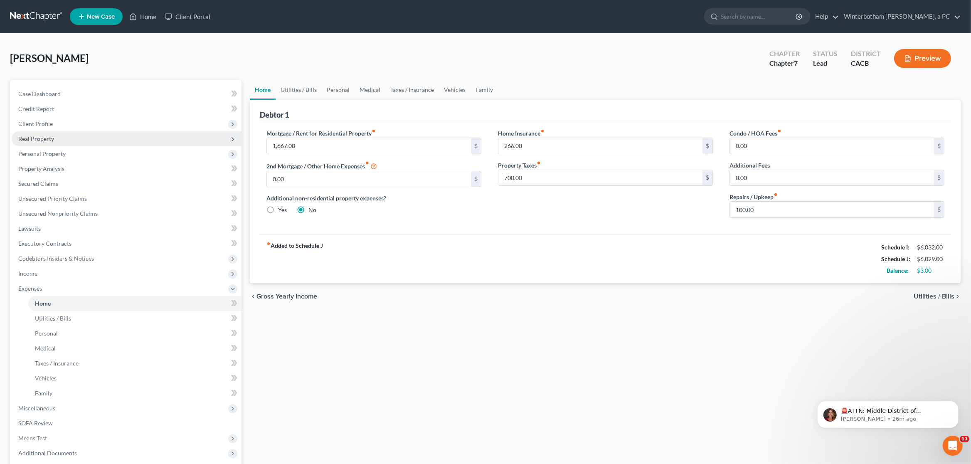
click at [39, 132] on span "Real Property" at bounding box center [127, 138] width 230 height 15
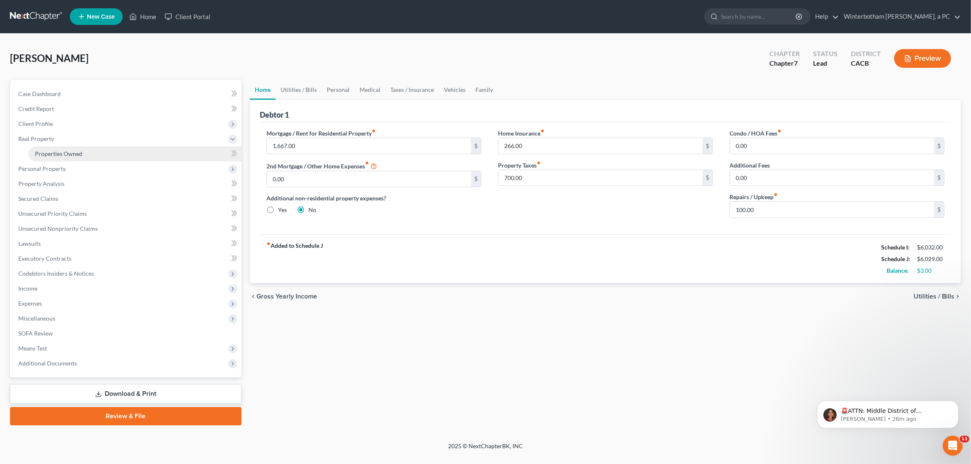
click at [69, 149] on link "Properties Owned" at bounding box center [134, 153] width 213 height 15
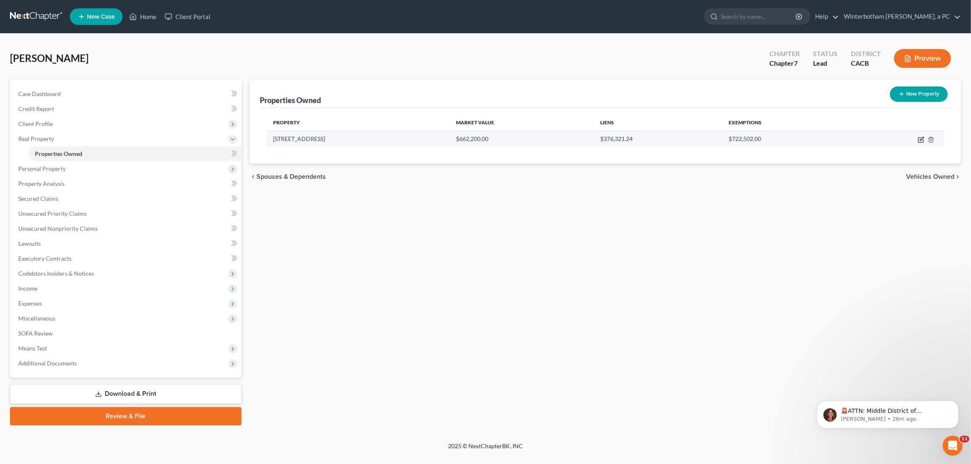
click at [920, 141] on icon "button" at bounding box center [922, 139] width 4 height 4
select select "4"
select select "3"
select select "1"
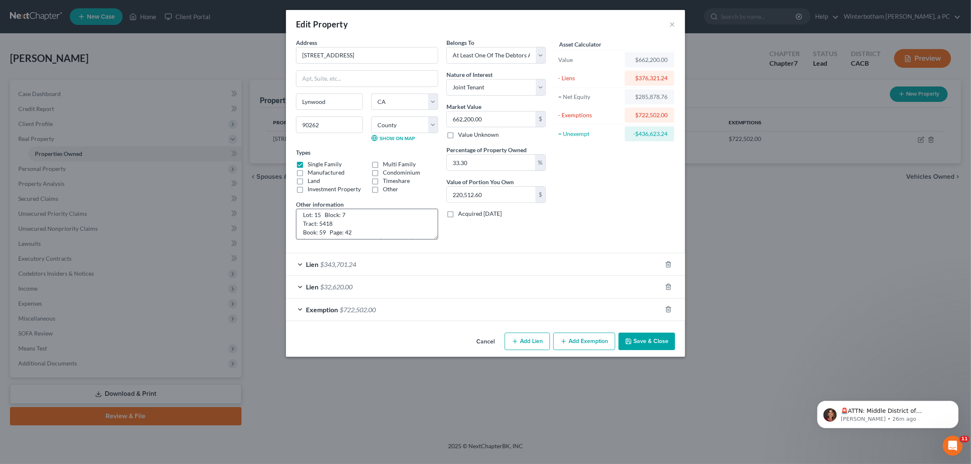
scroll to position [26, 0]
drag, startPoint x: 388, startPoint y: 229, endPoint x: 411, endPoint y: 229, distance: 22.4
click at [411, 229] on textarea "33.3% Interest Lot: 15 Block: 7 Tract: 5418 Book: 59 Page: 42 (Not on loan. Enc…" at bounding box center [367, 224] width 142 height 31
drag, startPoint x: 357, startPoint y: 221, endPoint x: 262, endPoint y: 170, distance: 107.3
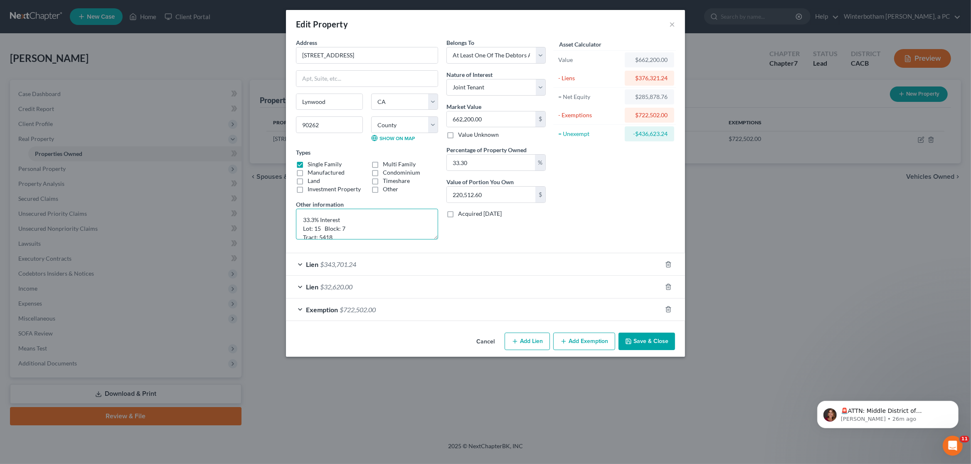
click at [296, 209] on textarea "33.3% Interest Lot: 15 Block: 7 Tract: 5418 Book: 59 Page: 42 (Not on loan. Enc…" at bounding box center [367, 224] width 142 height 31
click at [338, 230] on textarea "33.3% Interest Lot: 15 Block: 7 Tract: 5418 Book: 59 Page: 42 (Not on loan. Enc…" at bounding box center [367, 224] width 142 height 31
drag, startPoint x: 355, startPoint y: 220, endPoint x: 301, endPoint y: 228, distance: 54.3
click at [301, 228] on textarea "33.3% Interest Lot: 15 Block: 7 Tract: 5418 Book: 59 Page: 42 (Not on loan. Enc…" at bounding box center [367, 224] width 142 height 31
click at [304, 228] on textarea "33.3% Interest. Debtor placed on title 11/2021. (Not on loan. Encumbered by $34…" at bounding box center [367, 224] width 142 height 31
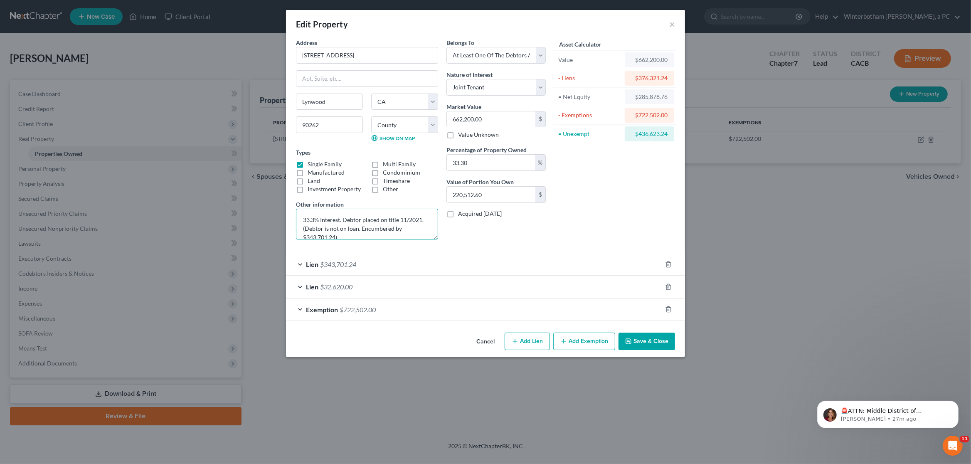
click at [364, 230] on textarea "33.3% Interest. Debtor placed on title 11/2021. (Debtor is not on loan. Encumbe…" at bounding box center [367, 224] width 142 height 31
click at [425, 228] on textarea "33.3% Interest. Debtor placed on title 11/2021. (Debtor is not on loan. Propert…" at bounding box center [367, 224] width 142 height 31
type textarea "33.3% Interest. Debtor placed on title 11/2021. (Debtor is not on loan. Propert…"
click at [490, 116] on input "662,200.00" at bounding box center [491, 119] width 89 height 16
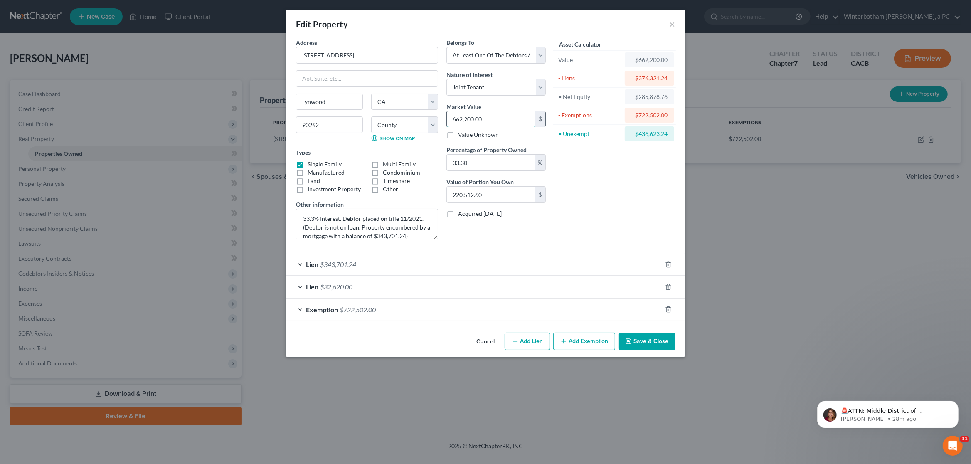
type input "7"
type input "2.33"
type input "70"
type input "23.31"
type input "702"
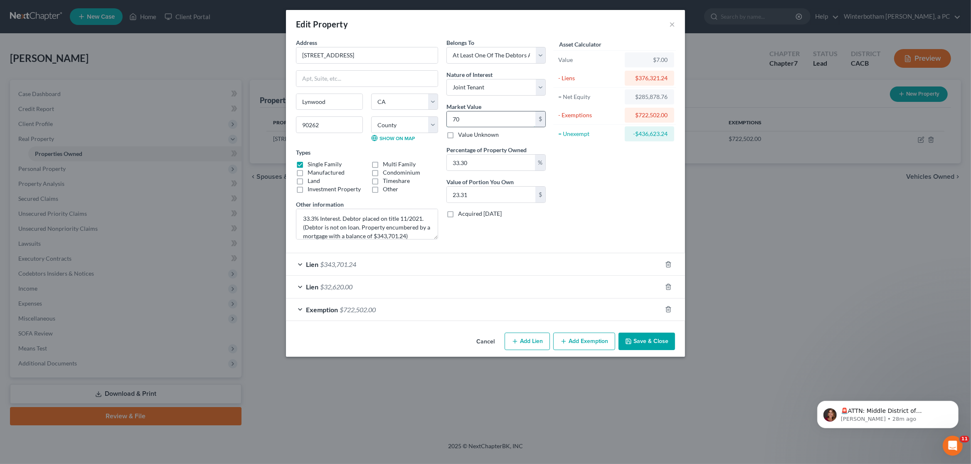
type input "233.76"
type input "7027"
type input "2,339.99"
type input "7,0270"
type input "23,399.91"
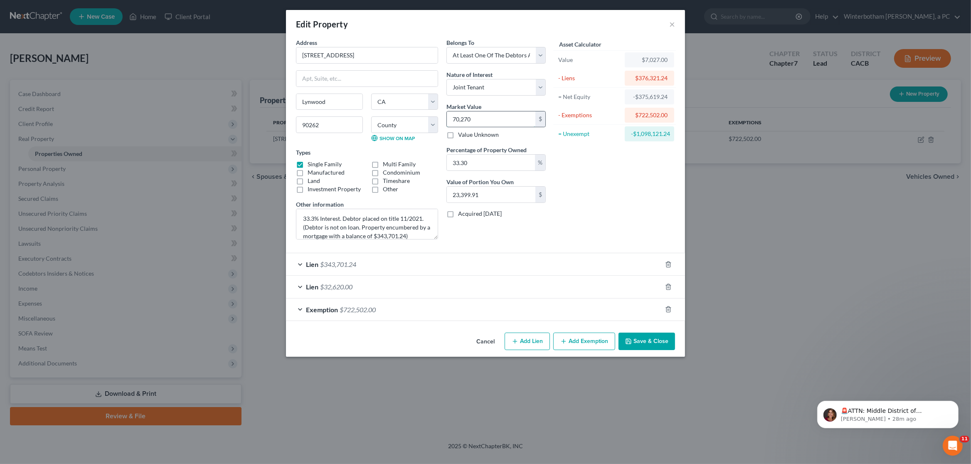
type input "70,2701"
type input "233,999.43"
type input "702,701"
click at [655, 341] on button "Save & Close" at bounding box center [647, 341] width 57 height 17
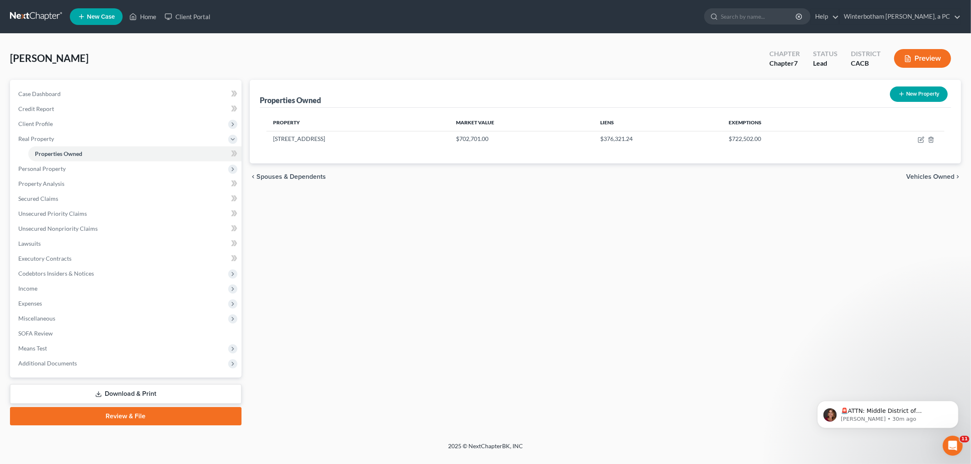
click at [157, 395] on link "Download & Print" at bounding box center [126, 394] width 232 height 20
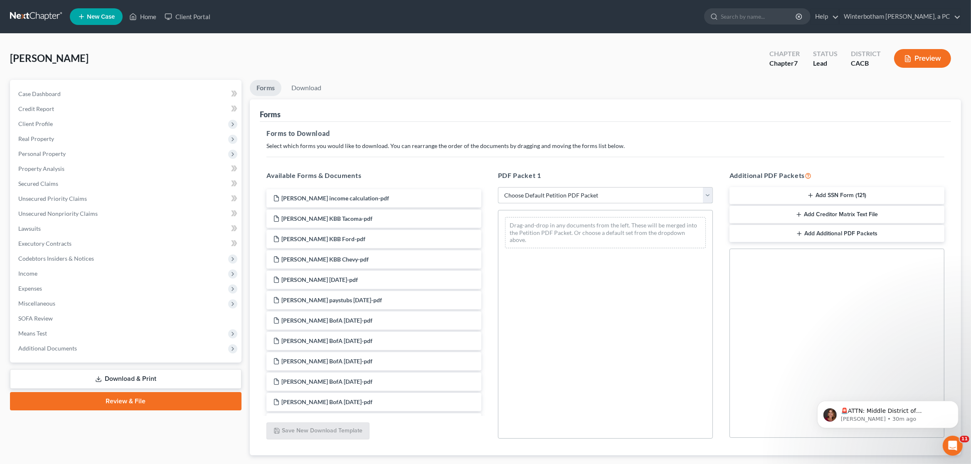
click at [498, 187] on select "Choose Default Petition PDF Packet Complete Bankruptcy Petition (all forms and …" at bounding box center [605, 195] width 215 height 17
select select "0"
click option "Complete Bankruptcy Petition (all forms and schedules)" at bounding box center [0, 0] width 0 height 0
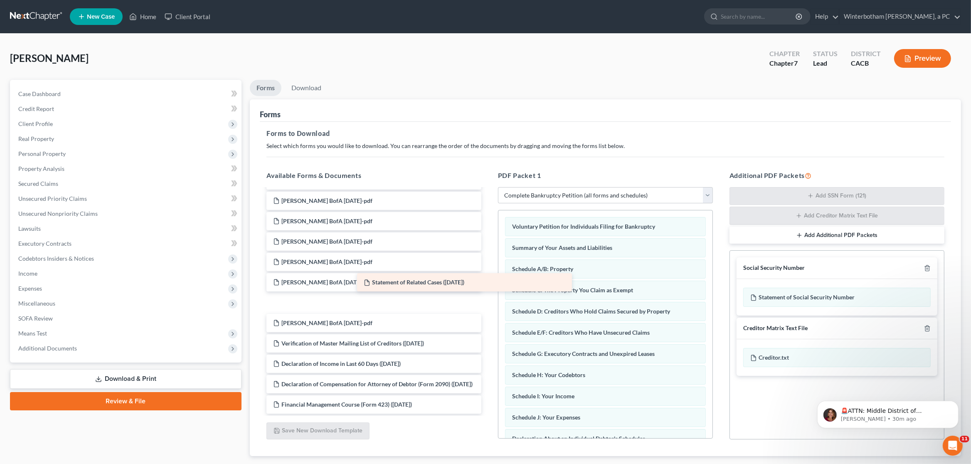
scroll to position [128, 0]
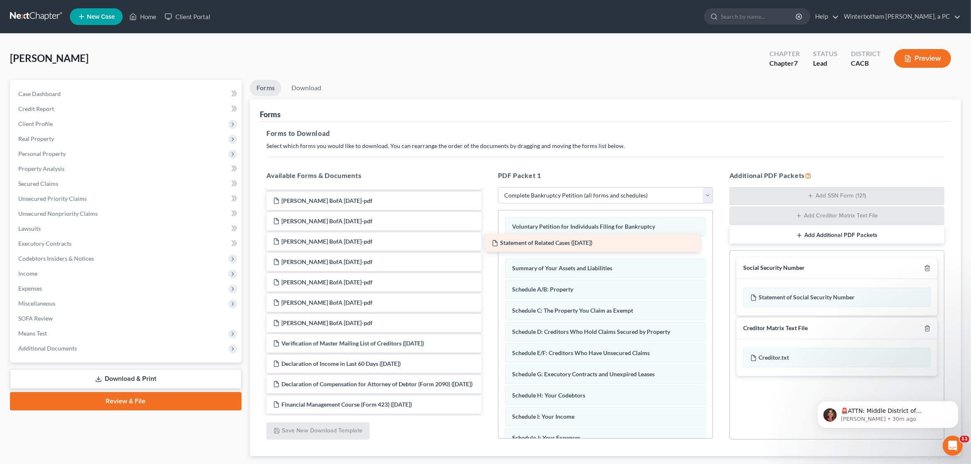
drag, startPoint x: 340, startPoint y: 340, endPoint x: 559, endPoint y: 249, distance: 236.6
click at [488, 249] on div "Statement of Related Cases ([DATE]) [PERSON_NAME] income calculation-pdf [PERSO…" at bounding box center [374, 241] width 228 height 344
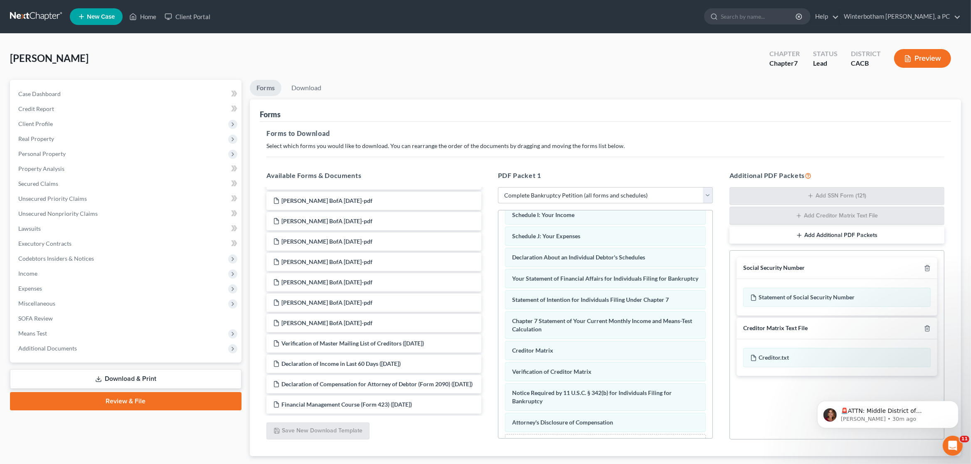
scroll to position [233, 0]
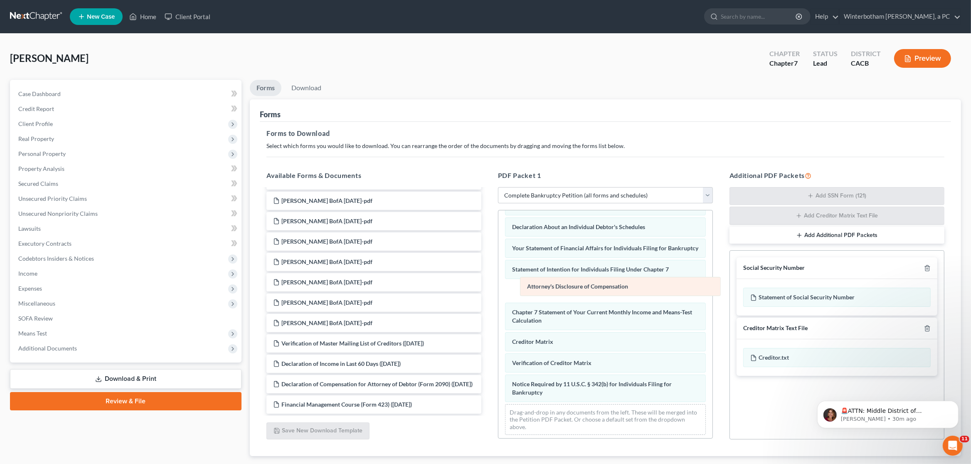
drag, startPoint x: 569, startPoint y: 402, endPoint x: 584, endPoint y: 292, distance: 110.3
click at [584, 292] on div "Attorney's Disclosure of Compensation Voluntary Petition for Individuals Filing…" at bounding box center [605, 210] width 214 height 464
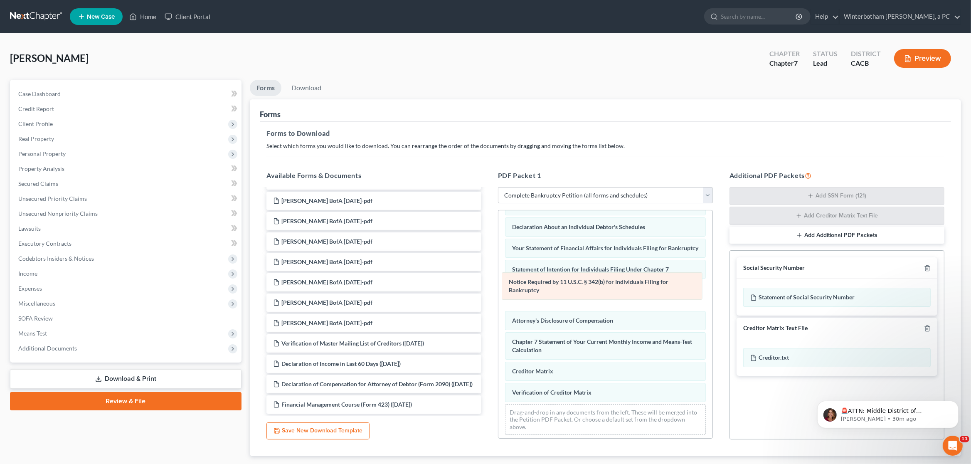
drag, startPoint x: 565, startPoint y: 392, endPoint x: 563, endPoint y: 293, distance: 99.4
click at [563, 293] on div "Notice Required by 11 U.S.C. § 342(b) for Individuals Filing for Bankruptcy Vol…" at bounding box center [605, 210] width 214 height 464
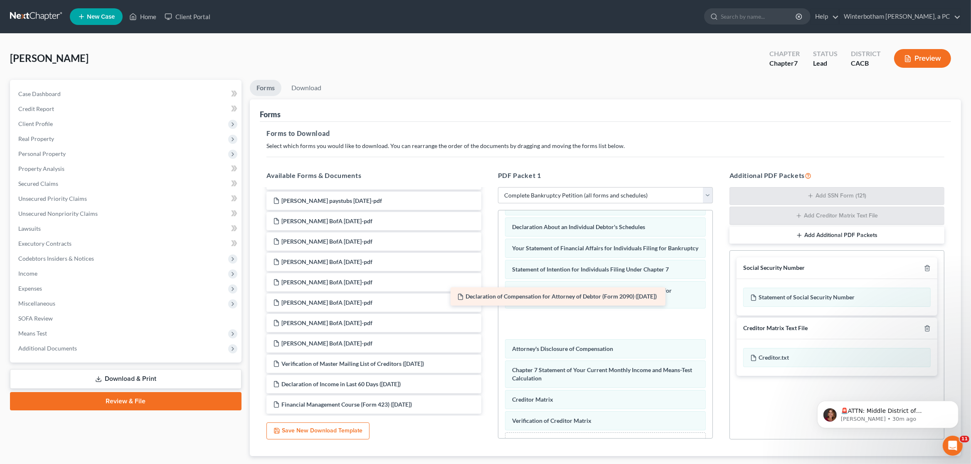
scroll to position [99, 0]
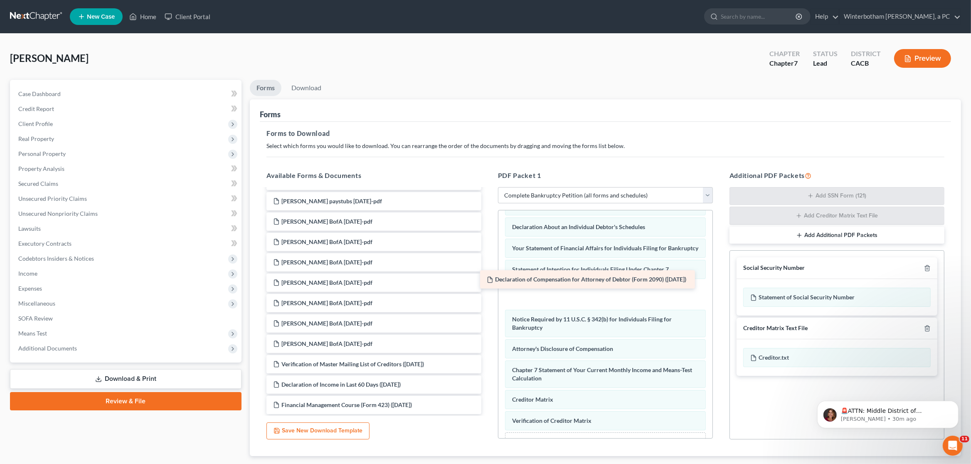
drag, startPoint x: 371, startPoint y: 384, endPoint x: 584, endPoint y: 288, distance: 233.5
click at [488, 288] on div "Declaration of Compensation for Attorney of Debtor (Form 2090) ([DATE]) [PERSON…" at bounding box center [374, 252] width 228 height 324
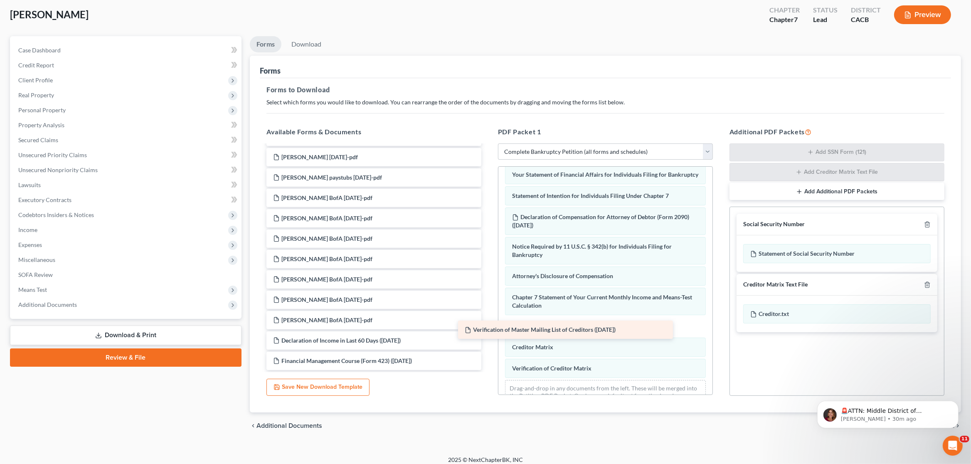
scroll to position [79, 0]
drag, startPoint x: 349, startPoint y: 316, endPoint x: 564, endPoint y: 330, distance: 215.3
click at [488, 330] on div "Verification of Master Mailing List of Creditors ([DATE]) [PERSON_NAME] income …" at bounding box center [374, 218] width 228 height 303
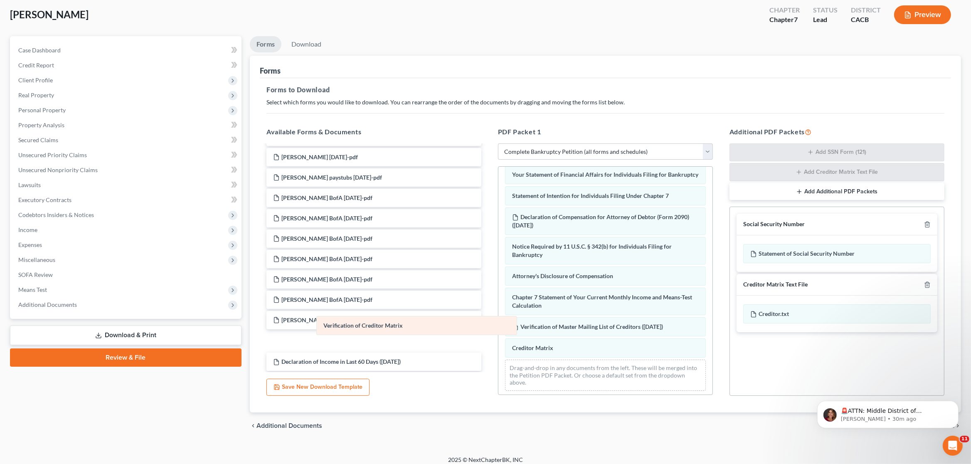
drag, startPoint x: 573, startPoint y: 370, endPoint x: 361, endPoint y: 319, distance: 218.4
click at [498, 319] on div "Verification of Creditor Matrix Voluntary Petition for Individuals Filing for B…" at bounding box center [605, 150] width 214 height 493
click at [927, 224] on icon "button" at bounding box center [927, 224] width 7 height 7
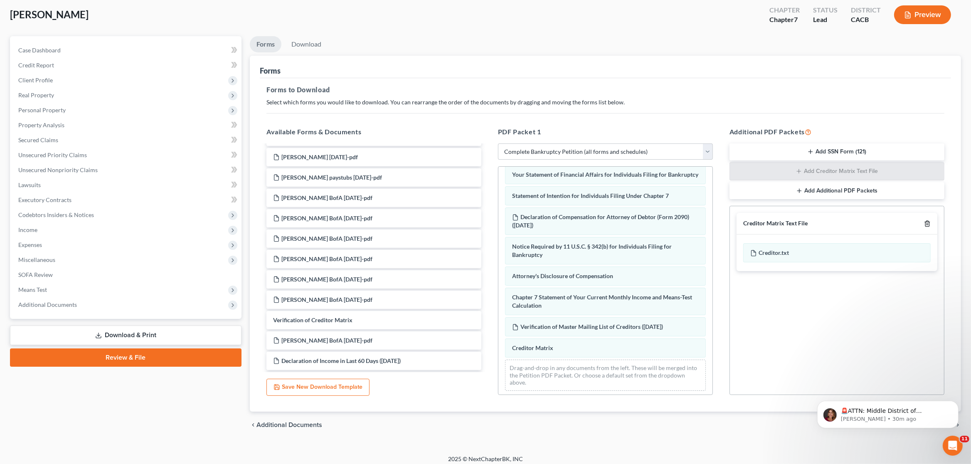
click at [927, 224] on icon "button" at bounding box center [927, 223] width 7 height 7
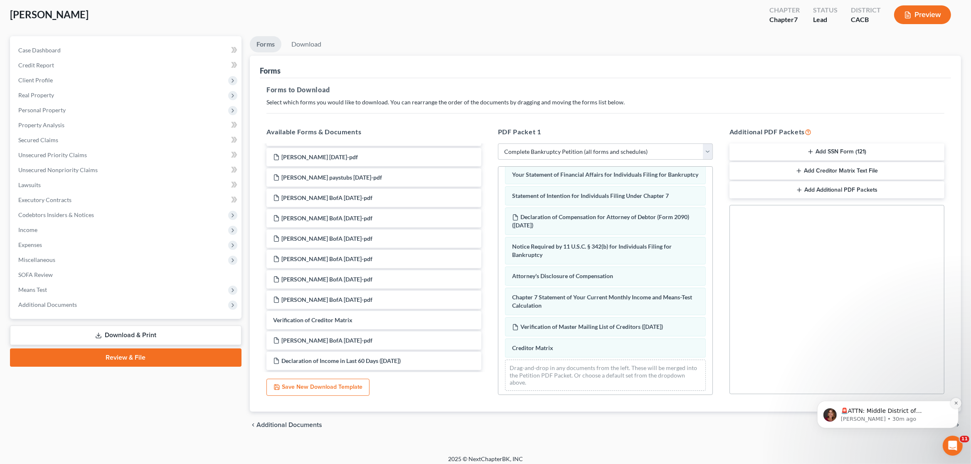
click at [954, 403] on icon "Dismiss notification" at bounding box center [956, 402] width 5 height 5
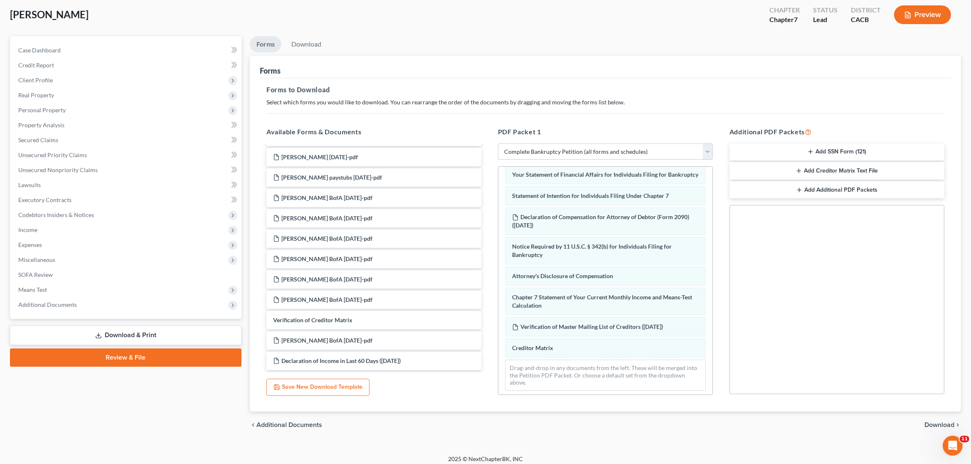
click at [941, 425] on span "Download" at bounding box center [939, 425] width 30 height 7
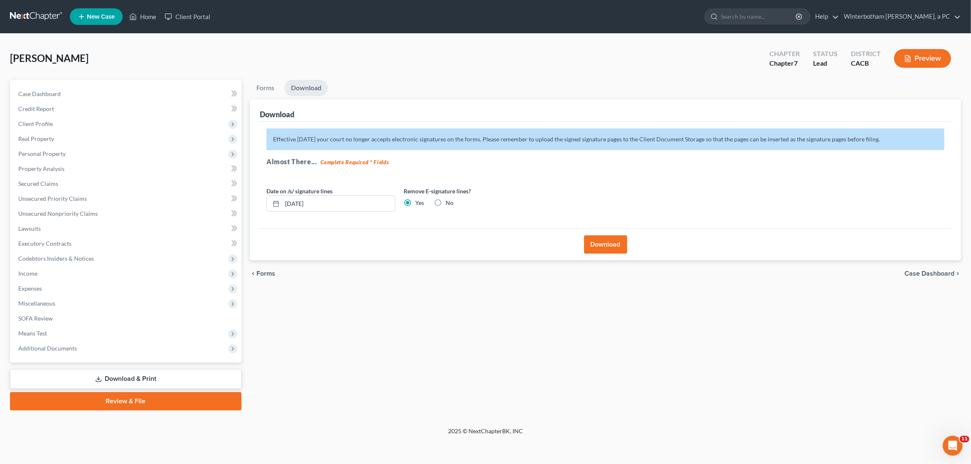
scroll to position [0, 0]
drag, startPoint x: 344, startPoint y: 209, endPoint x: 264, endPoint y: 197, distance: 81.1
click at [282, 198] on input "[DATE]" at bounding box center [338, 204] width 113 height 16
click at [602, 245] on button "Download" at bounding box center [605, 244] width 43 height 18
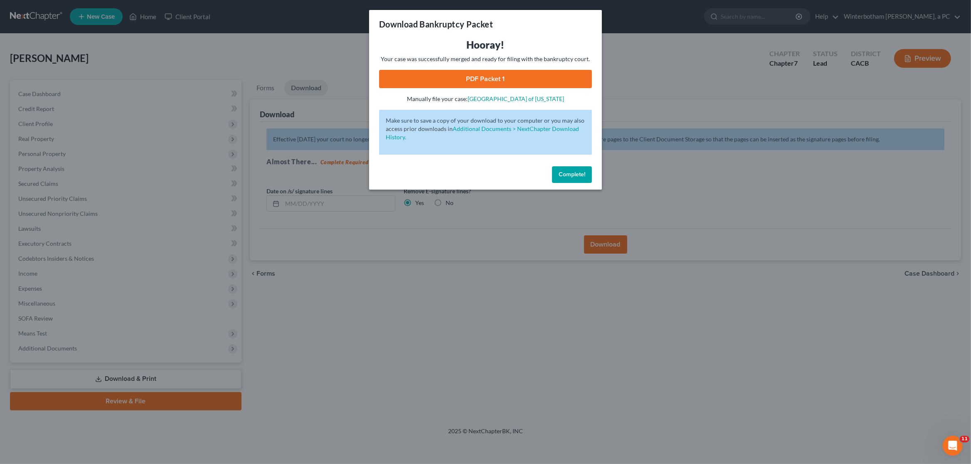
click at [474, 84] on link "PDF Packet 1" at bounding box center [485, 79] width 213 height 18
drag, startPoint x: 150, startPoint y: 210, endPoint x: 138, endPoint y: 213, distance: 11.6
click at [149, 210] on div "Download Bankruptcy Packet Hooray! Your case was successfully merged and ready …" at bounding box center [485, 232] width 971 height 464
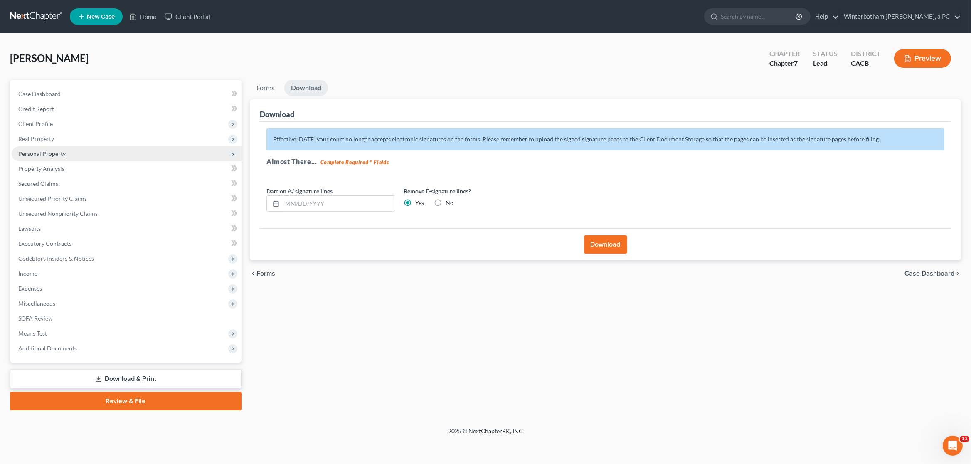
click at [40, 154] on span "Personal Property" at bounding box center [41, 153] width 47 height 7
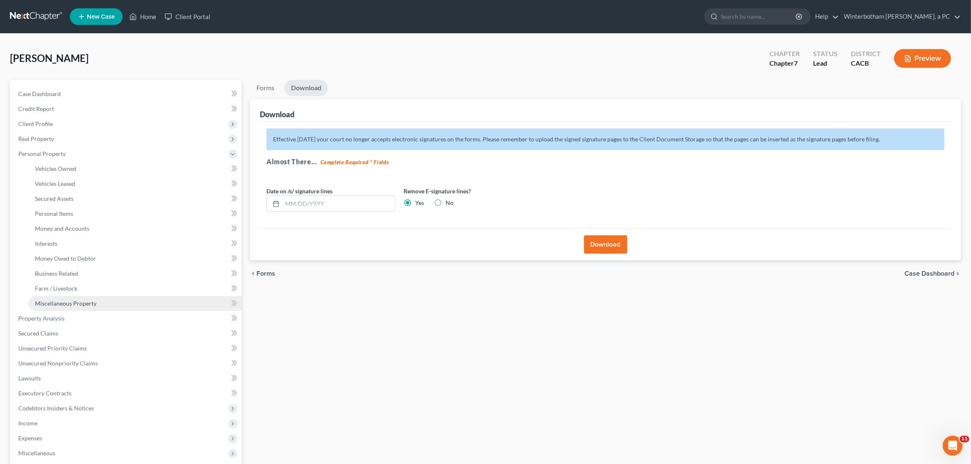
click at [64, 304] on span "Miscellaneous Property" at bounding box center [66, 303] width 62 height 7
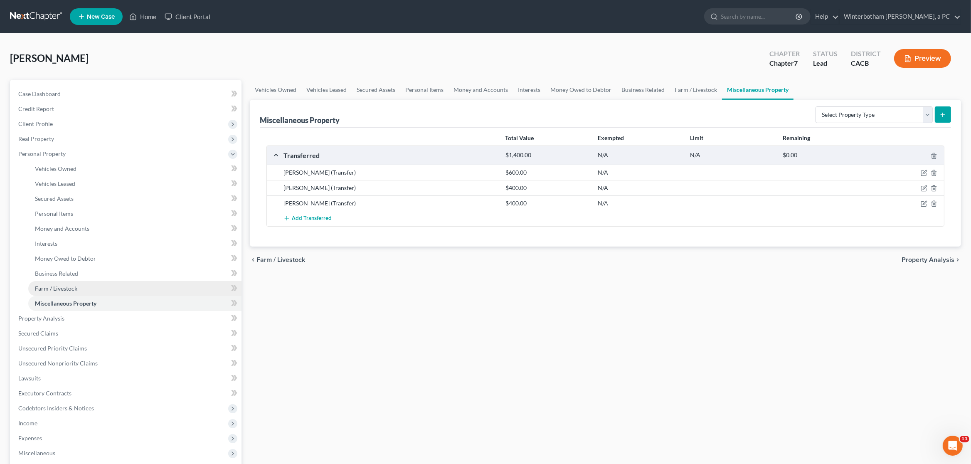
click at [62, 290] on span "Farm / Livestock" at bounding box center [56, 288] width 42 height 7
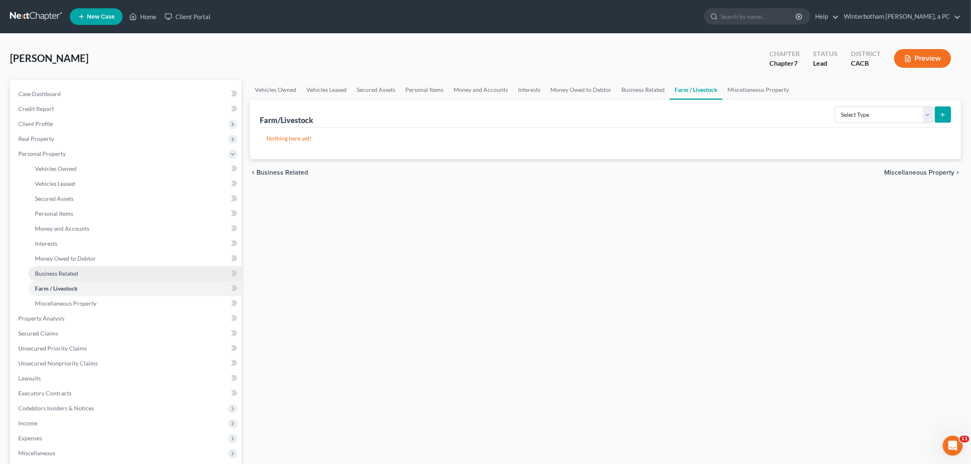
click at [66, 276] on span "Business Related" at bounding box center [56, 273] width 43 height 7
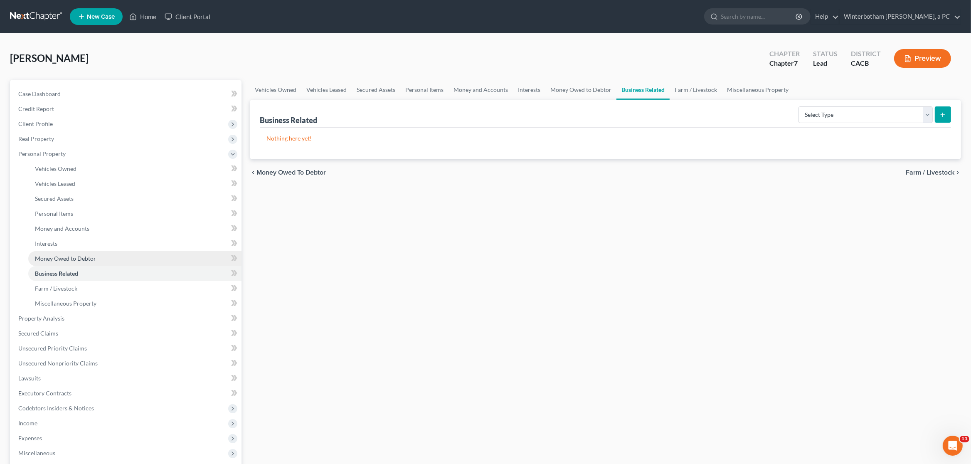
click at [73, 259] on span "Money Owed to Debtor" at bounding box center [65, 258] width 61 height 7
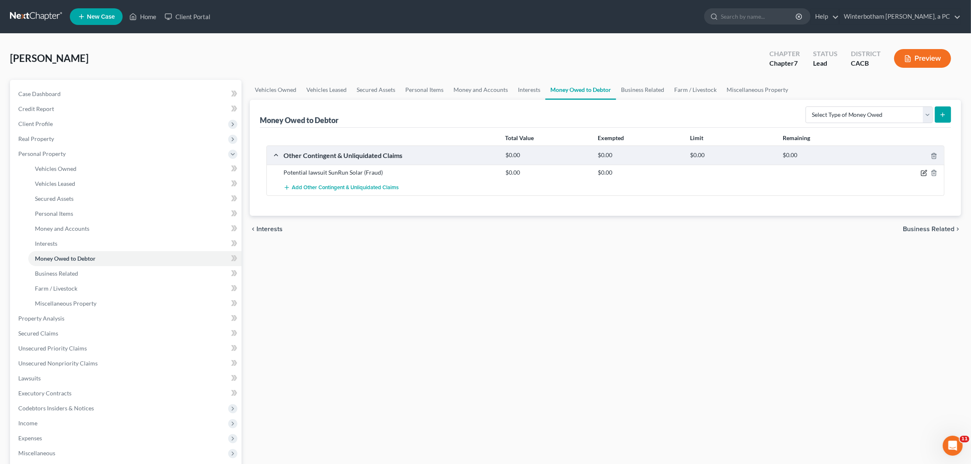
click at [924, 174] on icon "button" at bounding box center [925, 172] width 4 height 4
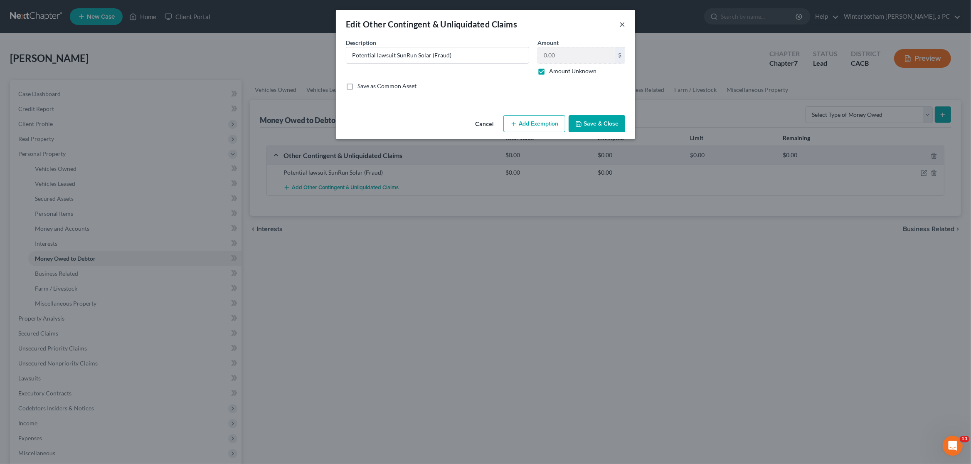
click at [623, 25] on button "×" at bounding box center [622, 24] width 6 height 10
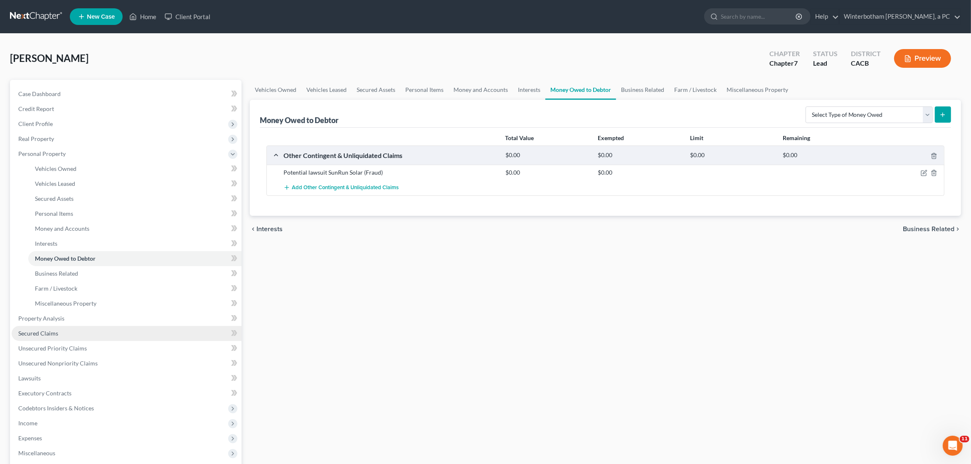
click at [41, 333] on span "Secured Claims" at bounding box center [38, 333] width 40 height 7
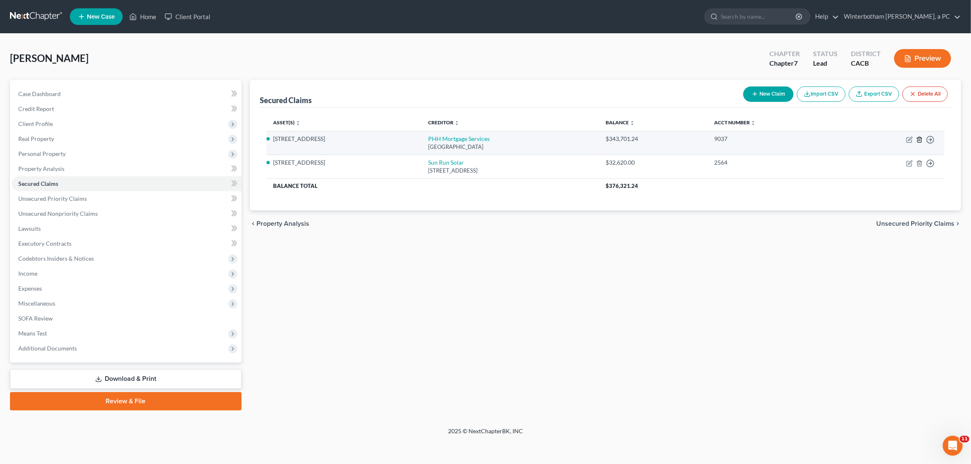
click at [921, 141] on icon "button" at bounding box center [919, 139] width 7 height 7
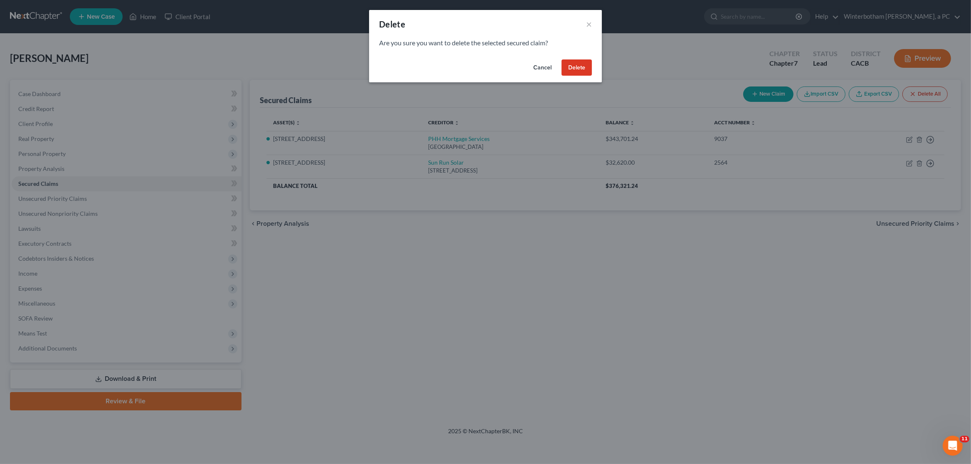
click at [582, 62] on button "Delete" at bounding box center [577, 67] width 30 height 17
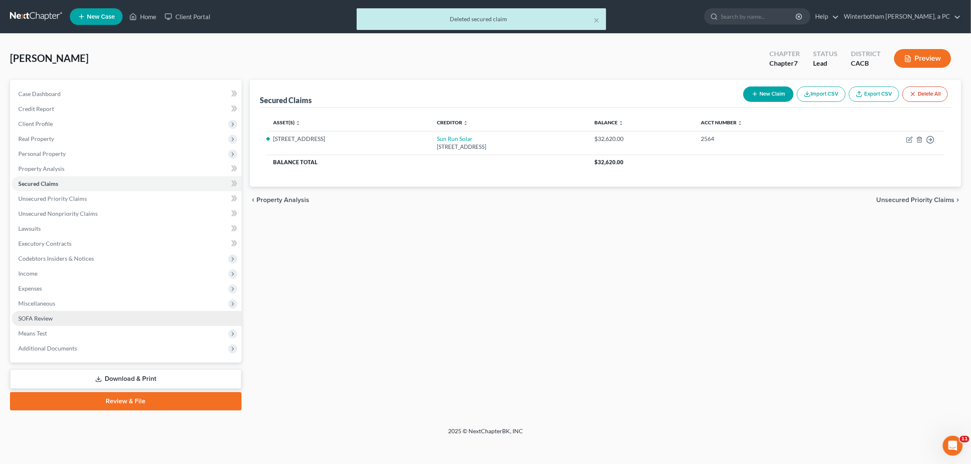
click at [27, 316] on span "SOFA Review" at bounding box center [35, 318] width 35 height 7
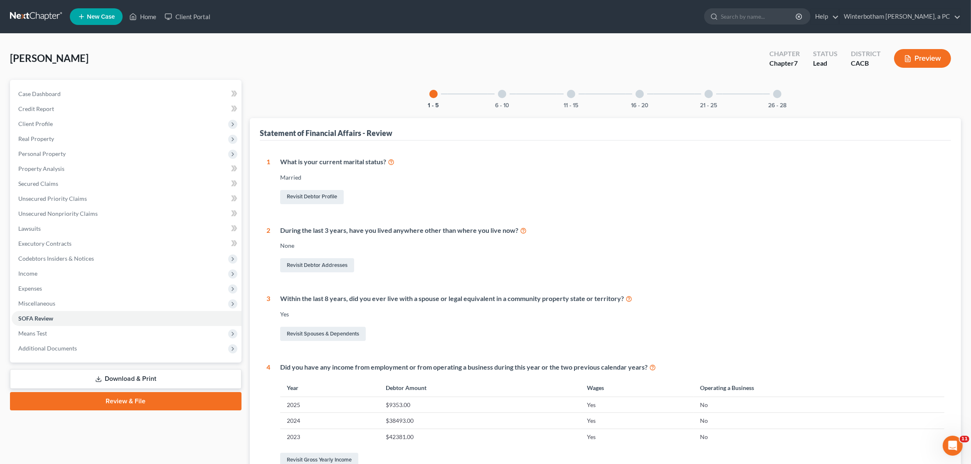
click at [508, 96] on div "6 - 10" at bounding box center [502, 94] width 28 height 28
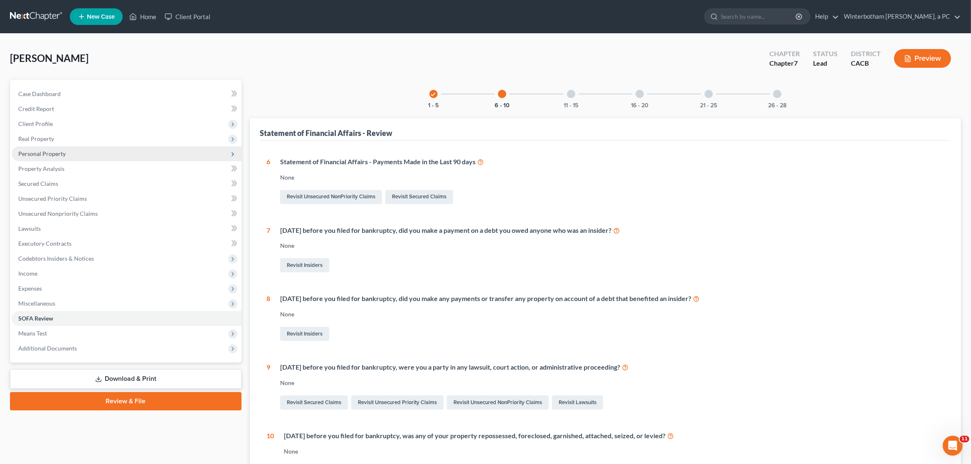
click at [95, 153] on span "Personal Property" at bounding box center [127, 153] width 230 height 15
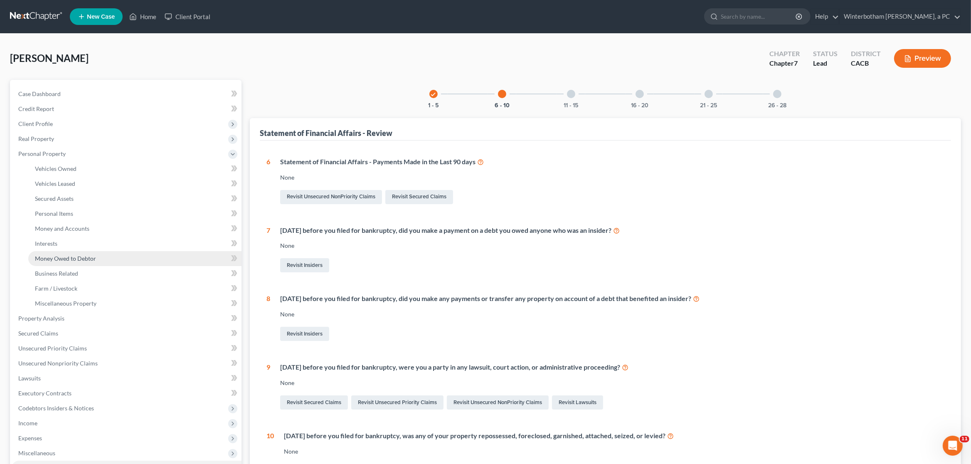
click at [98, 261] on link "Money Owed to Debtor" at bounding box center [134, 258] width 213 height 15
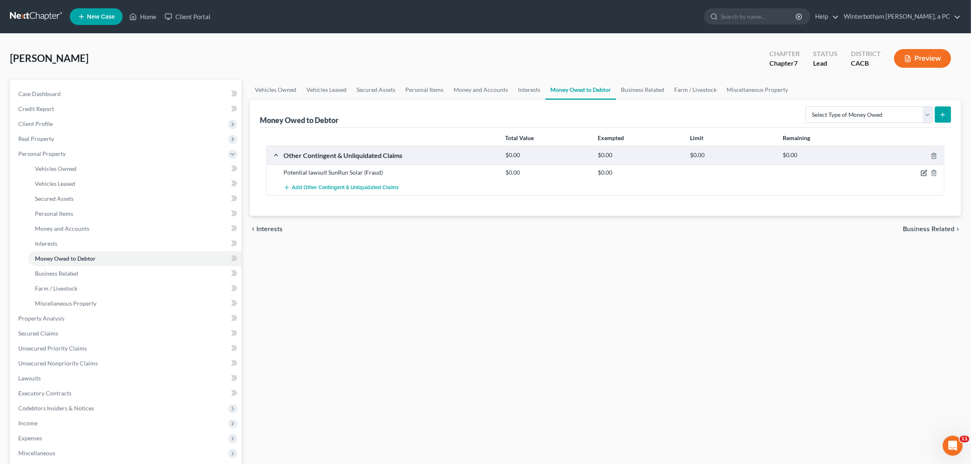
click at [925, 175] on icon "button" at bounding box center [924, 173] width 7 height 7
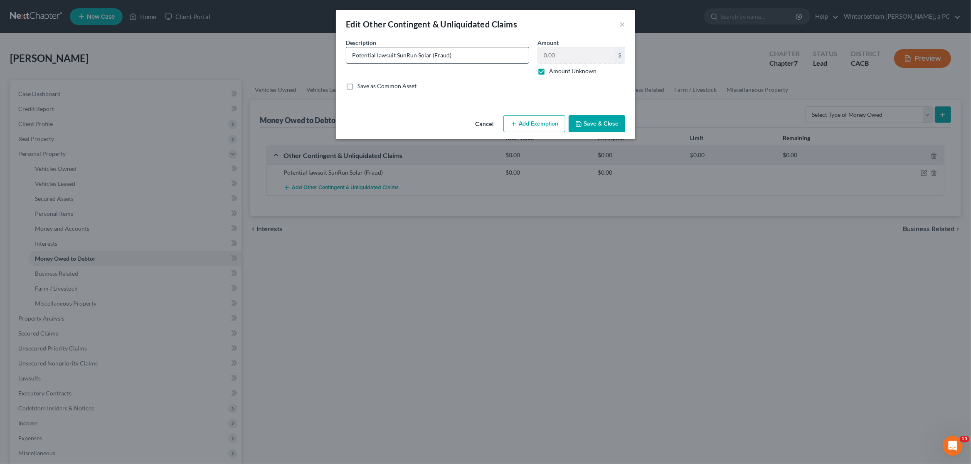
click at [432, 57] on input "Potential lawsuit SunRun Solar (Fraud)" at bounding box center [437, 55] width 182 height 16
type input "Potential lawsuit SunRun Solar (Alleged Fraud)"
click at [604, 131] on button "Save & Close" at bounding box center [597, 123] width 57 height 17
